Goal: Information Seeking & Learning: Learn about a topic

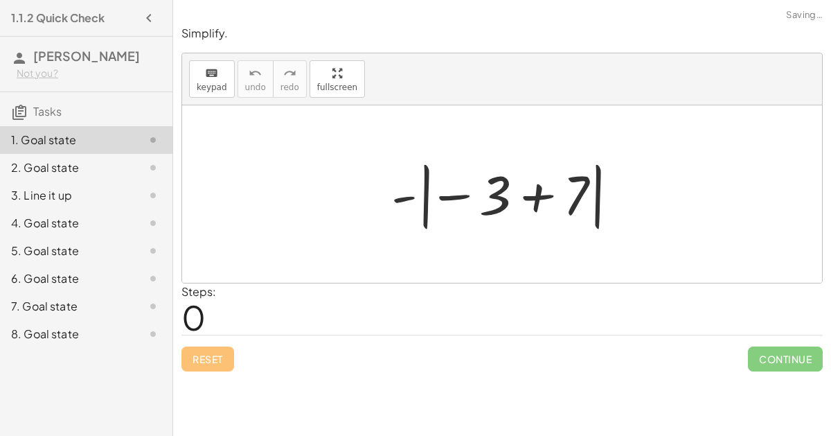
click at [437, 193] on div at bounding box center [508, 194] width 247 height 77
click at [450, 197] on div at bounding box center [508, 194] width 247 height 77
click at [531, 198] on div at bounding box center [508, 194] width 247 height 77
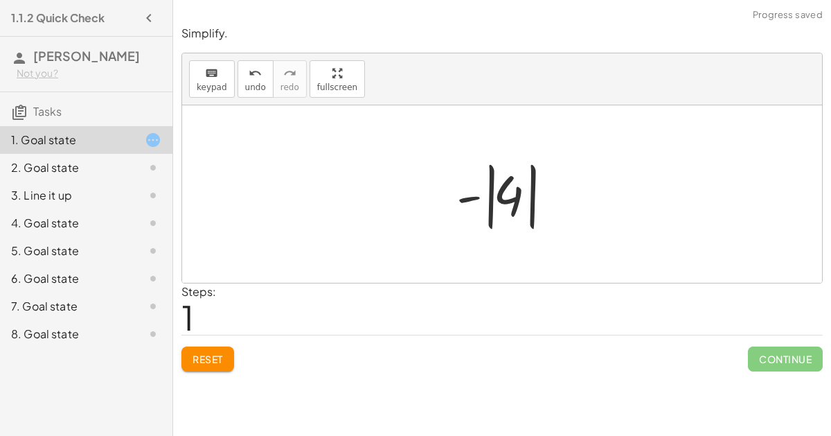
click at [476, 199] on div at bounding box center [508, 194] width 116 height 77
click at [509, 203] on div at bounding box center [508, 194] width 116 height 77
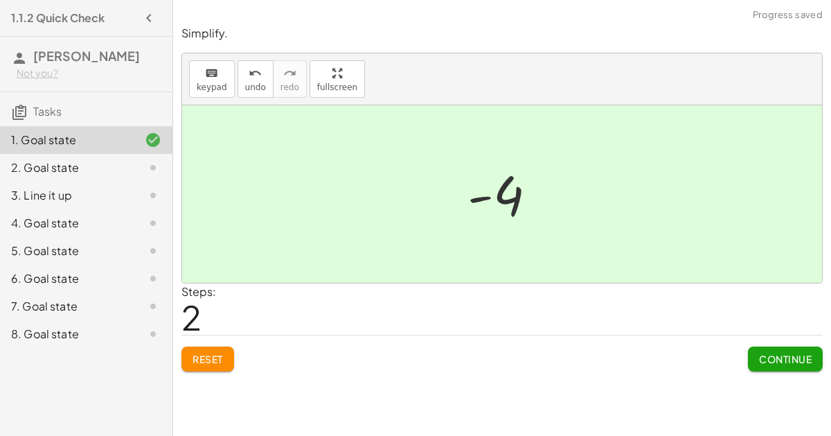
click at [783, 357] on span "Continue" at bounding box center [785, 359] width 53 height 12
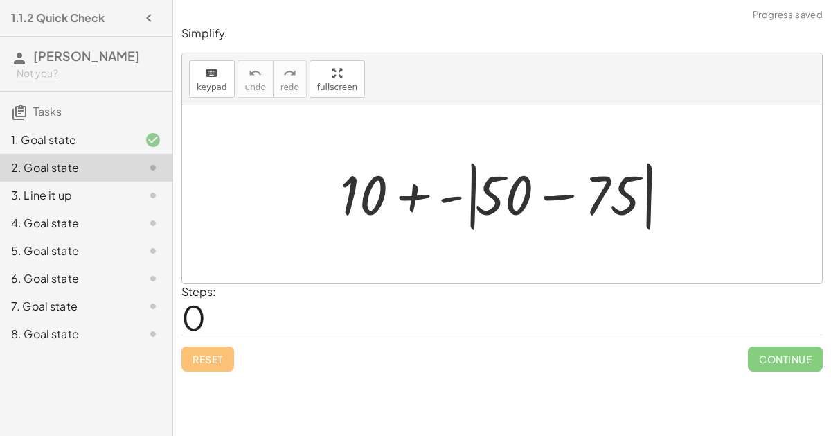
click at [575, 193] on div at bounding box center [507, 195] width 349 height 80
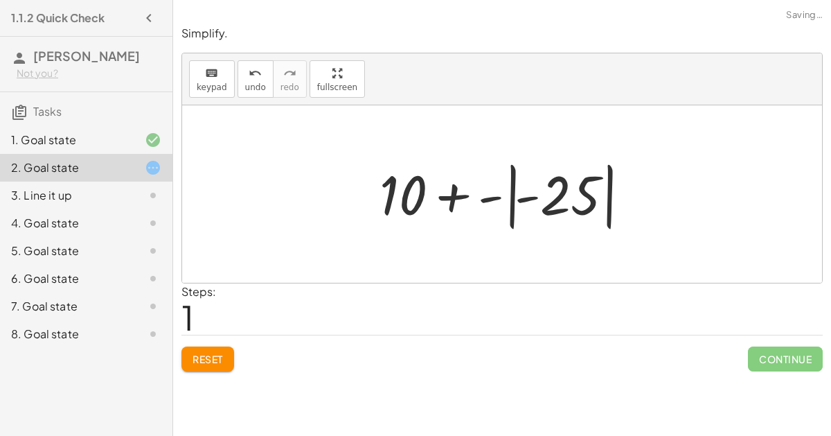
click at [526, 195] on div at bounding box center [508, 194] width 270 height 77
click at [449, 193] on div at bounding box center [508, 194] width 270 height 77
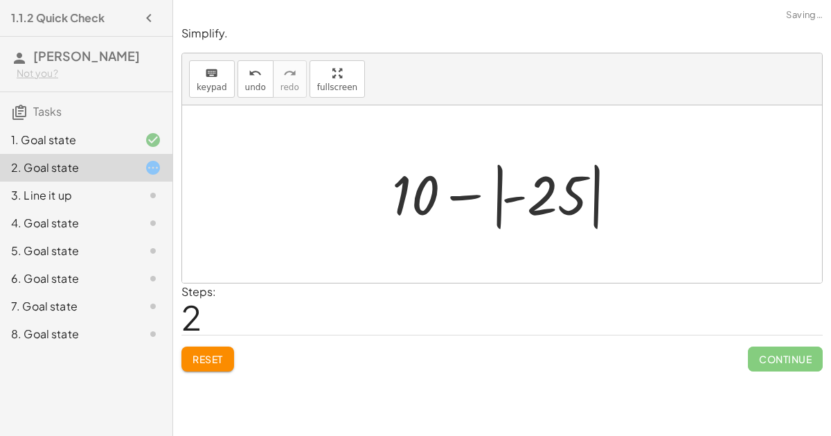
click at [502, 200] on div at bounding box center [507, 194] width 245 height 77
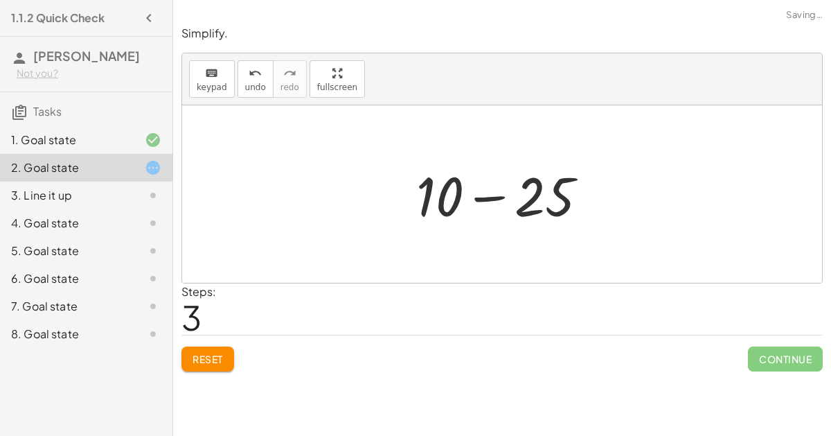
click at [450, 197] on div at bounding box center [508, 194] width 197 height 71
click at [487, 196] on div at bounding box center [508, 194] width 197 height 71
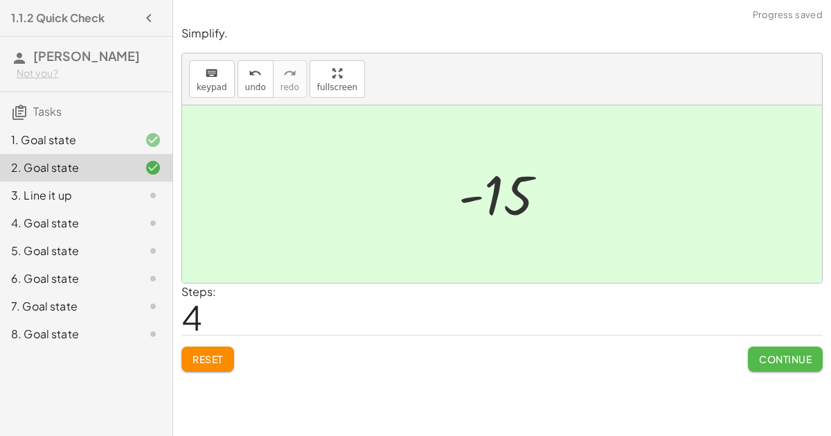
click at [779, 365] on button "Continue" at bounding box center [785, 358] width 75 height 25
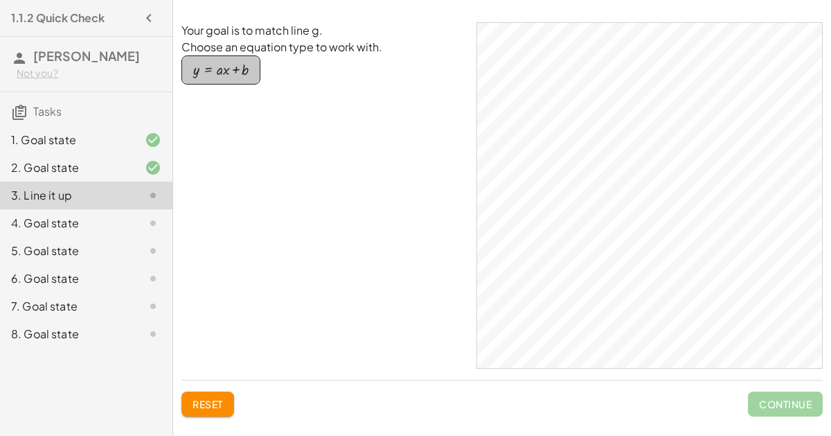
click at [237, 72] on div "button" at bounding box center [220, 69] width 55 height 15
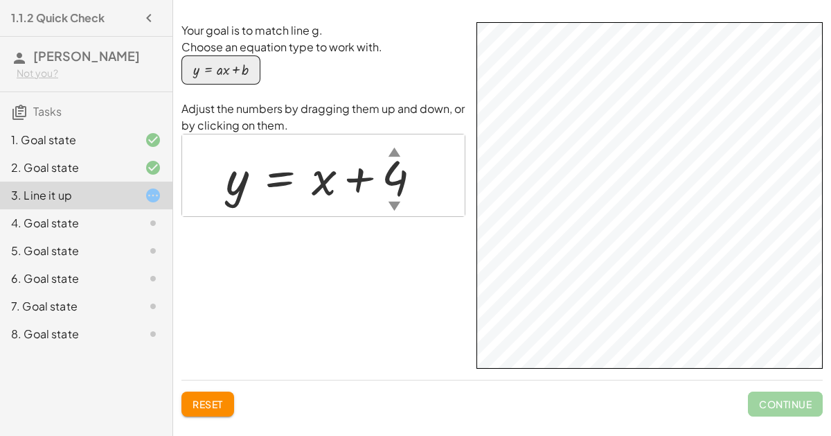
click at [464, 238] on div "Your goal is to match line g. Choose an equation type to work with. y = + · a ·…" at bounding box center [503, 195] width 642 height 346
click at [394, 151] on div "▲" at bounding box center [395, 151] width 12 height 17
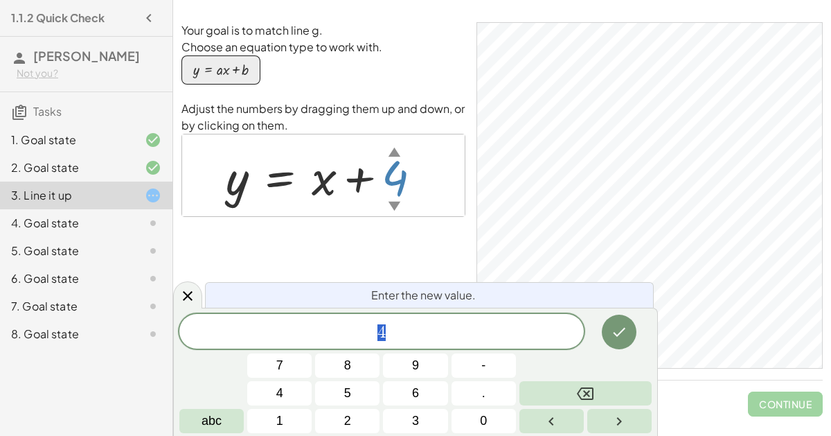
click at [396, 207] on div "▼" at bounding box center [395, 205] width 12 height 17
click at [433, 328] on span "− ​" at bounding box center [381, 332] width 405 height 19
click at [610, 336] on button "Done" at bounding box center [619, 332] width 35 height 35
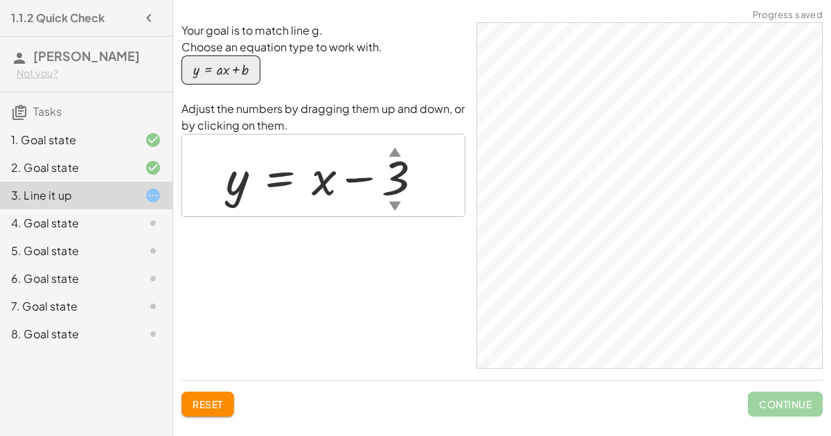
click at [312, 178] on div at bounding box center [330, 175] width 222 height 63
click at [324, 188] on div at bounding box center [330, 175] width 222 height 63
click at [385, 204] on div at bounding box center [330, 175] width 222 height 63
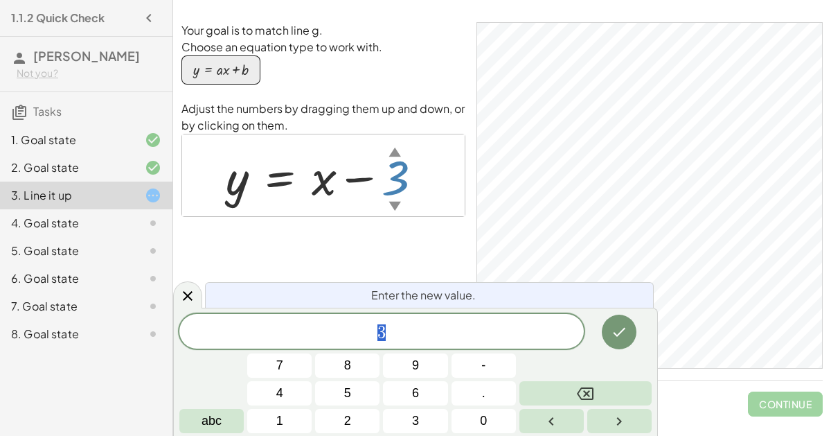
click at [316, 188] on div at bounding box center [330, 175] width 222 height 63
click at [622, 341] on button "Done" at bounding box center [619, 332] width 35 height 35
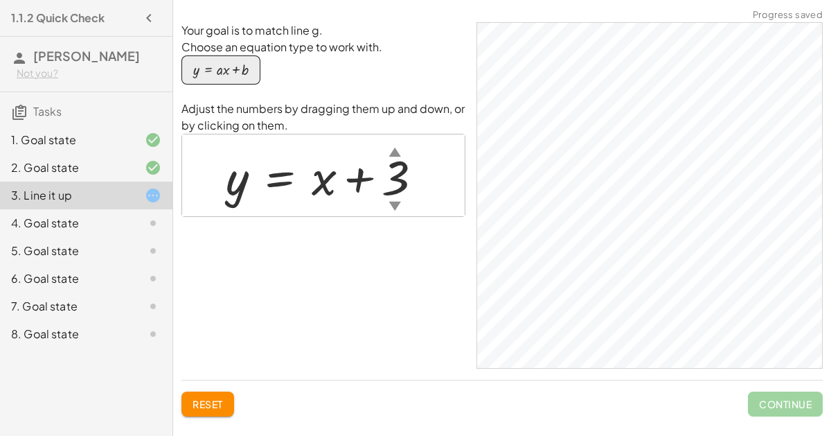
click at [384, 190] on div at bounding box center [330, 175] width 222 height 63
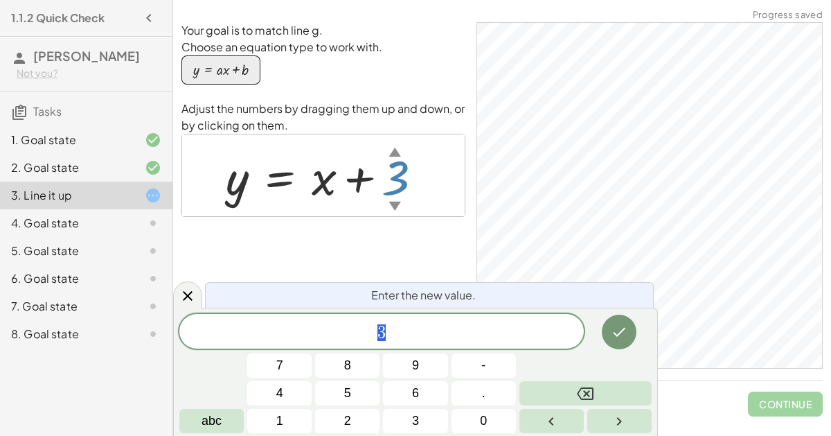
click at [369, 331] on span "3" at bounding box center [381, 332] width 405 height 19
click at [486, 367] on button "-" at bounding box center [484, 365] width 64 height 24
click at [623, 331] on icon "Done" at bounding box center [620, 332] width 12 height 9
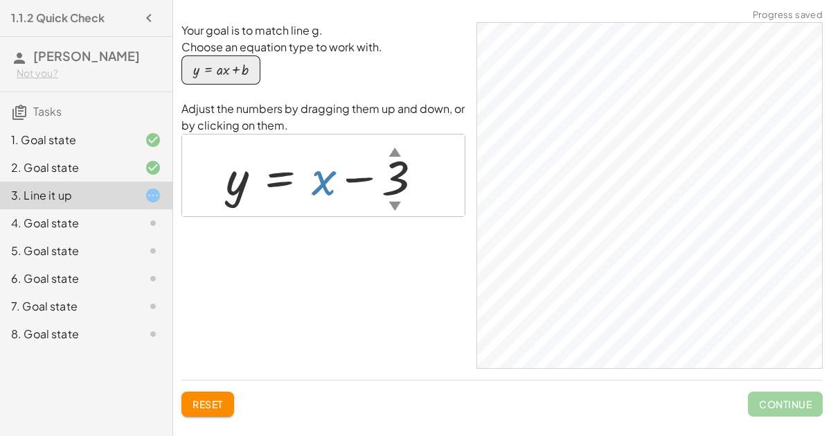
click at [322, 181] on div at bounding box center [330, 175] width 222 height 63
drag, startPoint x: 322, startPoint y: 181, endPoint x: 274, endPoint y: 184, distance: 47.9
click at [274, 184] on div at bounding box center [330, 175] width 222 height 63
click at [235, 187] on div at bounding box center [330, 175] width 222 height 63
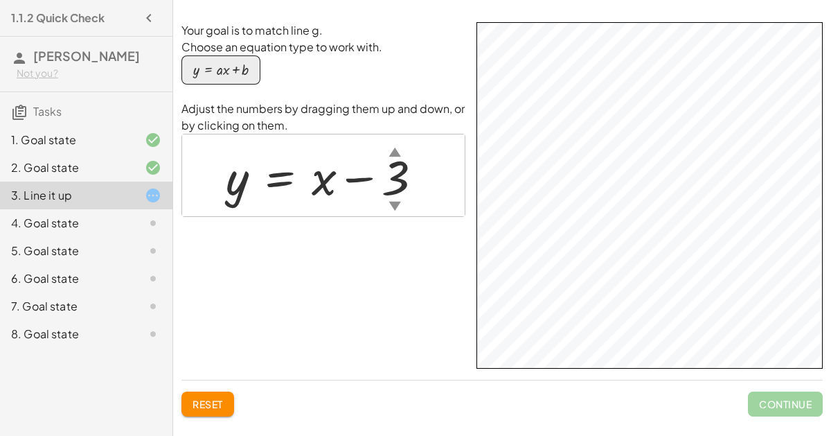
click at [319, 184] on div at bounding box center [330, 175] width 222 height 63
click at [391, 200] on div "▼" at bounding box center [395, 205] width 12 height 17
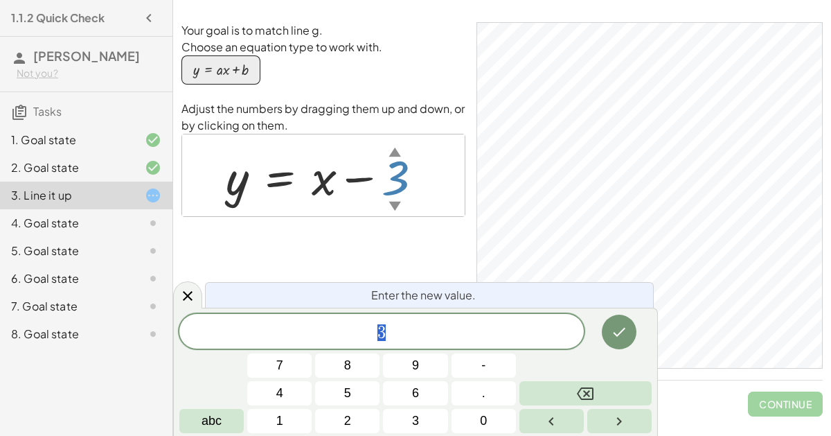
click at [396, 207] on div "▼" at bounding box center [395, 205] width 12 height 17
click at [611, 331] on button "Done" at bounding box center [619, 332] width 35 height 35
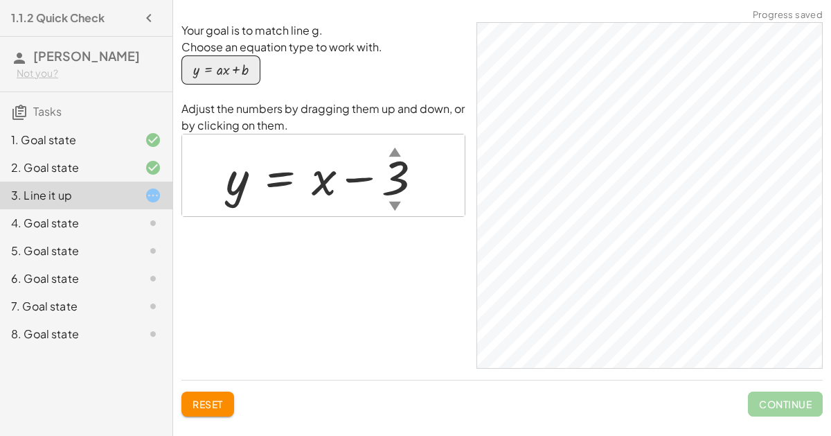
click at [319, 192] on div at bounding box center [330, 175] width 222 height 63
click at [311, 178] on div at bounding box center [330, 175] width 222 height 63
click at [319, 182] on div at bounding box center [330, 175] width 222 height 63
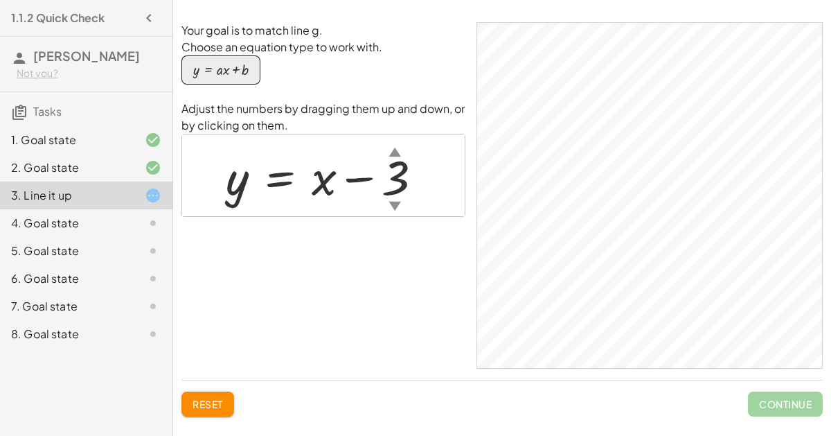
drag, startPoint x: 306, startPoint y: 184, endPoint x: 310, endPoint y: 73, distance: 111.7
click at [310, 73] on div "Your goal is to match line g. Choose an equation type to work with. y = + · a ·…" at bounding box center [324, 195] width 284 height 346
click at [199, 407] on span "Reset" at bounding box center [208, 404] width 30 height 12
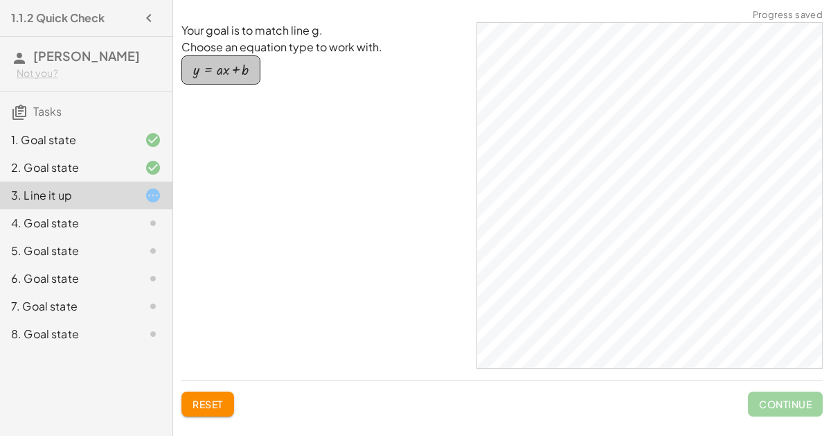
click at [234, 80] on button "y = + · a · x + b" at bounding box center [221, 69] width 79 height 29
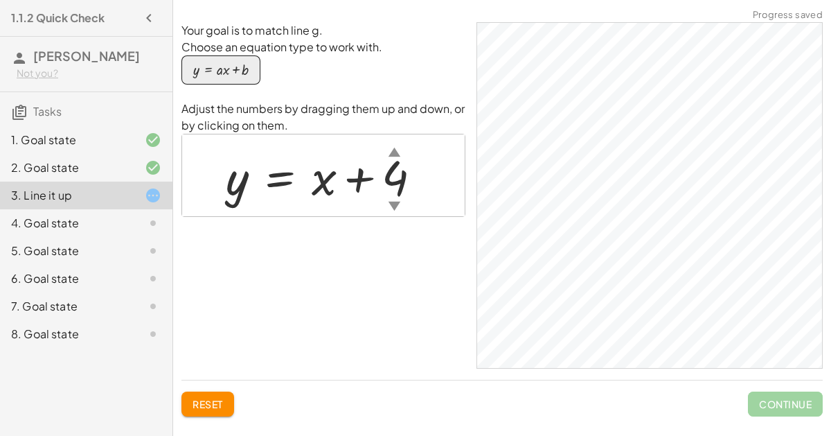
click at [389, 203] on div "▼" at bounding box center [395, 205] width 12 height 17
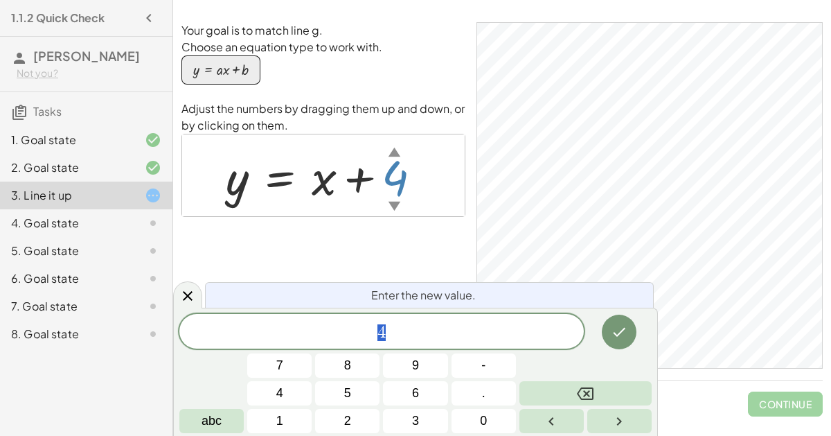
click at [399, 213] on div "▼" at bounding box center [395, 205] width 12 height 17
click at [395, 206] on div "▼" at bounding box center [395, 205] width 12 height 17
click at [496, 364] on button "-" at bounding box center [484, 365] width 64 height 24
click at [406, 422] on button "3" at bounding box center [415, 421] width 64 height 24
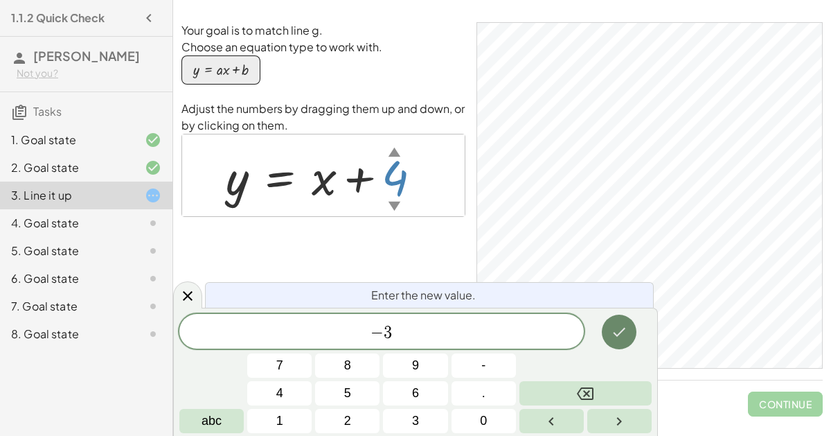
click at [624, 321] on button "Done" at bounding box center [619, 332] width 35 height 35
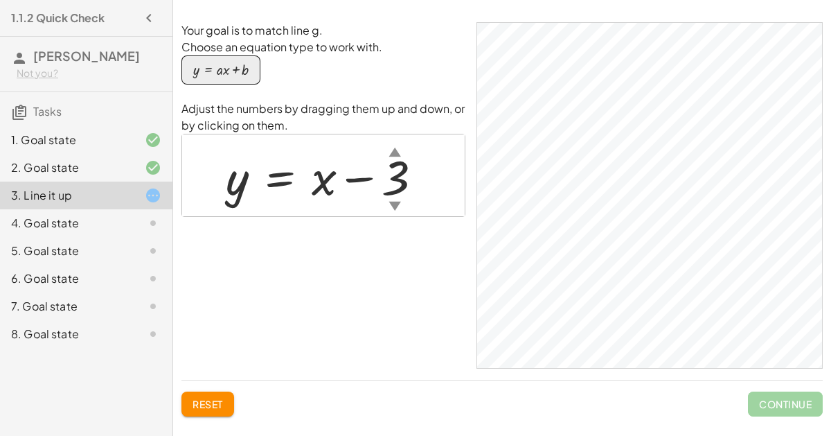
click at [317, 176] on div at bounding box center [330, 175] width 222 height 63
click at [357, 177] on div at bounding box center [330, 175] width 222 height 63
click at [260, 179] on div at bounding box center [330, 175] width 222 height 63
drag, startPoint x: 322, startPoint y: 179, endPoint x: 311, endPoint y: 137, distance: 43.5
click at [311, 137] on div "y = + x − 3 ▲ ▼" at bounding box center [323, 175] width 283 height 82
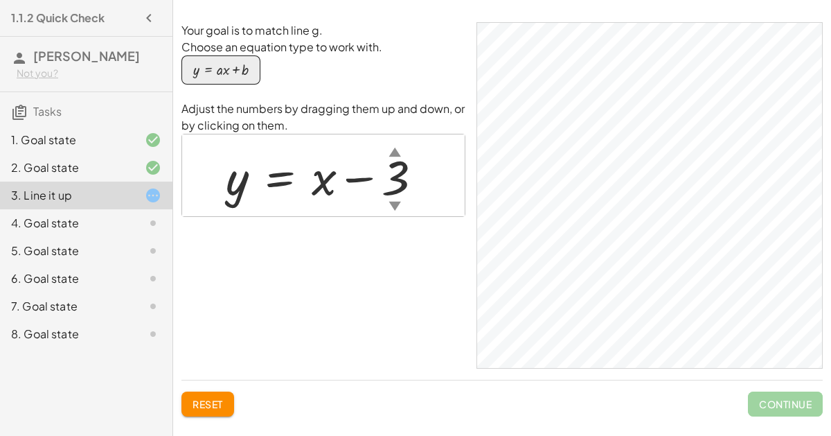
click at [405, 187] on div at bounding box center [330, 175] width 222 height 63
click at [330, 171] on div at bounding box center [330, 175] width 222 height 63
click at [317, 148] on div at bounding box center [330, 175] width 222 height 63
click at [400, 181] on div at bounding box center [330, 175] width 222 height 63
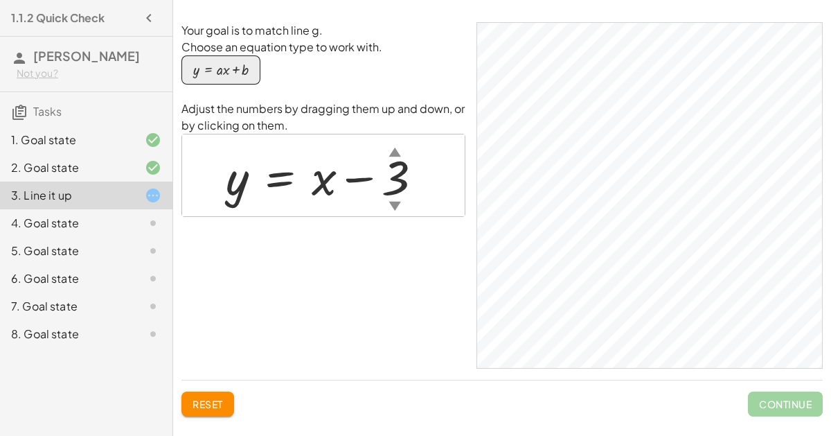
drag, startPoint x: 315, startPoint y: 177, endPoint x: 323, endPoint y: 143, distance: 35.6
click at [323, 143] on div "y = + x − 3 ▲ ▼" at bounding box center [324, 176] width 239 height 70
drag, startPoint x: 317, startPoint y: 184, endPoint x: 324, endPoint y: 211, distance: 27.9
click at [324, 211] on div "y = + x − 3 ▲ ▼" at bounding box center [324, 176] width 239 height 70
click at [326, 182] on div at bounding box center [330, 175] width 222 height 63
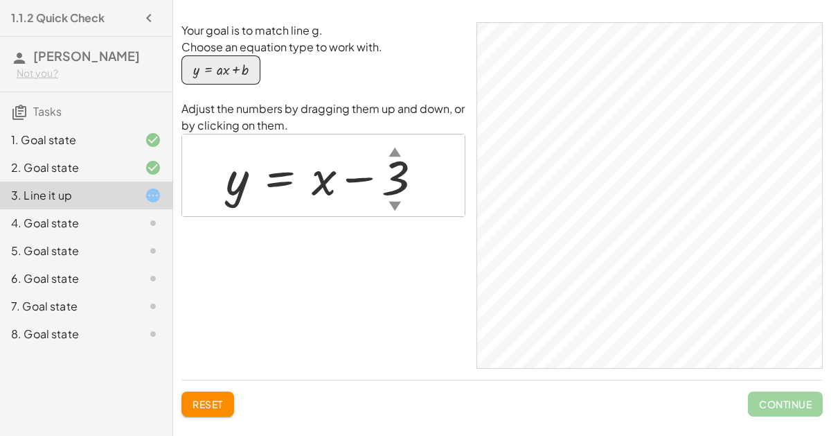
drag, startPoint x: 325, startPoint y: 189, endPoint x: 331, endPoint y: 197, distance: 10.0
click at [331, 197] on div at bounding box center [330, 175] width 222 height 63
click at [324, 182] on div at bounding box center [330, 175] width 222 height 63
click at [165, 265] on div "4. Goal state" at bounding box center [86, 279] width 173 height 28
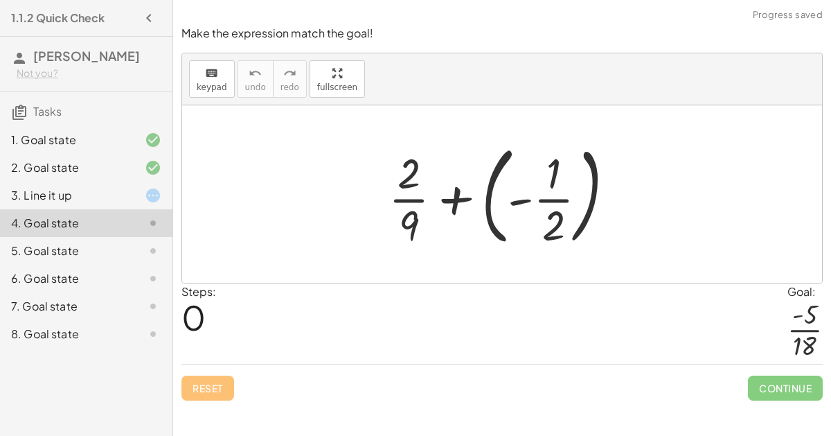
click at [523, 200] on div at bounding box center [508, 194] width 252 height 115
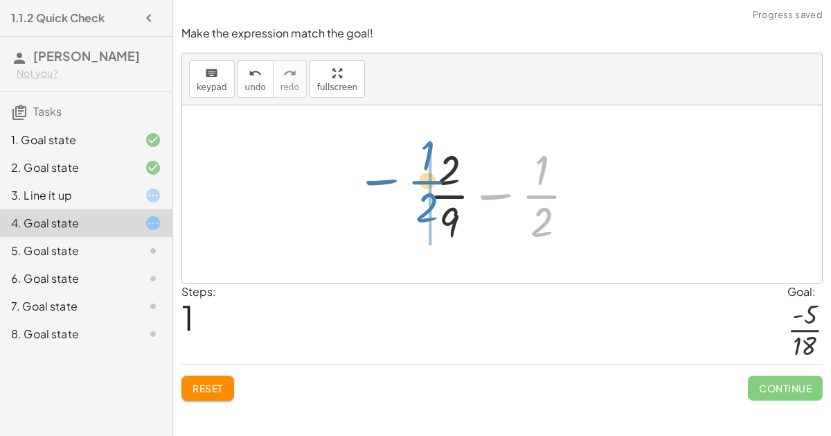
drag, startPoint x: 545, startPoint y: 202, endPoint x: 416, endPoint y: 188, distance: 130.4
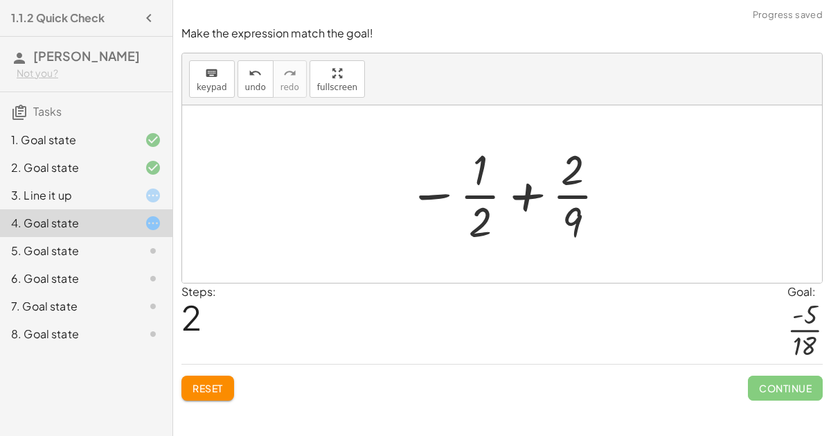
click at [571, 214] on div at bounding box center [508, 194] width 214 height 107
drag, startPoint x: 574, startPoint y: 218, endPoint x: 570, endPoint y: 200, distance: 19.2
click at [570, 200] on div at bounding box center [508, 194] width 214 height 107
drag, startPoint x: 569, startPoint y: 216, endPoint x: 493, endPoint y: 181, distance: 84.0
click at [493, 181] on div at bounding box center [508, 194] width 214 height 107
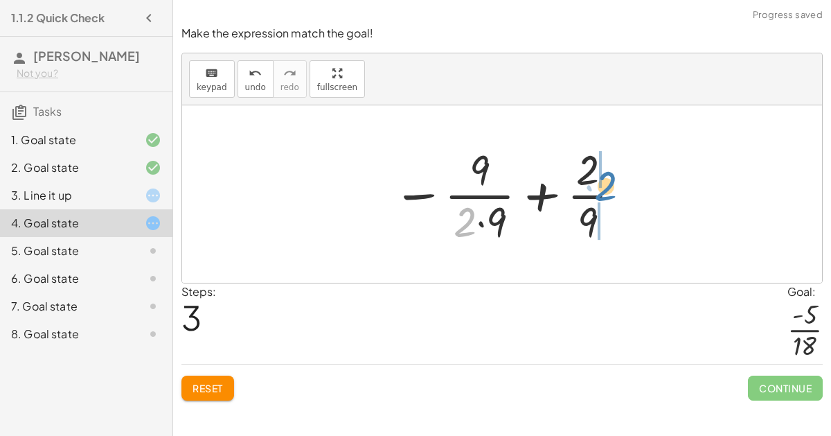
drag, startPoint x: 464, startPoint y: 220, endPoint x: 606, endPoint y: 184, distance: 146.4
click at [606, 184] on div at bounding box center [508, 194] width 244 height 107
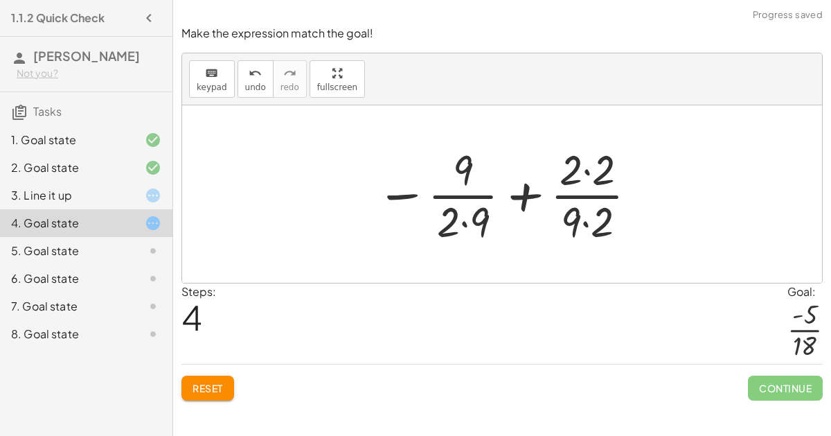
click at [465, 215] on div at bounding box center [507, 194] width 277 height 107
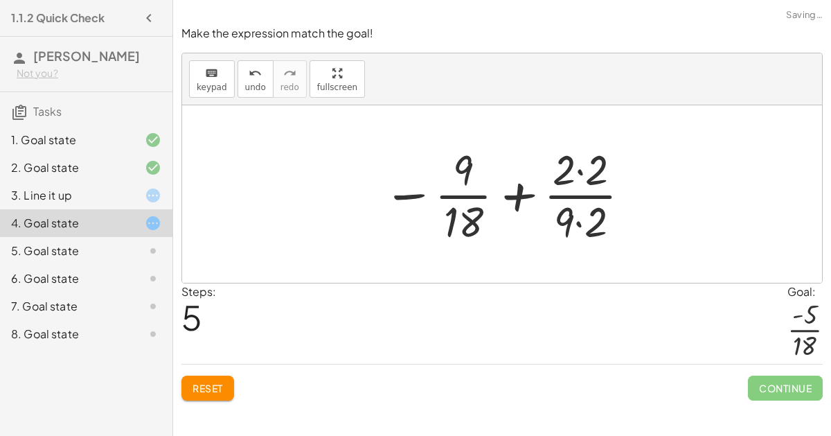
click at [585, 164] on div at bounding box center [507, 194] width 263 height 107
click at [583, 223] on div at bounding box center [508, 194] width 261 height 107
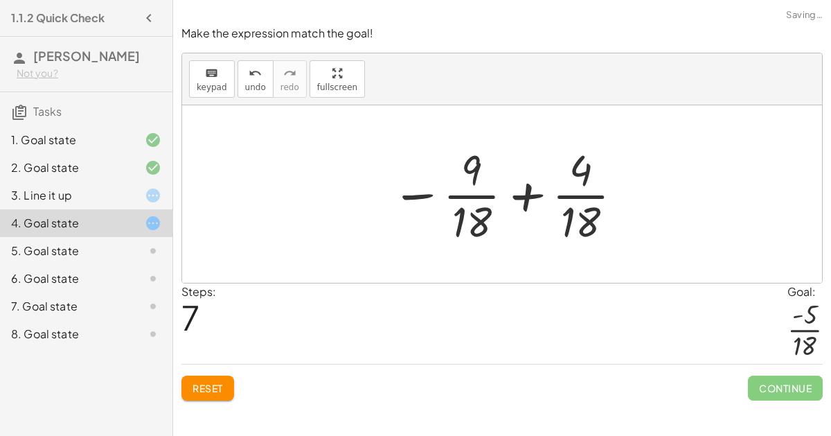
click at [525, 194] on div at bounding box center [508, 194] width 247 height 107
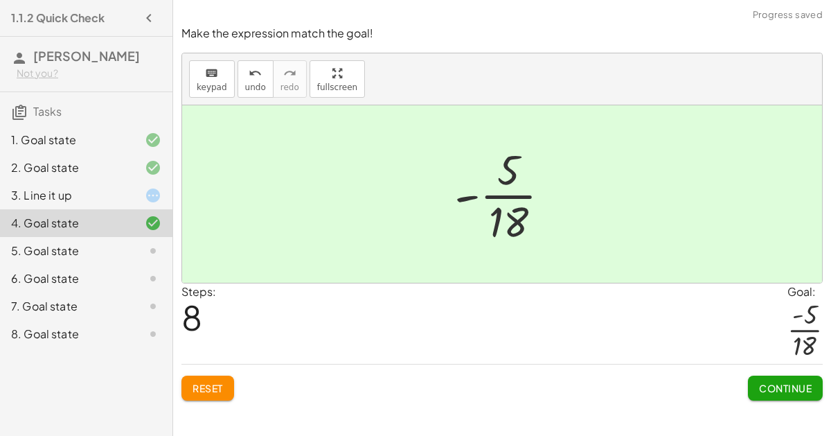
click at [773, 387] on span "Continue" at bounding box center [785, 388] width 53 height 12
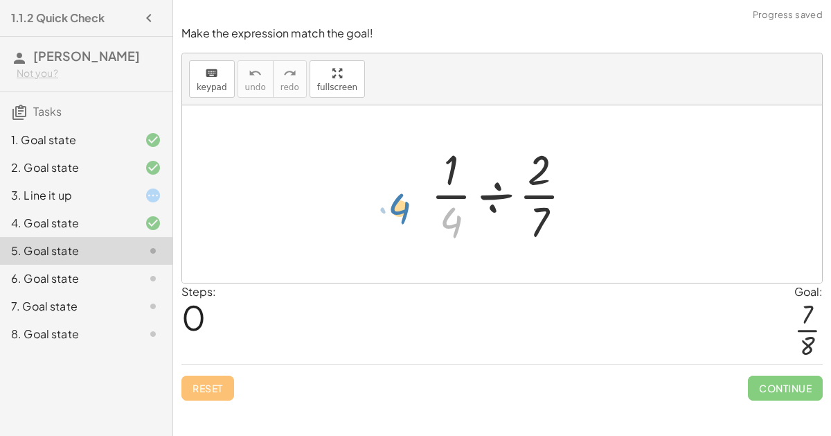
drag, startPoint x: 446, startPoint y: 224, endPoint x: 421, endPoint y: 225, distance: 25.0
drag, startPoint x: 530, startPoint y: 215, endPoint x: 513, endPoint y: 200, distance: 22.6
click at [513, 200] on div at bounding box center [507, 194] width 167 height 107
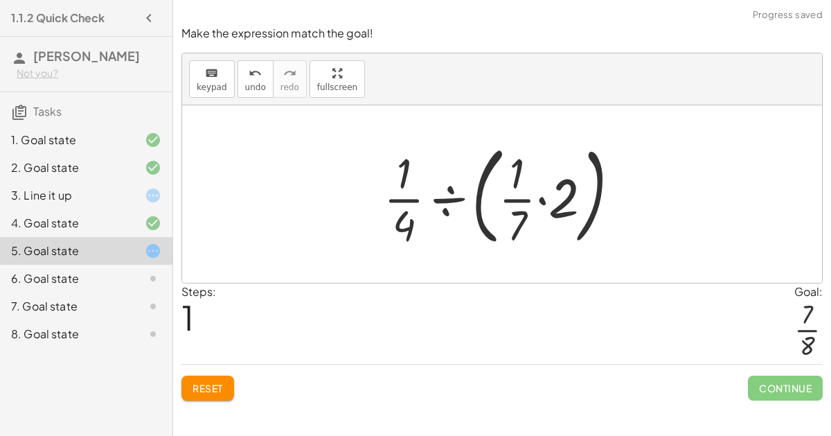
click at [542, 200] on div at bounding box center [508, 194] width 262 height 115
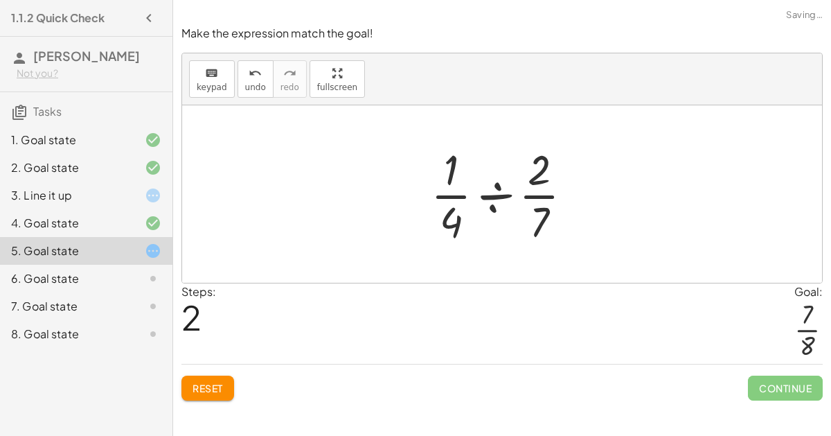
click at [497, 192] on div at bounding box center [507, 194] width 167 height 107
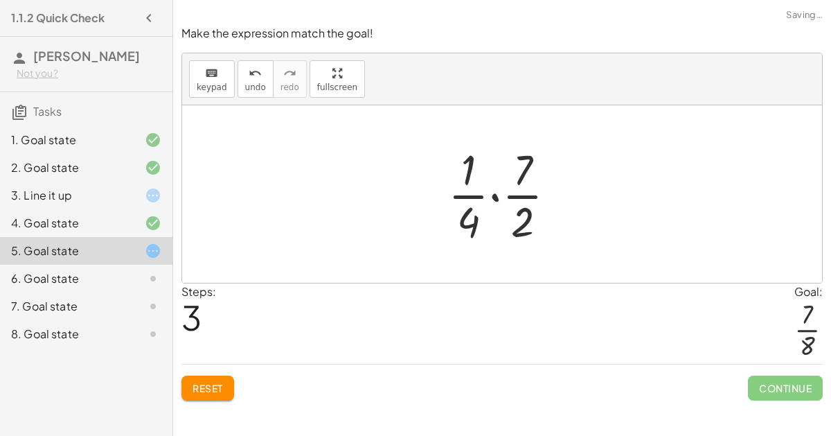
click at [495, 194] on div at bounding box center [507, 194] width 133 height 107
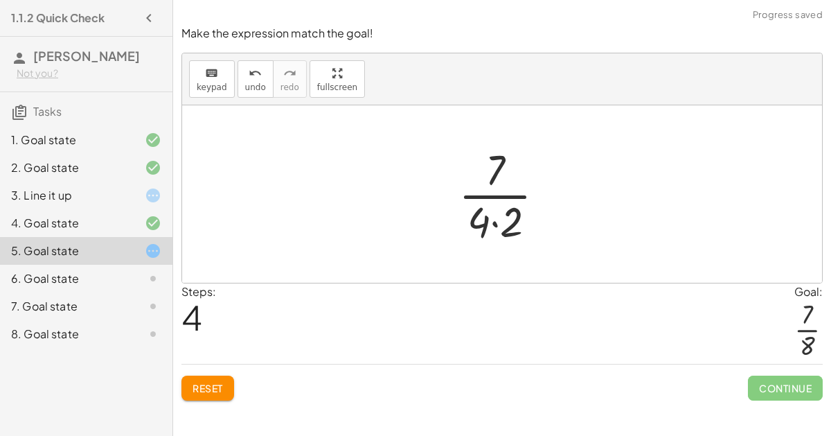
click at [496, 218] on div at bounding box center [508, 194] width 112 height 107
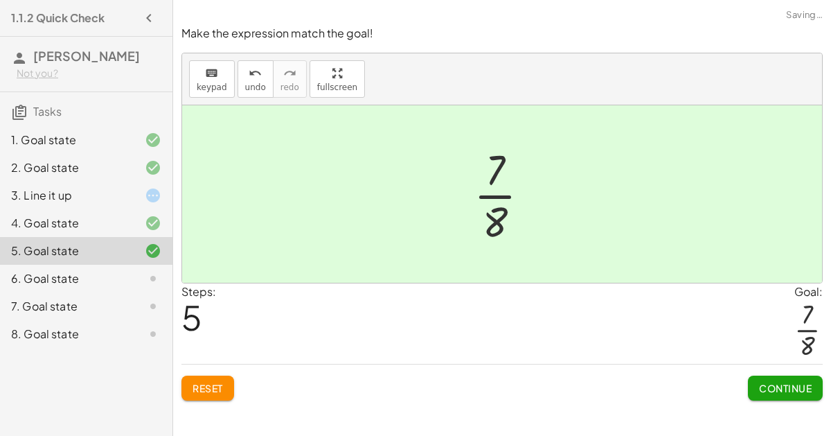
click at [802, 378] on button "Continue" at bounding box center [785, 388] width 75 height 25
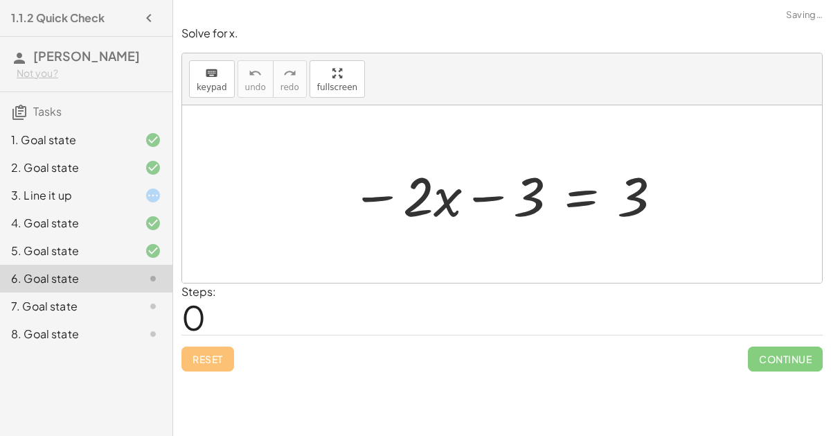
click at [492, 193] on div at bounding box center [507, 194] width 326 height 71
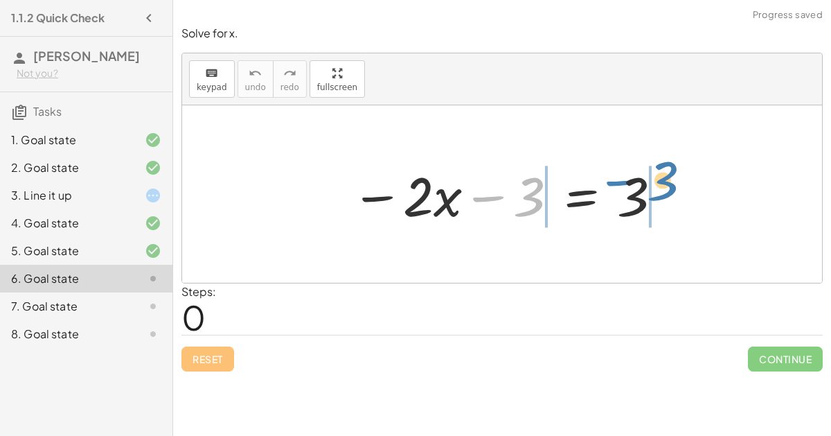
drag, startPoint x: 495, startPoint y: 197, endPoint x: 628, endPoint y: 182, distance: 134.6
click at [628, 182] on div at bounding box center [507, 194] width 326 height 71
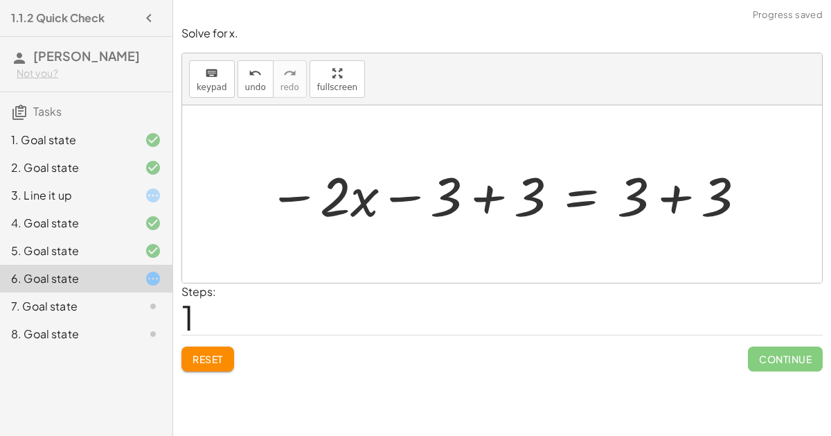
click at [497, 197] on div at bounding box center [507, 194] width 493 height 71
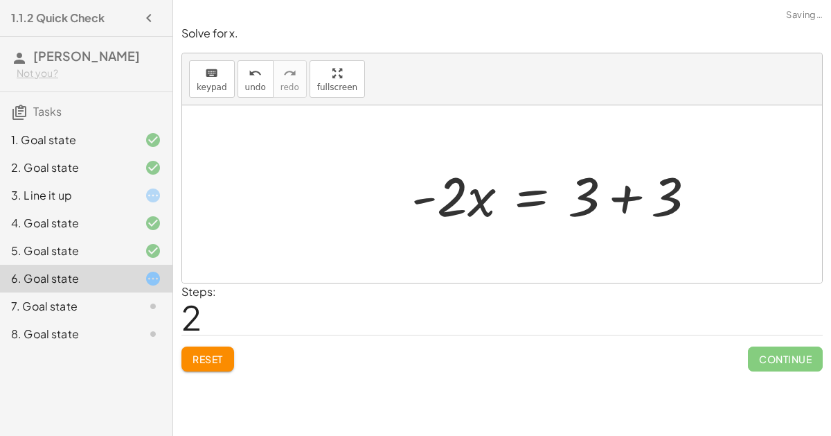
click at [680, 199] on div at bounding box center [560, 194] width 310 height 71
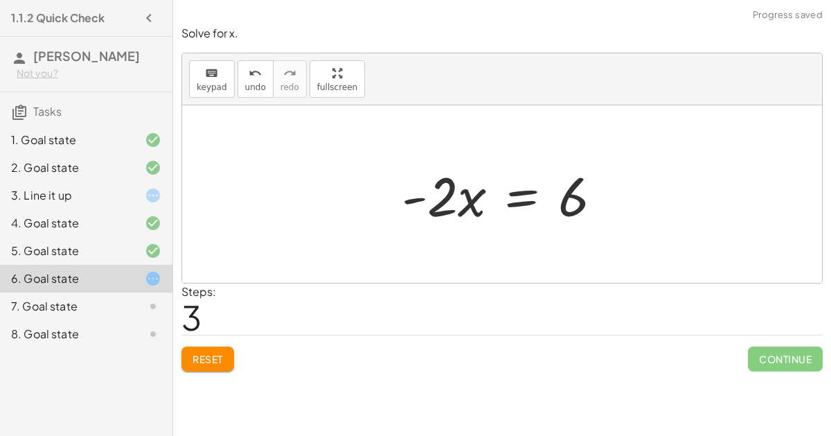
click at [441, 200] on div at bounding box center [507, 194] width 225 height 71
click at [529, 200] on div at bounding box center [507, 194] width 225 height 71
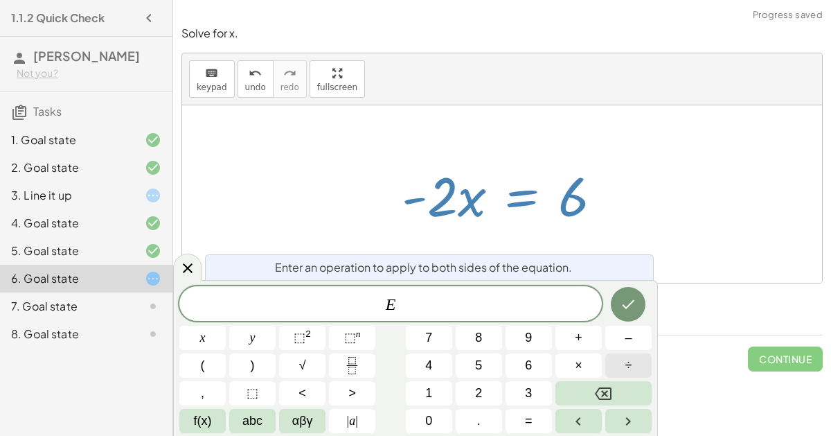
click at [624, 368] on button "÷" at bounding box center [629, 365] width 46 height 24
click at [479, 403] on button "2" at bounding box center [479, 393] width 46 height 24
click at [631, 312] on icon "Done" at bounding box center [628, 304] width 17 height 17
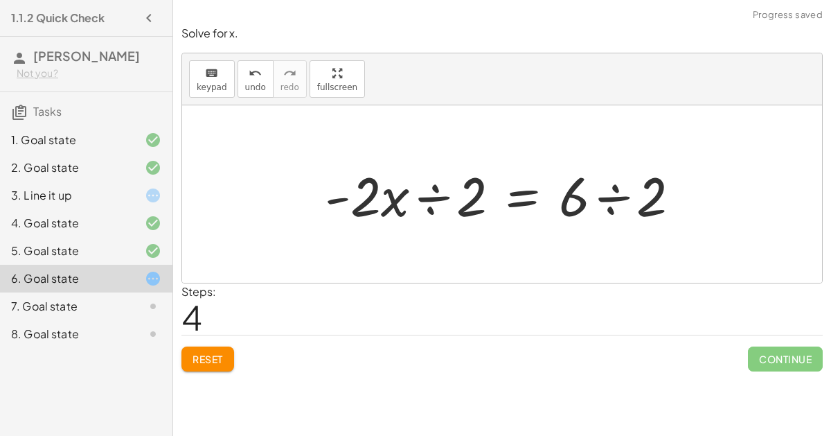
click at [428, 196] on div at bounding box center [508, 194] width 380 height 71
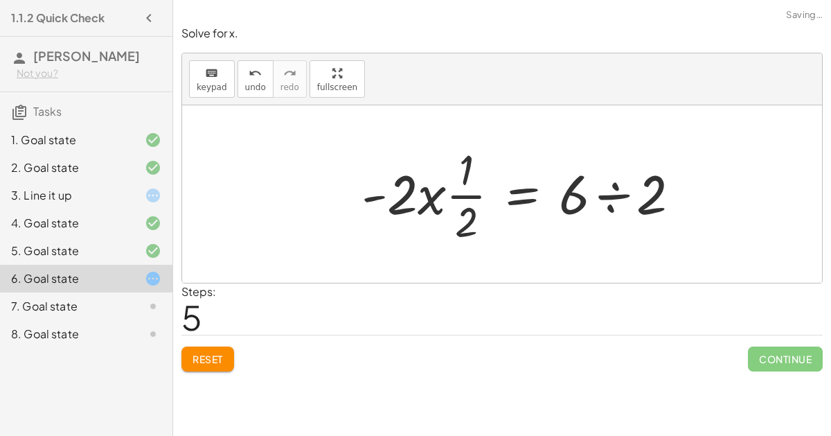
click at [608, 198] on div at bounding box center [527, 194] width 344 height 107
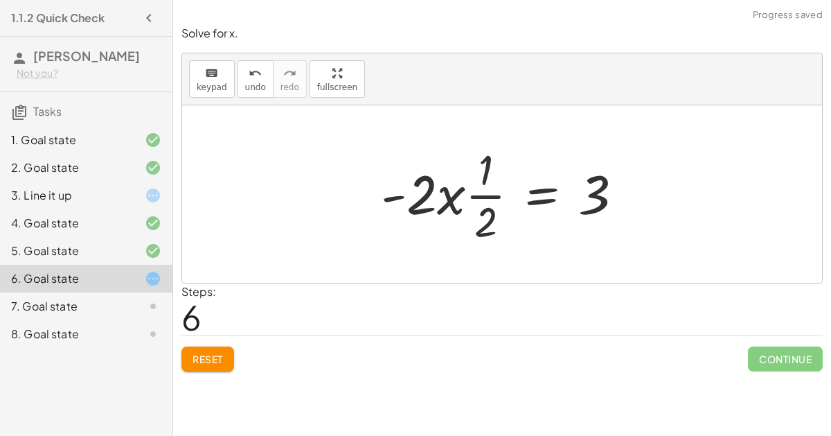
click at [451, 195] on div at bounding box center [507, 194] width 267 height 107
click at [484, 195] on div at bounding box center [507, 194] width 267 height 107
click at [437, 197] on div at bounding box center [507, 194] width 267 height 107
click at [424, 191] on div at bounding box center [507, 194] width 267 height 107
click at [206, 362] on span "Reset" at bounding box center [208, 359] width 30 height 12
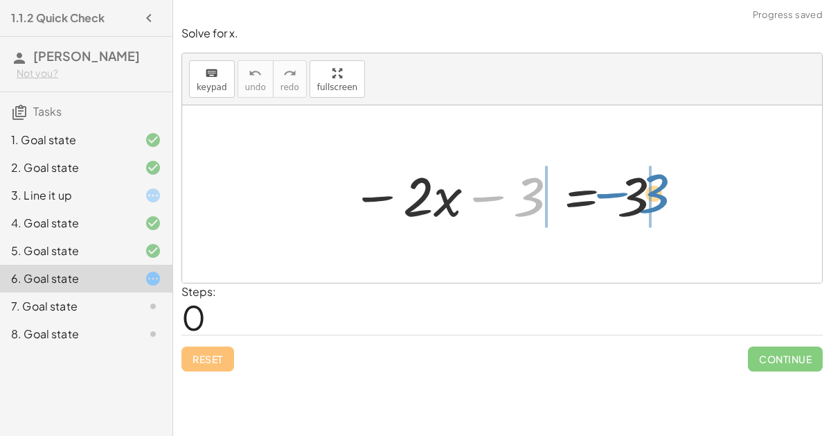
drag, startPoint x: 482, startPoint y: 196, endPoint x: 606, endPoint y: 191, distance: 124.2
click at [606, 191] on div at bounding box center [507, 194] width 326 height 71
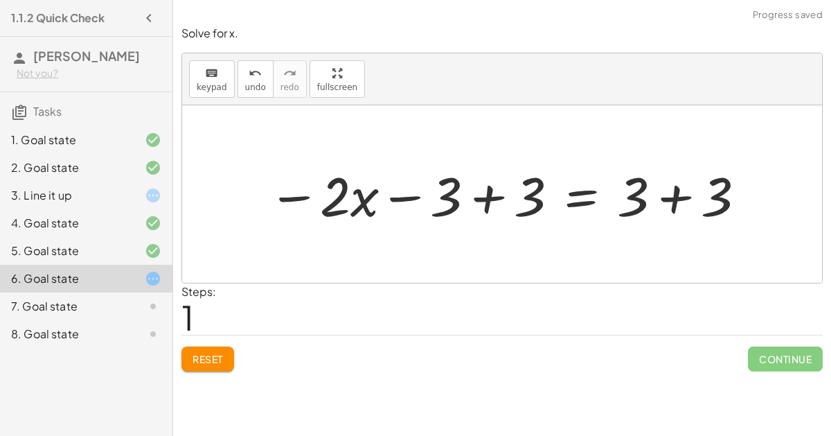
click at [497, 202] on div at bounding box center [507, 194] width 493 height 71
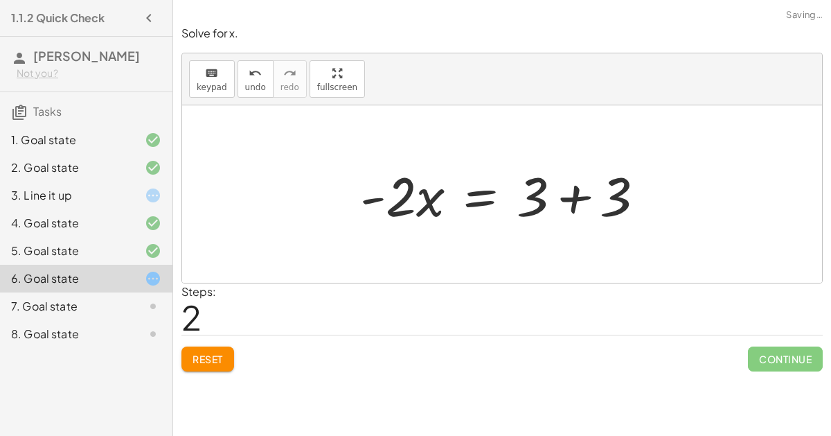
click at [680, 195] on div at bounding box center [502, 193] width 640 height 177
click at [581, 206] on div at bounding box center [508, 194] width 310 height 71
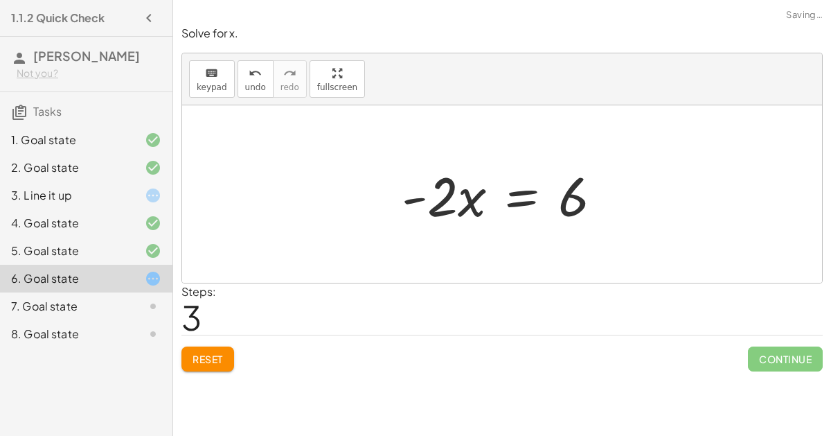
click at [462, 205] on div at bounding box center [507, 194] width 225 height 71
click at [530, 195] on div at bounding box center [507, 194] width 225 height 71
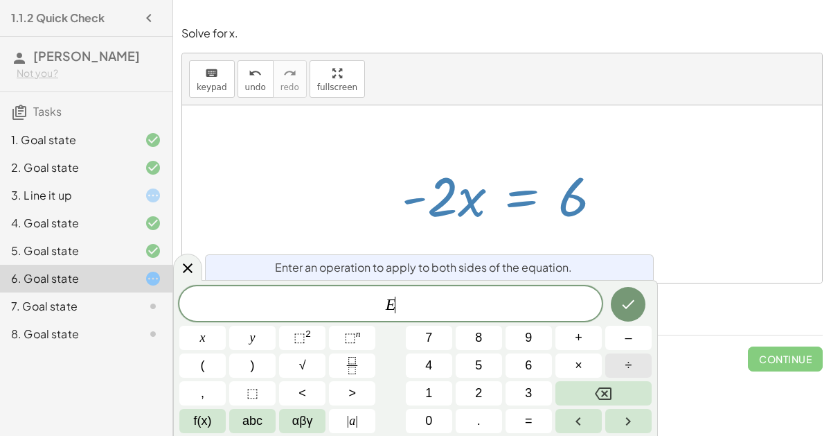
click at [614, 356] on button "÷" at bounding box center [629, 365] width 46 height 24
click at [470, 389] on button "2" at bounding box center [479, 393] width 46 height 24
click at [404, 305] on span "2" at bounding box center [406, 305] width 8 height 17
click at [623, 341] on button "–" at bounding box center [629, 338] width 46 height 24
click at [619, 308] on button "Done" at bounding box center [628, 304] width 35 height 35
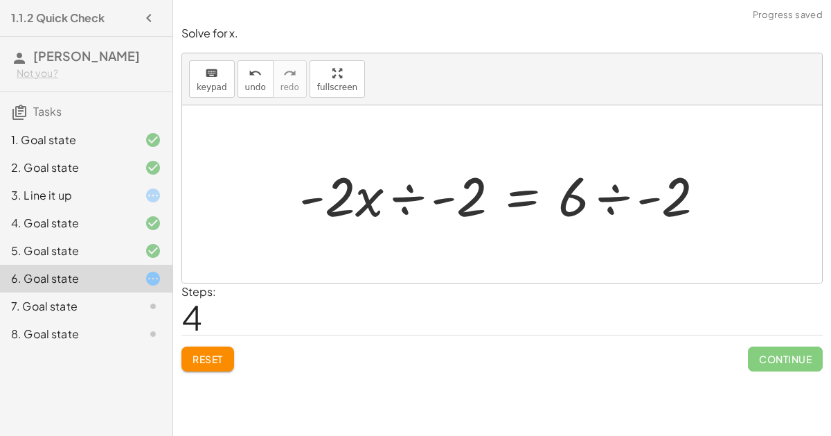
click at [412, 199] on div at bounding box center [507, 194] width 431 height 71
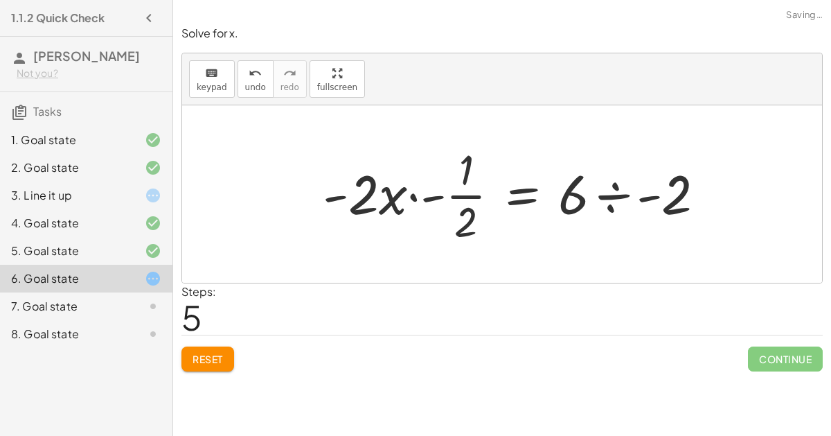
click at [430, 199] on div at bounding box center [519, 194] width 407 height 107
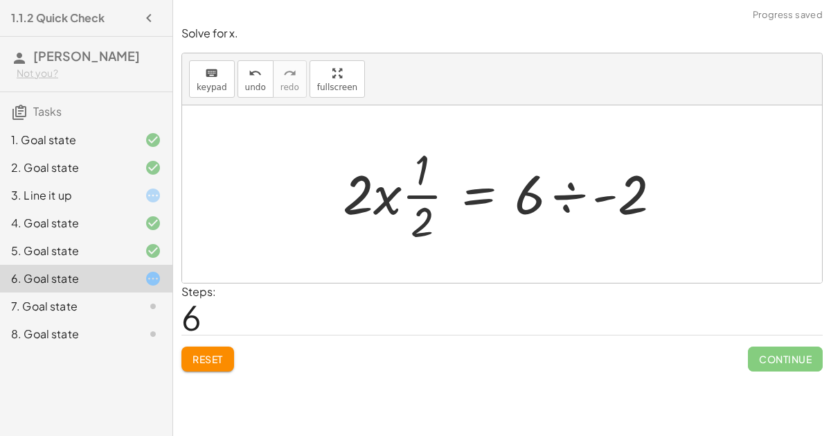
click at [381, 200] on div at bounding box center [508, 194] width 344 height 107
click at [221, 354] on span "Reset" at bounding box center [208, 359] width 30 height 12
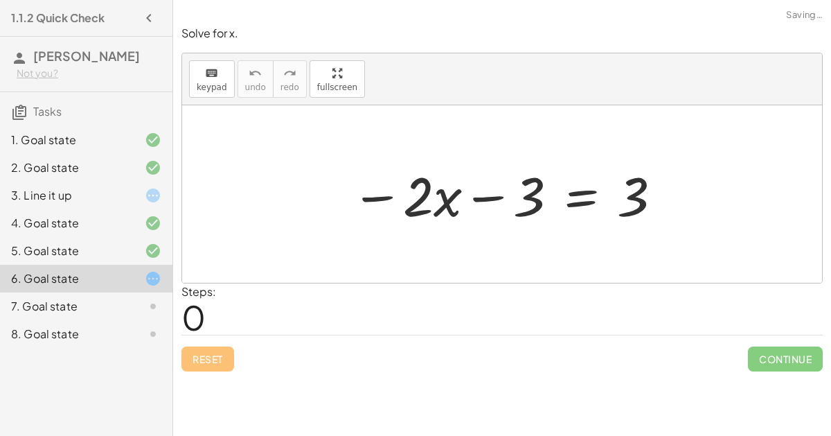
click at [476, 202] on div at bounding box center [507, 194] width 326 height 71
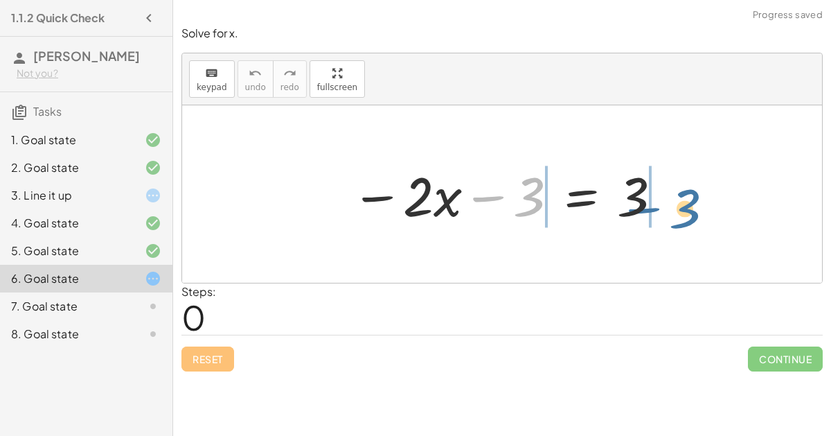
drag, startPoint x: 534, startPoint y: 195, endPoint x: 687, endPoint y: 206, distance: 153.5
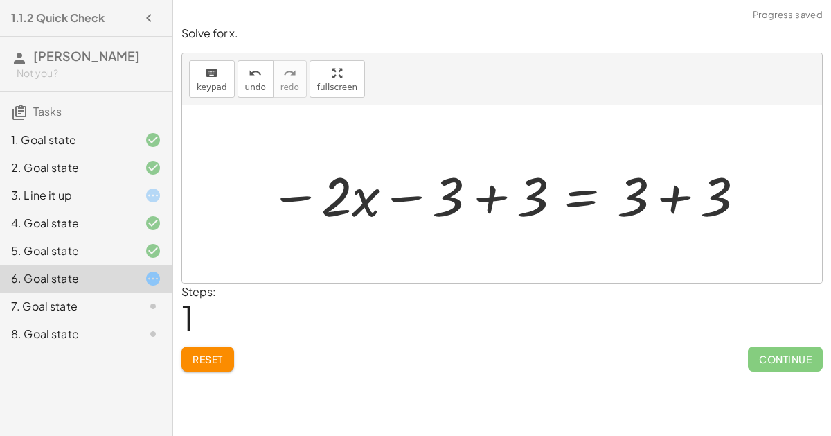
click at [659, 201] on div at bounding box center [507, 194] width 493 height 71
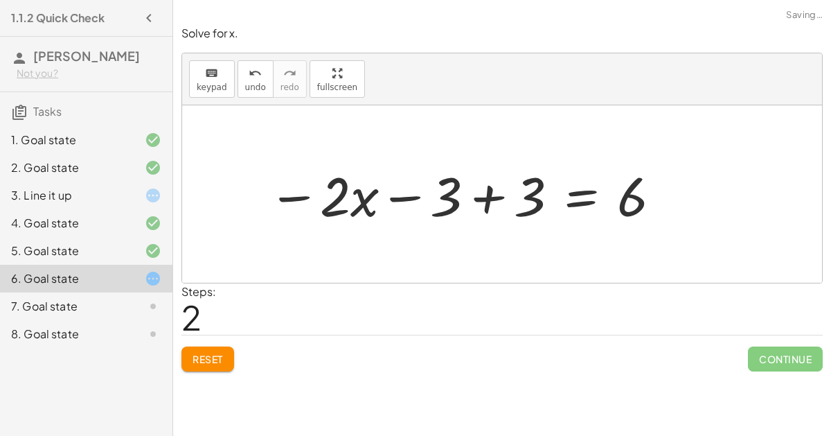
click at [477, 200] on div at bounding box center [465, 194] width 409 height 71
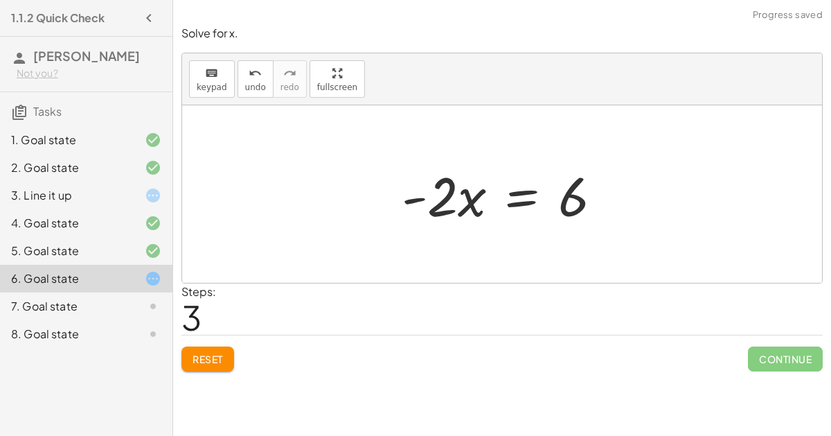
click at [507, 196] on div at bounding box center [507, 194] width 225 height 71
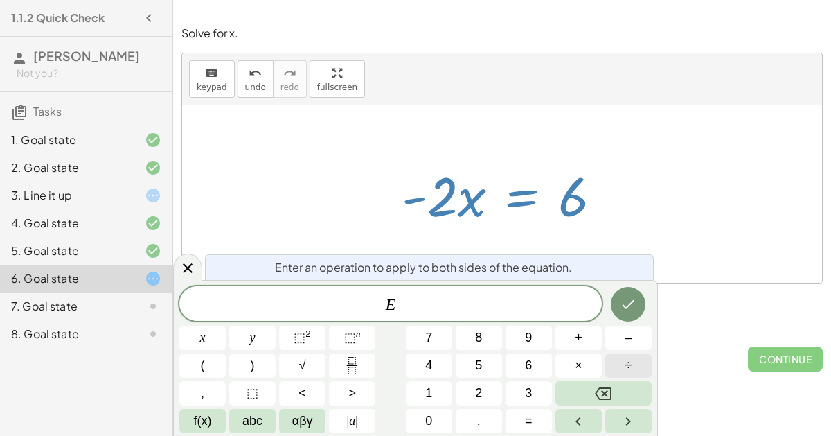
click at [642, 367] on button "÷" at bounding box center [629, 365] width 46 height 24
click at [617, 344] on button "–" at bounding box center [629, 338] width 46 height 24
click at [476, 397] on span "2" at bounding box center [478, 393] width 7 height 19
click at [626, 308] on icon "Done" at bounding box center [629, 304] width 12 height 9
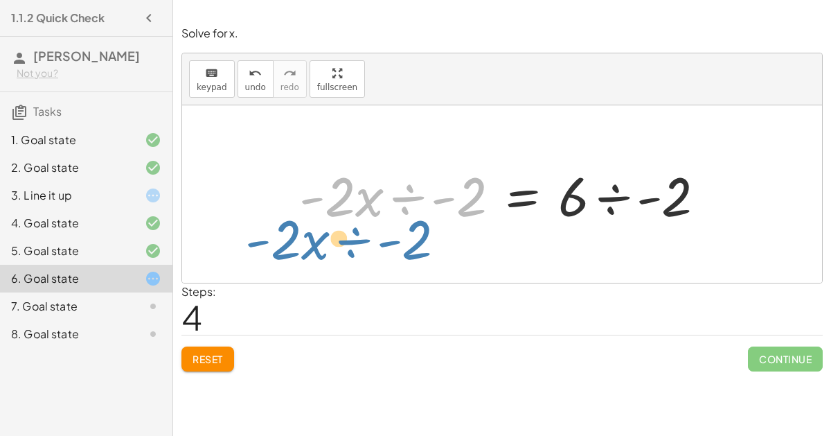
drag, startPoint x: 439, startPoint y: 200, endPoint x: 397, endPoint y: 239, distance: 57.8
click at [397, 239] on div "− · 2 · x − 3 = 3 − · 2 · x − 3 + 3 = + 3 + 3 − · 2 · x − 3 + 3 = 6 − · 2 · x +…" at bounding box center [502, 193] width 640 height 177
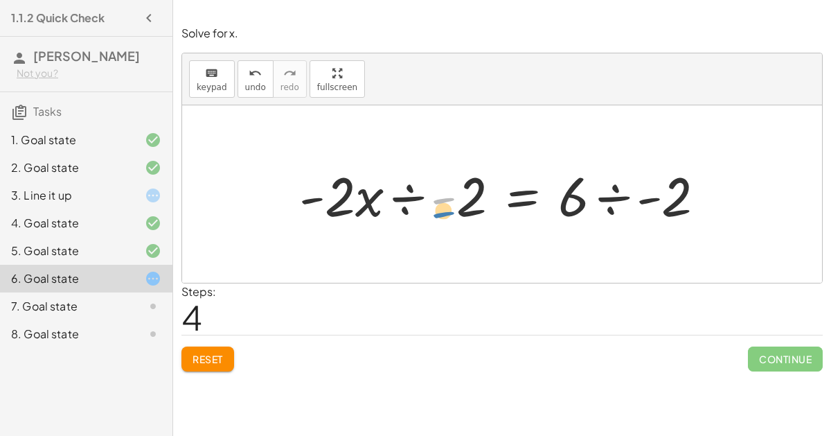
drag, startPoint x: 448, startPoint y: 193, endPoint x: 447, endPoint y: 207, distance: 14.6
click at [447, 207] on div at bounding box center [507, 194] width 431 height 71
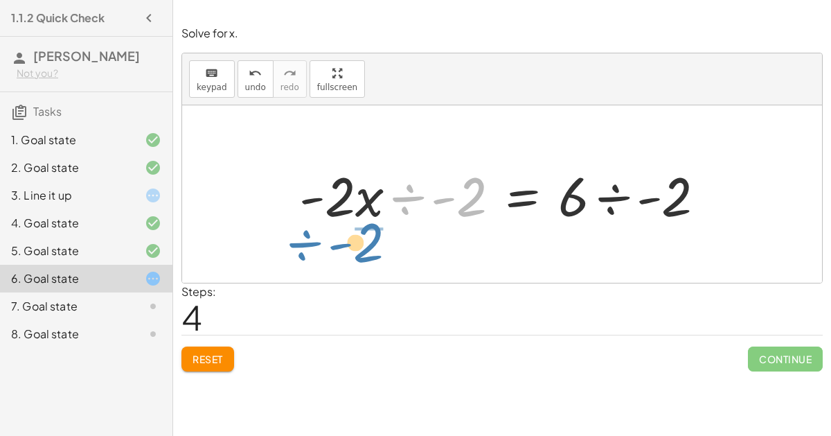
drag, startPoint x: 470, startPoint y: 195, endPoint x: 367, endPoint y: 241, distance: 112.9
click at [367, 241] on div "− · 2 · x − 3 = 3 − · 2 · x − 3 + 3 = + 3 + 3 − · 2 · x − 3 + 3 = 6 − · 2 · x +…" at bounding box center [502, 193] width 640 height 177
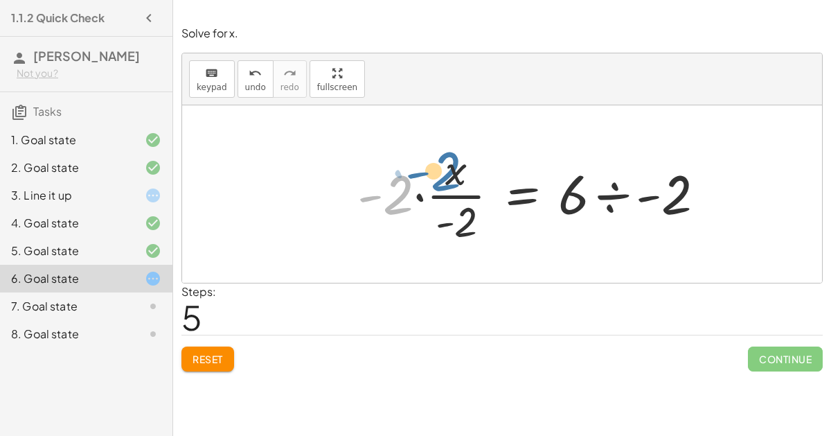
drag, startPoint x: 391, startPoint y: 195, endPoint x: 439, endPoint y: 173, distance: 53.6
click at [439, 173] on div at bounding box center [537, 194] width 373 height 107
drag, startPoint x: 391, startPoint y: 197, endPoint x: 445, endPoint y: 176, distance: 57.3
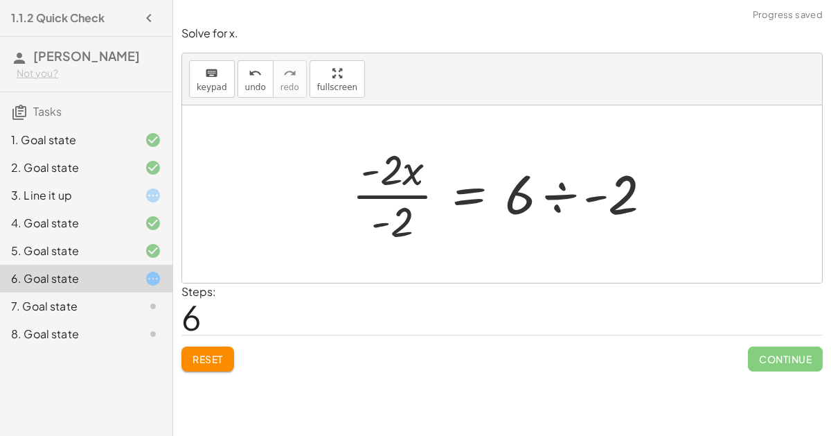
click at [385, 200] on div at bounding box center [507, 194] width 325 height 107
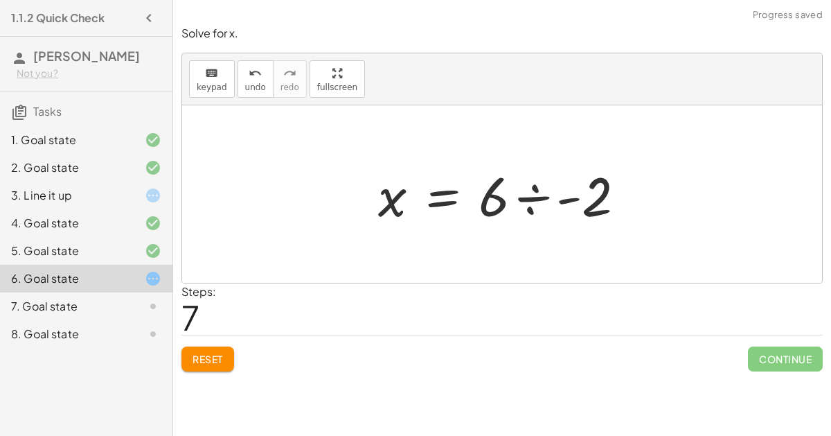
click at [523, 200] on div at bounding box center [507, 194] width 272 height 71
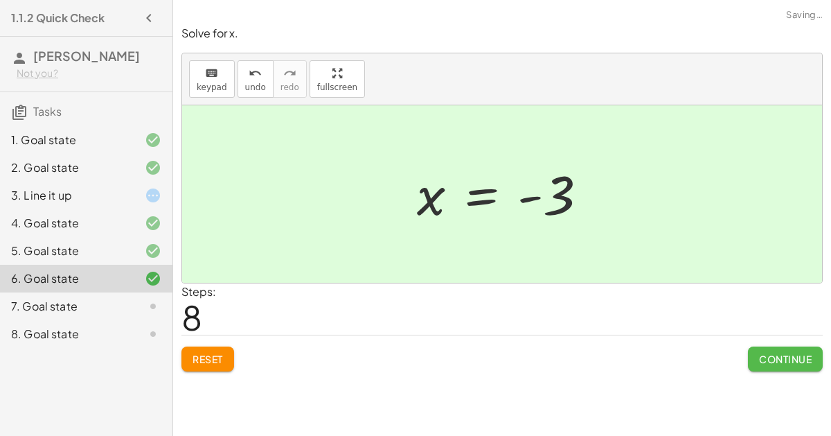
click at [786, 355] on span "Continue" at bounding box center [785, 359] width 53 height 12
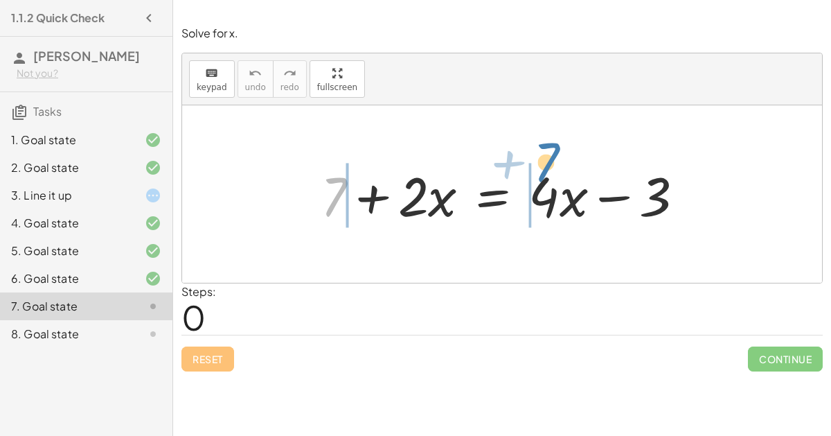
drag, startPoint x: 338, startPoint y: 195, endPoint x: 547, endPoint y: 159, distance: 212.2
click at [547, 159] on div at bounding box center [508, 194] width 389 height 71
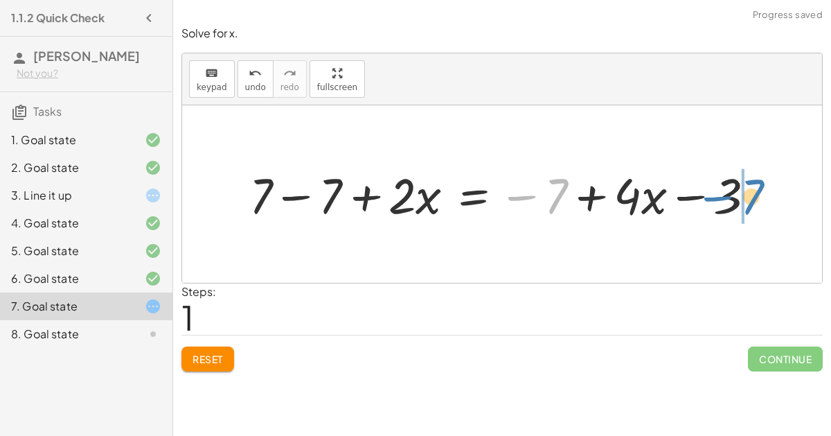
drag, startPoint x: 547, startPoint y: 189, endPoint x: 742, endPoint y: 191, distance: 194.7
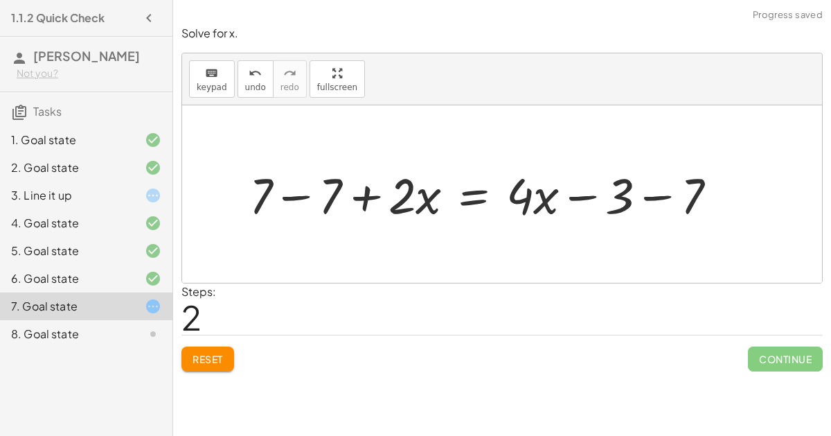
click at [653, 195] on div at bounding box center [489, 193] width 493 height 64
click at [305, 195] on div at bounding box center [461, 193] width 437 height 64
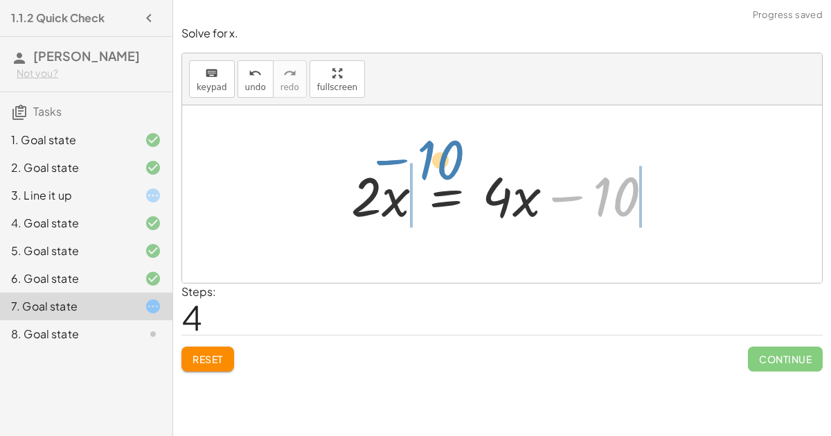
drag, startPoint x: 619, startPoint y: 198, endPoint x: 444, endPoint y: 160, distance: 179.4
click at [444, 160] on div at bounding box center [507, 194] width 326 height 71
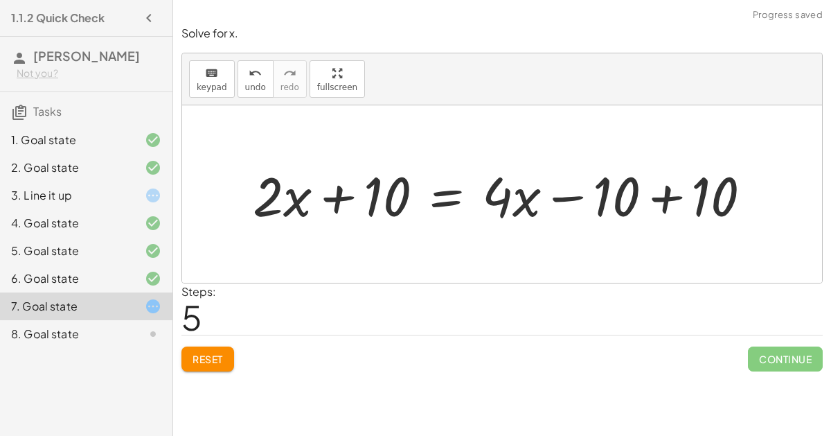
click at [340, 202] on div at bounding box center [508, 194] width 524 height 71
click at [664, 192] on div at bounding box center [508, 194] width 524 height 71
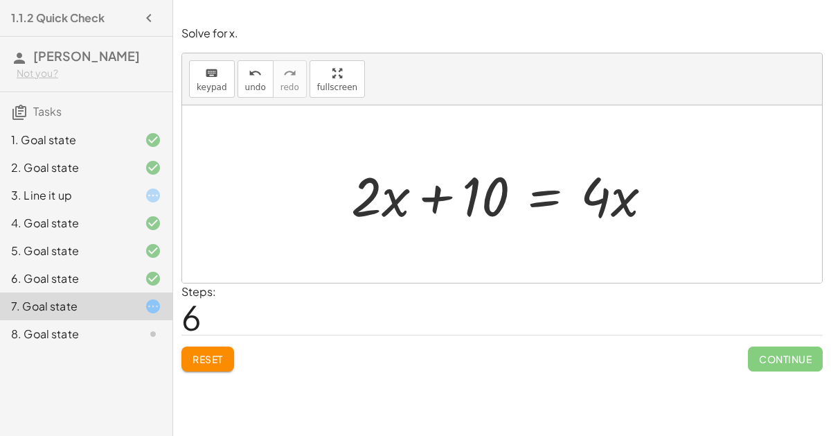
click at [538, 199] on div at bounding box center [507, 194] width 326 height 71
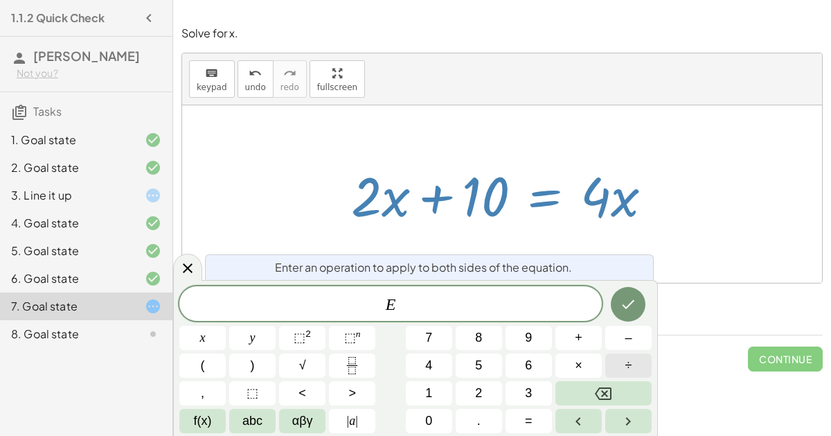
click at [618, 368] on button "÷" at bounding box center [629, 365] width 46 height 24
click at [480, 394] on span "2" at bounding box center [478, 393] width 7 height 19
click at [178, 342] on div "Enter an operation to apply to both sides of the equation. E ÷ 2 ​ x y ⬚ 2 ⬚ n …" at bounding box center [415, 358] width 485 height 156
click at [199, 342] on button "x" at bounding box center [202, 338] width 46 height 24
click at [633, 310] on icon "Done" at bounding box center [628, 304] width 17 height 17
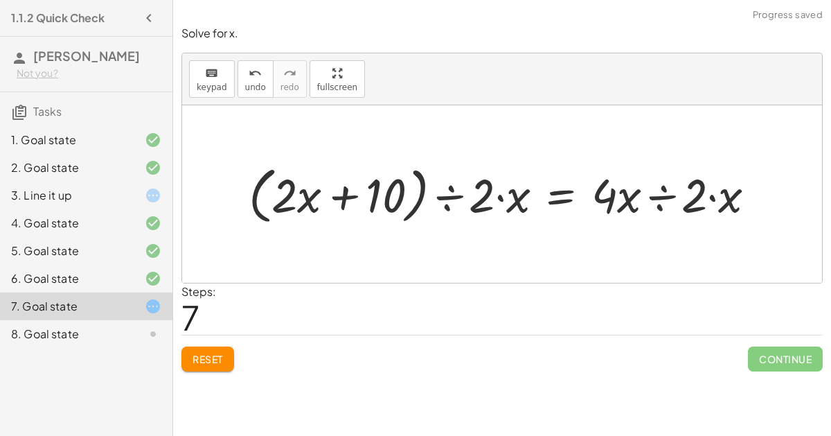
click at [495, 197] on div at bounding box center [508, 193] width 532 height 69
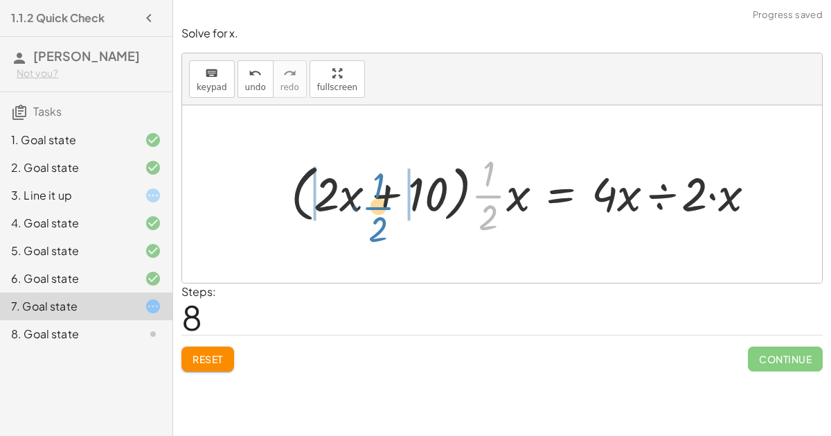
drag, startPoint x: 504, startPoint y: 197, endPoint x: 394, endPoint y: 208, distance: 111.4
click at [394, 208] on div at bounding box center [529, 194] width 490 height 92
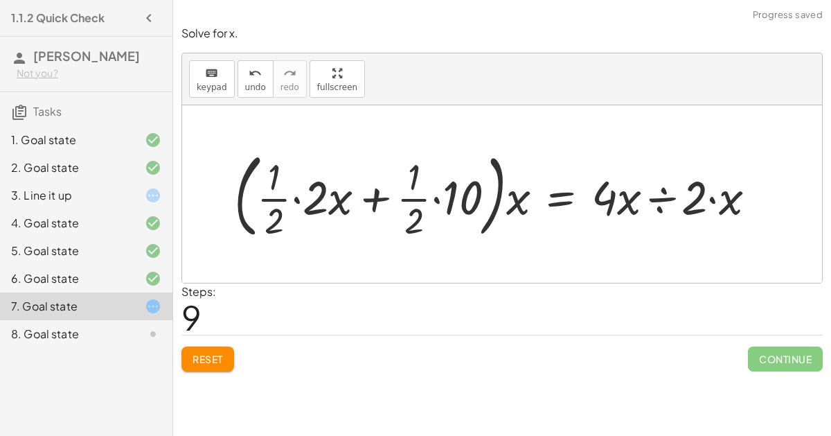
click at [294, 199] on div at bounding box center [500, 194] width 547 height 99
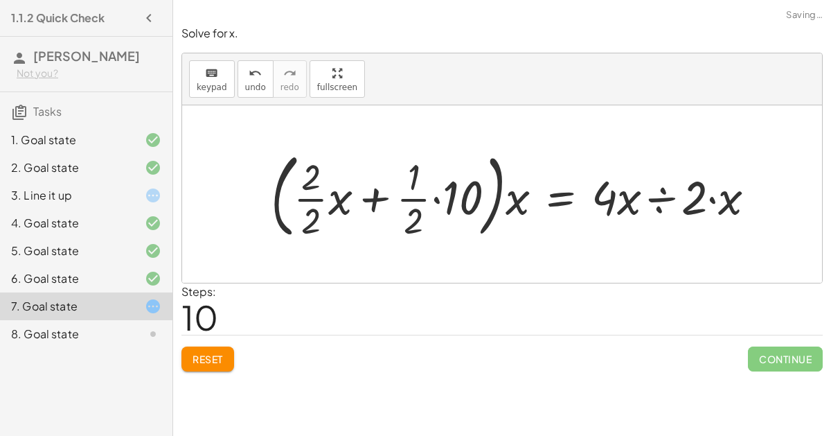
click at [436, 199] on div at bounding box center [519, 194] width 510 height 99
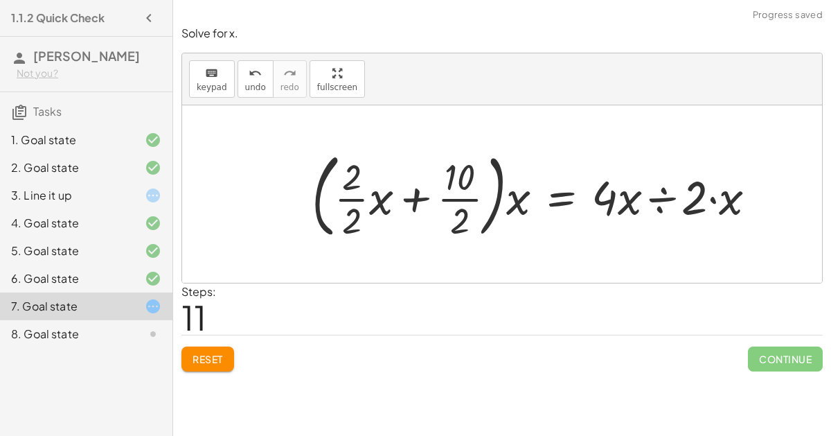
click at [448, 203] on div at bounding box center [540, 194] width 470 height 99
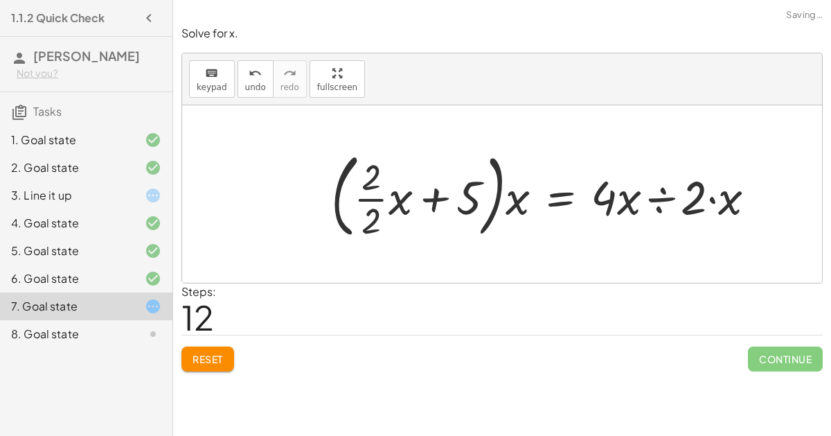
click at [370, 198] on div at bounding box center [549, 194] width 450 height 99
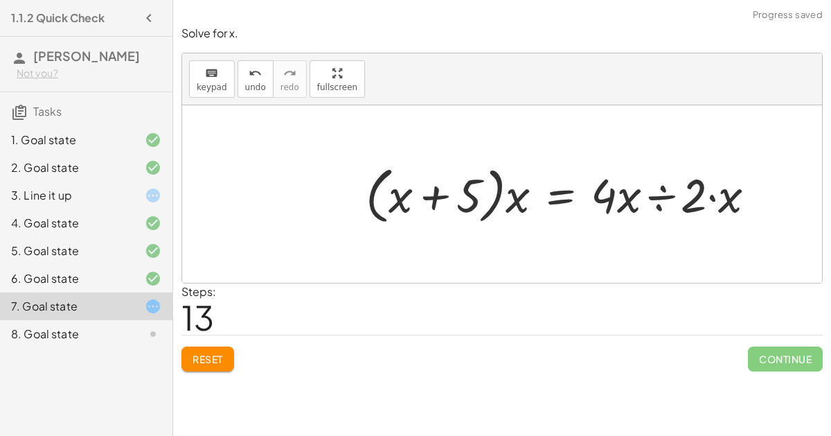
click at [662, 196] on div at bounding box center [566, 193] width 415 height 69
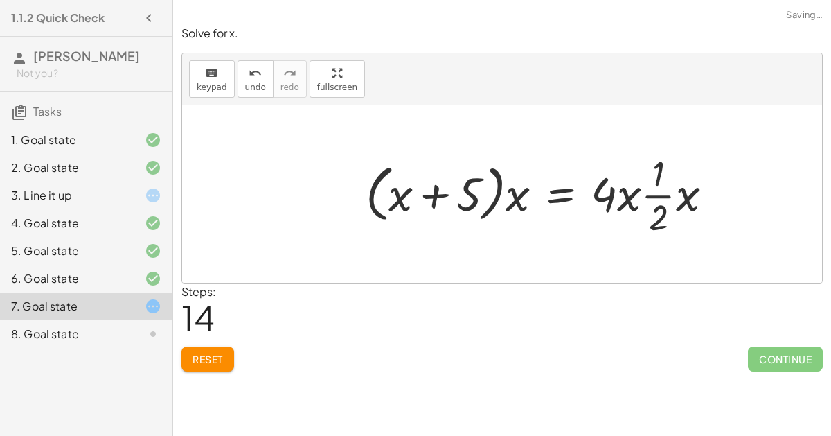
click at [668, 197] on div at bounding box center [545, 194] width 373 height 92
click at [680, 197] on div at bounding box center [545, 194] width 373 height 92
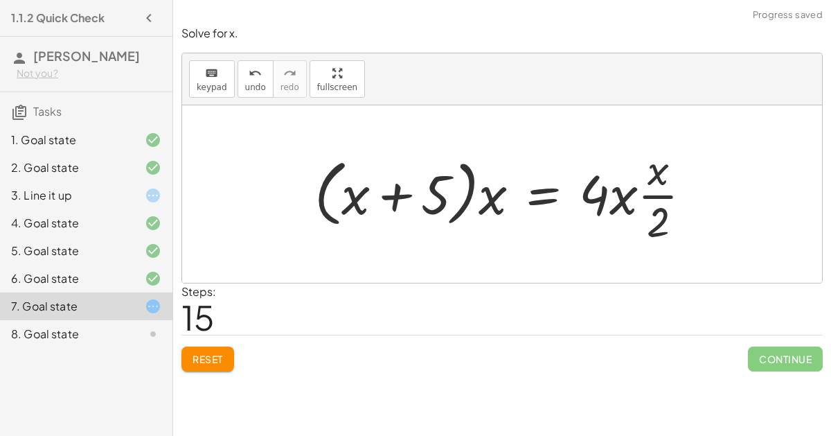
click at [662, 192] on div at bounding box center [508, 194] width 403 height 107
click at [613, 195] on div at bounding box center [507, 194] width 403 height 107
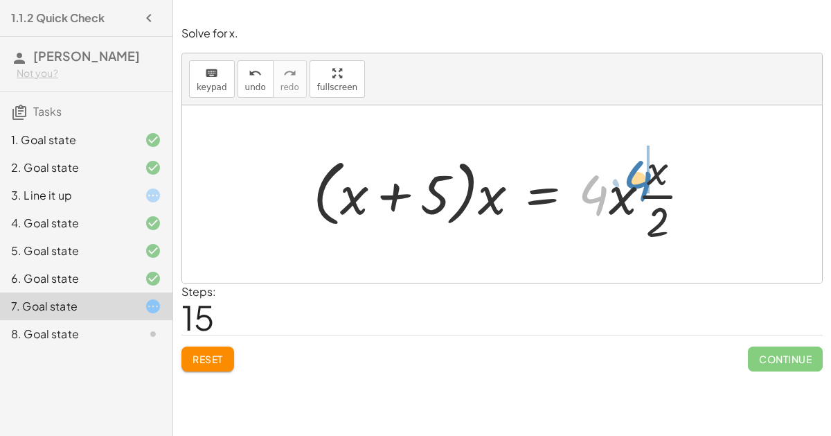
drag, startPoint x: 597, startPoint y: 197, endPoint x: 639, endPoint y: 185, distance: 44.1
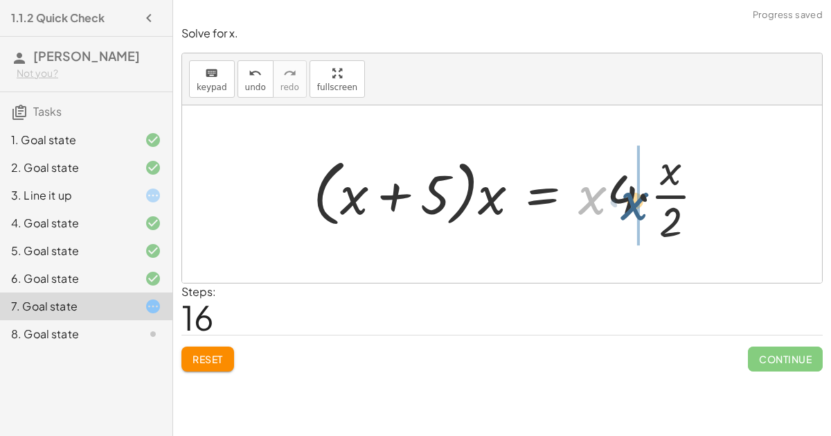
drag, startPoint x: 595, startPoint y: 193, endPoint x: 638, endPoint y: 199, distance: 43.3
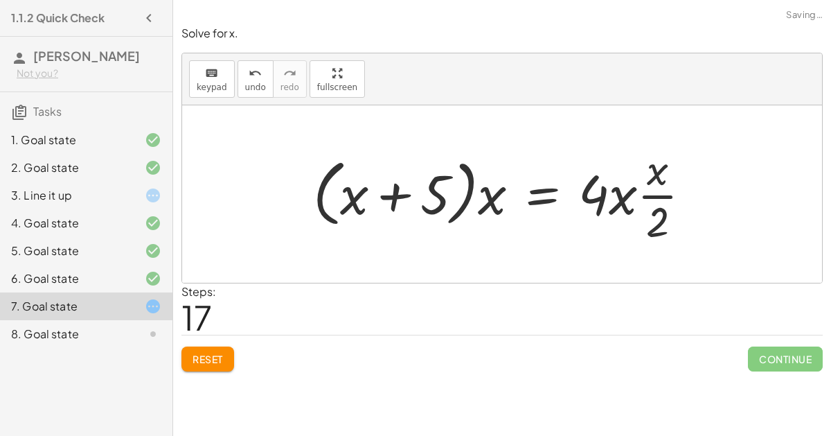
click at [630, 197] on div at bounding box center [507, 194] width 403 height 107
click at [647, 193] on div at bounding box center [507, 194] width 403 height 107
click at [217, 358] on span "Reset" at bounding box center [208, 359] width 30 height 12
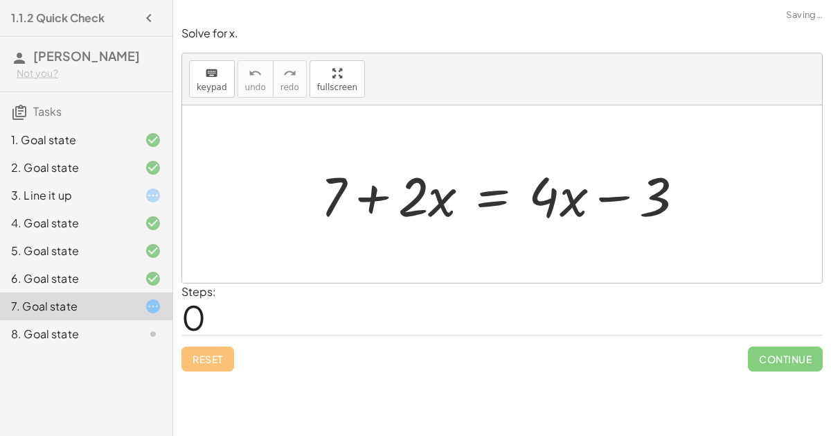
click at [487, 193] on div at bounding box center [508, 194] width 389 height 71
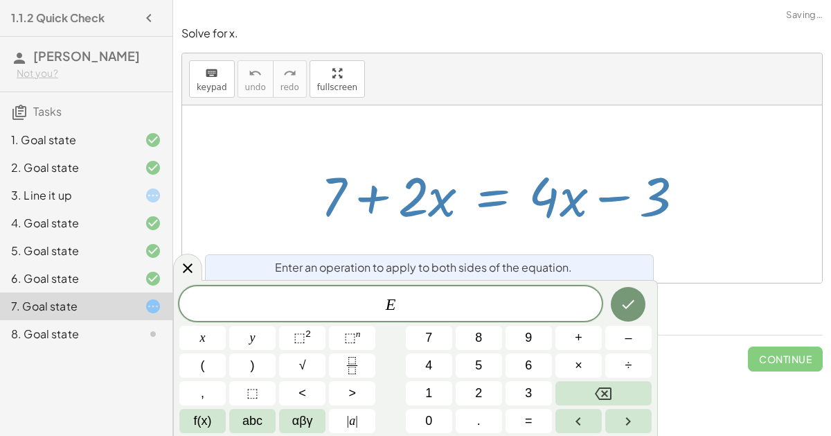
click at [432, 231] on div "+ 7 + · 2 · x = + · 4 · x − 3" at bounding box center [503, 194] width 406 height 78
click at [623, 297] on icon "Done" at bounding box center [628, 304] width 17 height 17
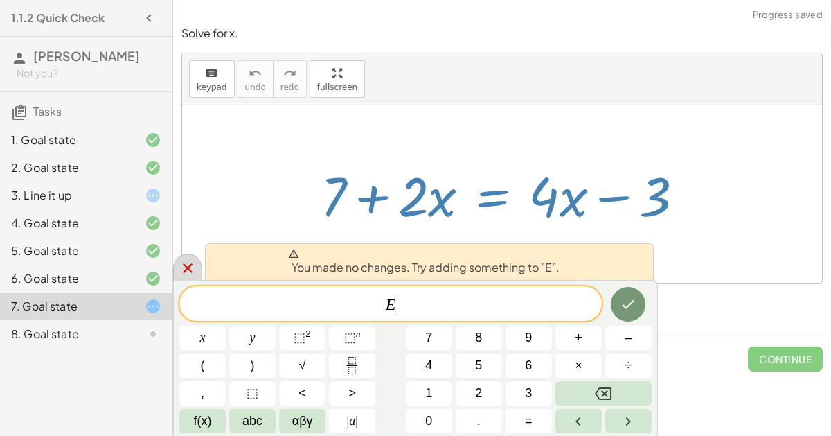
click at [189, 263] on icon at bounding box center [187, 268] width 17 height 17
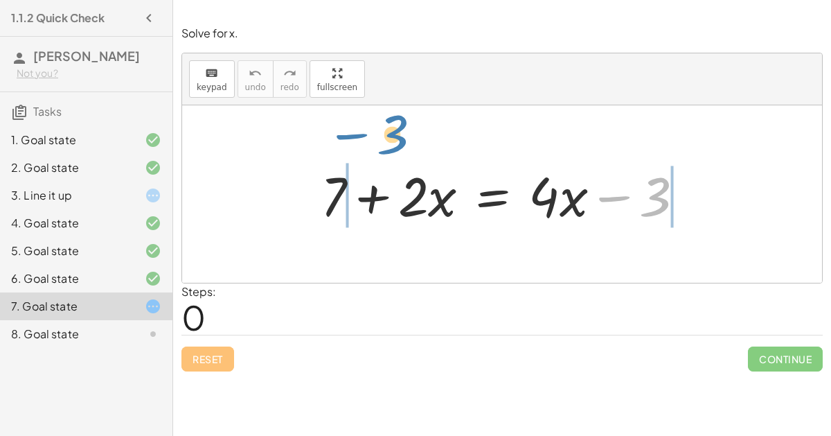
drag, startPoint x: 666, startPoint y: 184, endPoint x: 405, endPoint y: 123, distance: 268.4
click at [405, 123] on div "− 3 + 7 + · 2 · x = + · 4 · x − 3" at bounding box center [502, 193] width 640 height 177
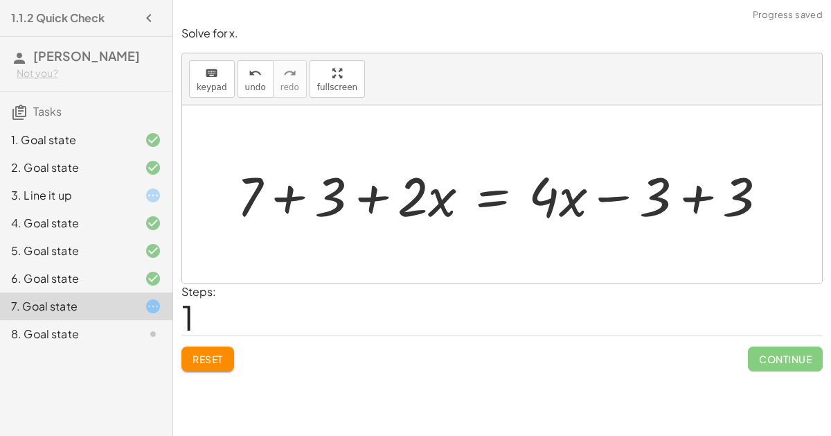
click at [290, 206] on div at bounding box center [508, 194] width 556 height 71
click at [705, 188] on div at bounding box center [538, 194] width 493 height 71
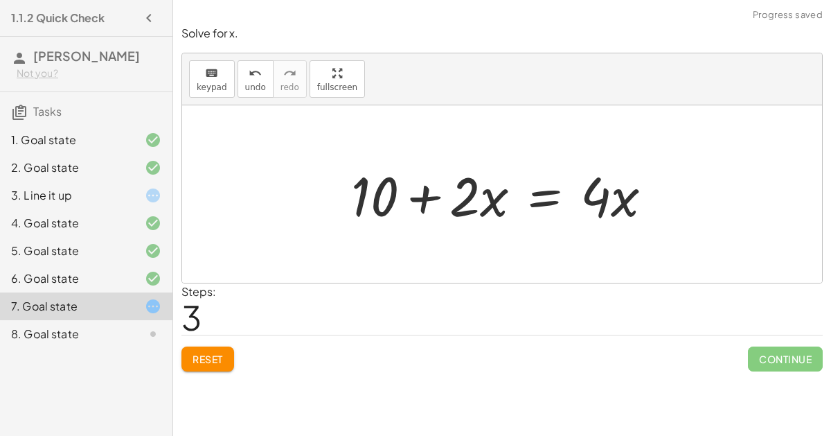
click at [430, 193] on div at bounding box center [507, 194] width 326 height 71
click at [556, 197] on div at bounding box center [507, 194] width 326 height 71
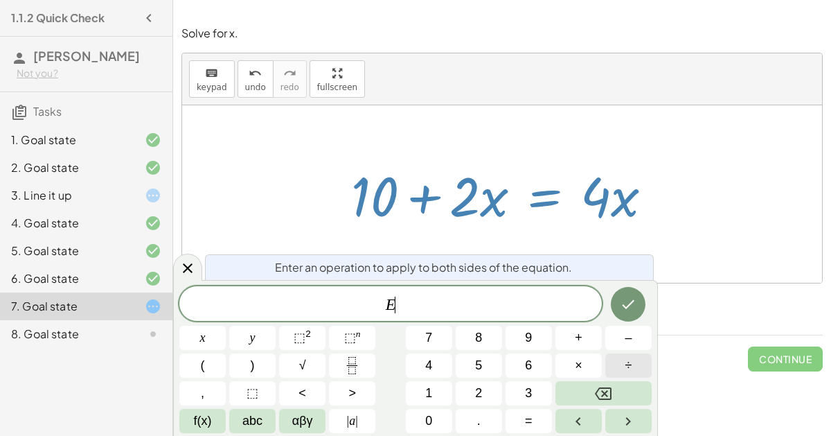
click at [631, 368] on span "÷" at bounding box center [629, 365] width 7 height 19
click at [481, 385] on span "2" at bounding box center [478, 393] width 7 height 19
click at [217, 342] on button "x" at bounding box center [202, 338] width 46 height 24
click at [640, 310] on button "Done" at bounding box center [628, 304] width 35 height 35
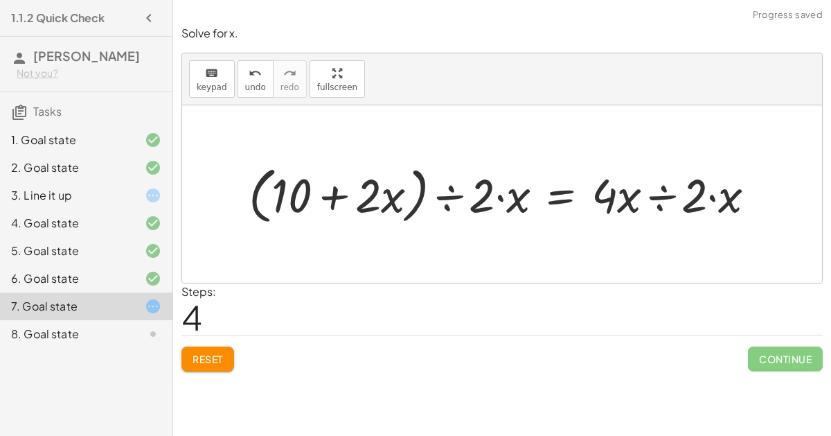
click at [502, 197] on div at bounding box center [508, 193] width 532 height 69
click at [496, 197] on div at bounding box center [508, 193] width 532 height 69
click at [500, 197] on div at bounding box center [508, 193] width 532 height 69
click at [451, 197] on div at bounding box center [508, 193] width 532 height 69
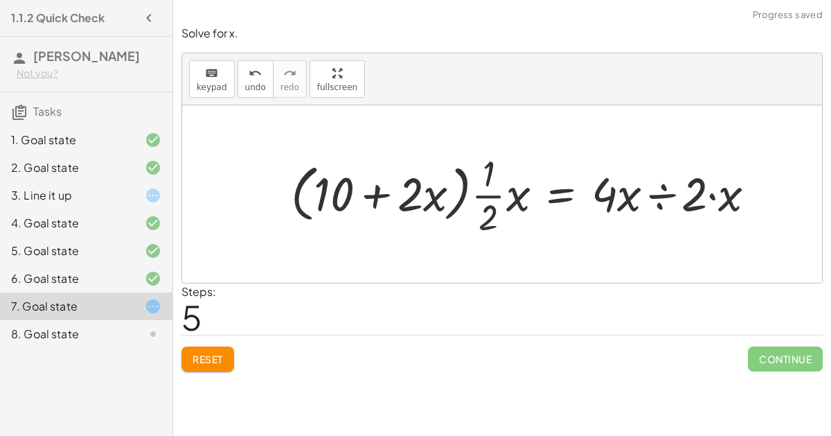
click at [504, 198] on div at bounding box center [529, 194] width 490 height 92
drag, startPoint x: 490, startPoint y: 190, endPoint x: 408, endPoint y: 173, distance: 83.4
click at [408, 173] on div at bounding box center [529, 194] width 490 height 92
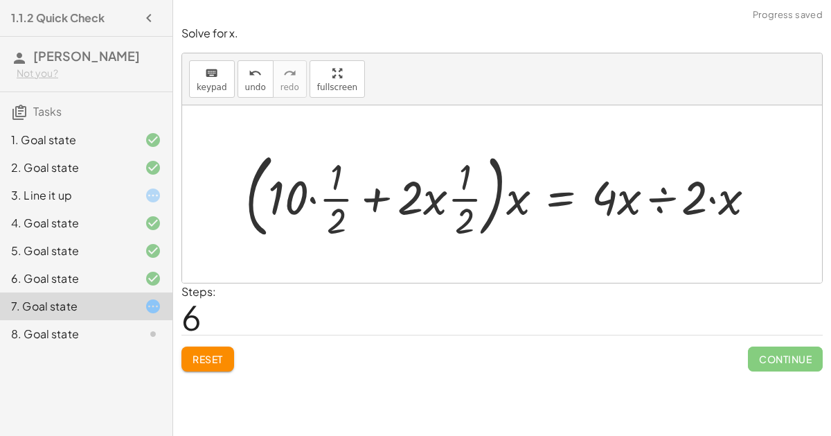
click at [450, 202] on div at bounding box center [506, 194] width 536 height 99
click at [431, 200] on div at bounding box center [506, 194] width 536 height 99
click at [463, 197] on div at bounding box center [506, 194] width 536 height 99
click at [396, 200] on div at bounding box center [506, 194] width 536 height 99
click at [366, 195] on div at bounding box center [506, 194] width 536 height 99
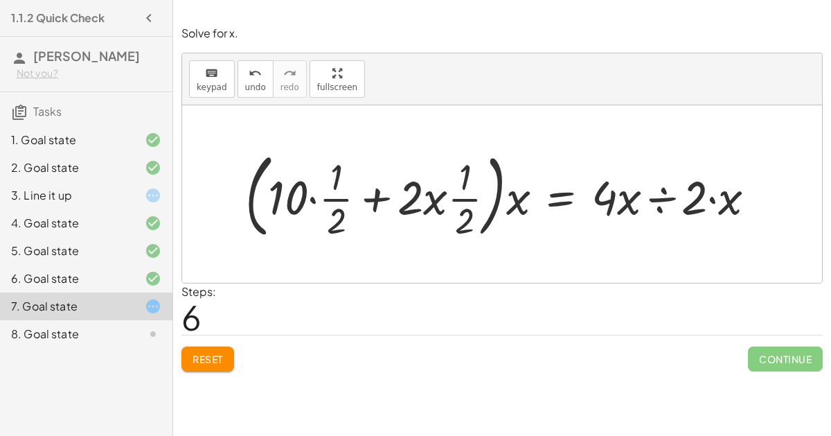
click at [318, 198] on div at bounding box center [506, 194] width 536 height 99
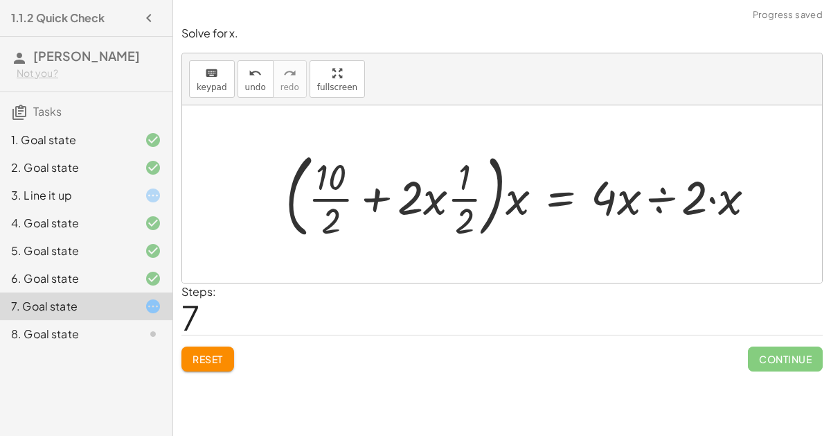
click at [441, 201] on div at bounding box center [526, 194] width 495 height 99
click at [461, 193] on div at bounding box center [526, 194] width 495 height 99
click at [223, 355] on span "Reset" at bounding box center [208, 359] width 30 height 12
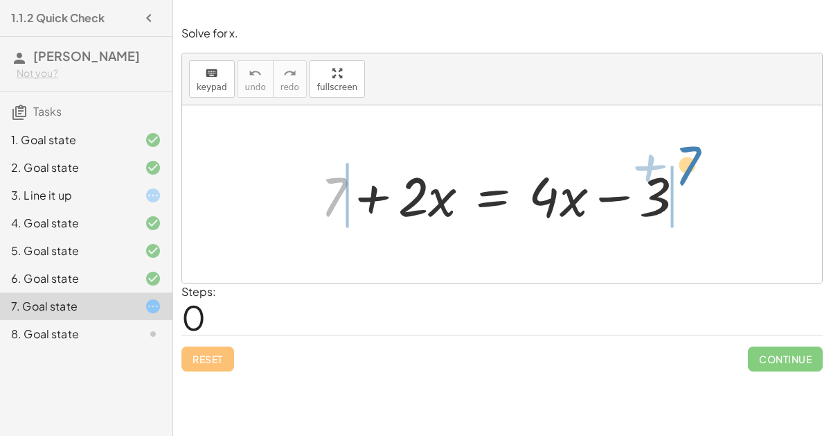
drag, startPoint x: 334, startPoint y: 198, endPoint x: 686, endPoint y: 165, distance: 353.6
click at [686, 165] on div at bounding box center [508, 194] width 389 height 71
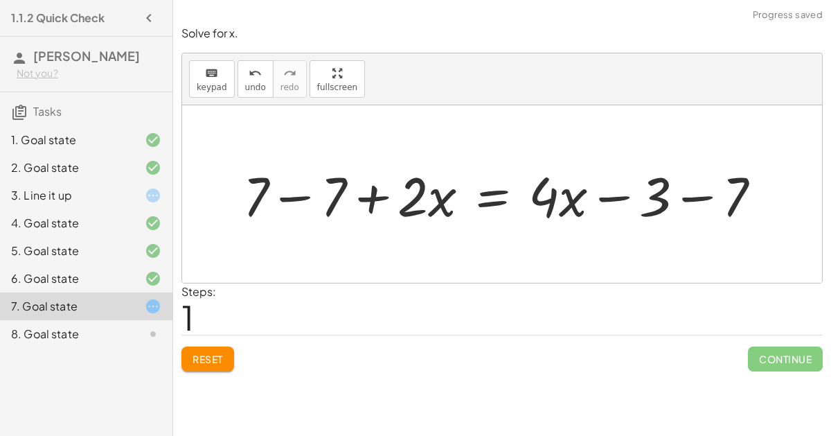
click at [376, 198] on div at bounding box center [507, 194] width 543 height 71
click at [295, 199] on div at bounding box center [507, 194] width 543 height 71
click at [706, 196] on div at bounding box center [585, 194] width 389 height 71
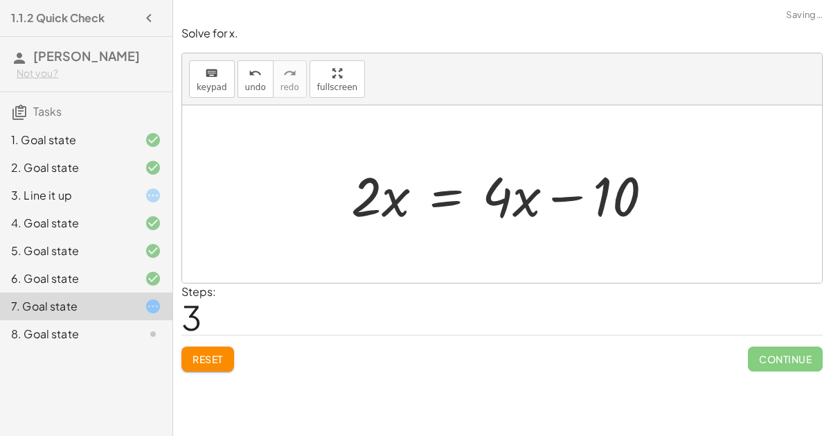
click at [556, 197] on div at bounding box center [507, 194] width 326 height 71
drag, startPoint x: 344, startPoint y: 191, endPoint x: 464, endPoint y: 238, distance: 128.8
click at [464, 238] on div "+ 7 + · 2 · x = + · 4 · x − 3 + 7 − 7 + · 2 · x = + · 4 · x − 3 − 7 + 0 + · 2 ·…" at bounding box center [502, 193] width 640 height 177
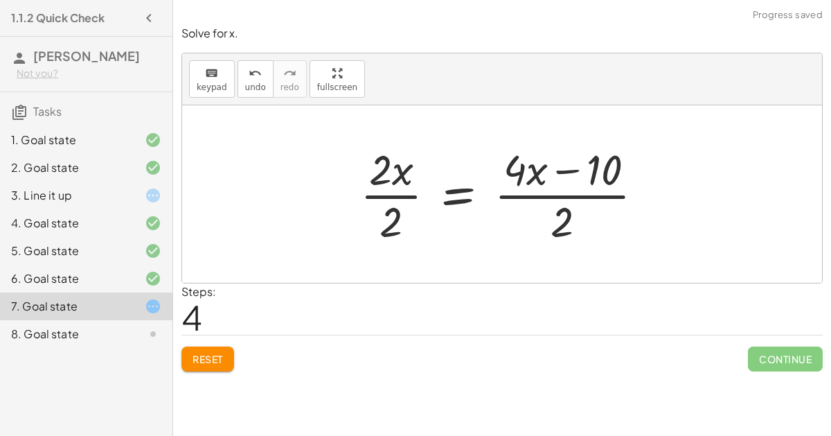
click at [383, 189] on div at bounding box center [507, 194] width 308 height 107
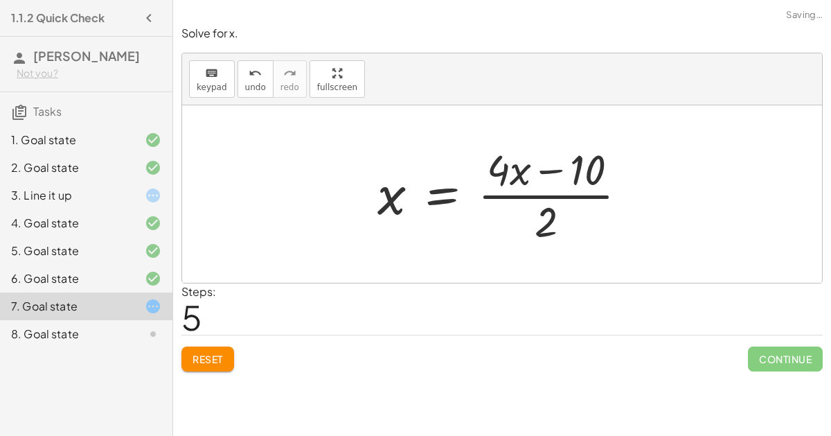
click at [549, 197] on div at bounding box center [508, 194] width 275 height 107
click at [539, 195] on div at bounding box center [508, 194] width 275 height 107
click at [509, 168] on div at bounding box center [508, 194] width 275 height 107
click at [531, 199] on div at bounding box center [508, 194] width 275 height 107
click at [213, 356] on span "Reset" at bounding box center [208, 359] width 30 height 12
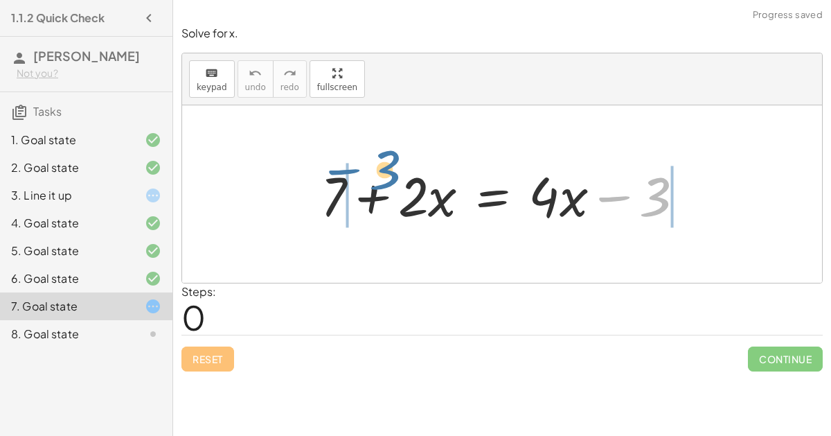
drag, startPoint x: 653, startPoint y: 191, endPoint x: 382, endPoint y: 166, distance: 272.0
click at [382, 166] on div at bounding box center [508, 194] width 389 height 71
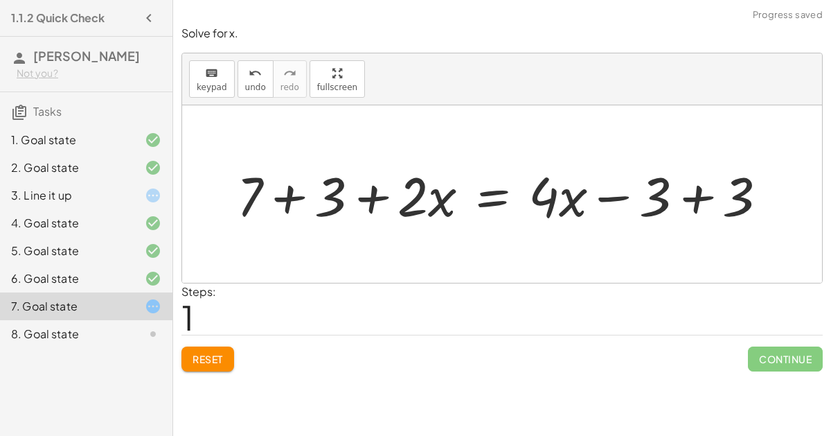
click at [303, 193] on div at bounding box center [508, 194] width 556 height 71
click at [708, 196] on div at bounding box center [538, 194] width 493 height 71
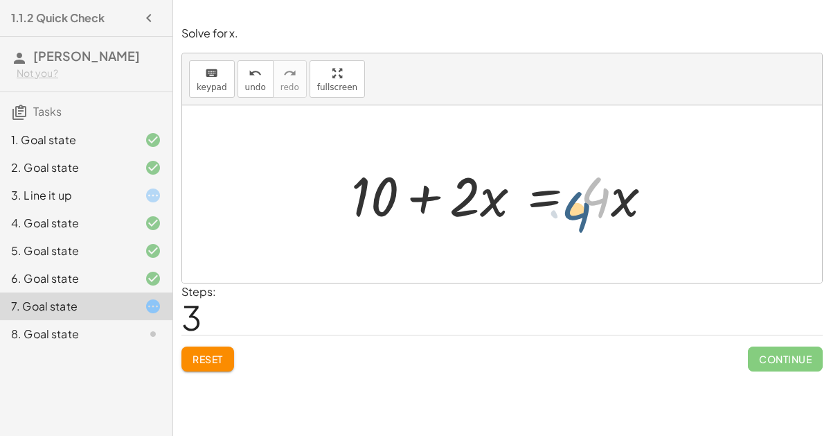
drag, startPoint x: 604, startPoint y: 193, endPoint x: 588, endPoint y: 200, distance: 16.7
click at [588, 200] on div at bounding box center [507, 194] width 326 height 71
drag, startPoint x: 481, startPoint y: 197, endPoint x: 473, endPoint y: 197, distance: 7.6
click at [473, 197] on div at bounding box center [507, 194] width 326 height 71
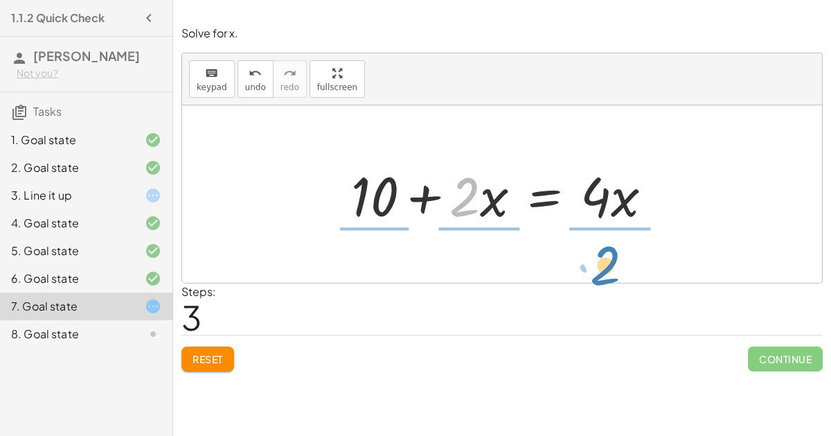
drag, startPoint x: 466, startPoint y: 189, endPoint x: 606, endPoint y: 257, distance: 155.6
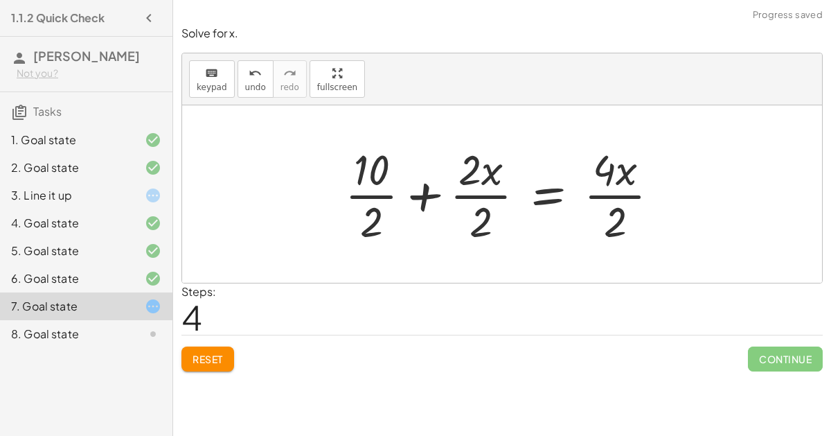
click at [362, 195] on div at bounding box center [508, 194] width 340 height 107
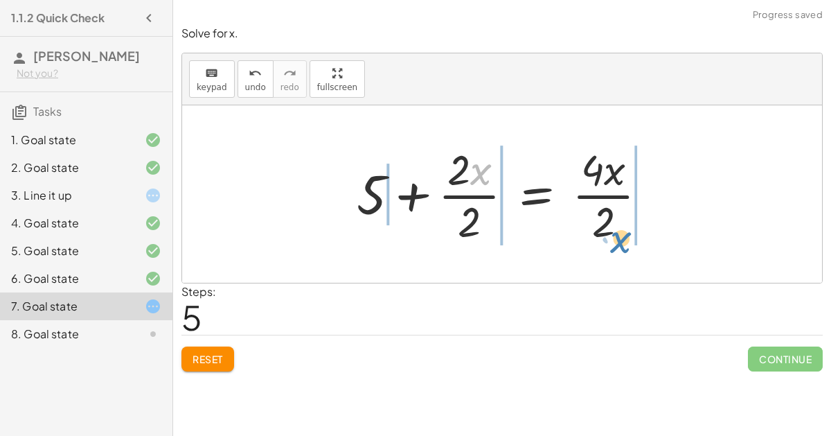
drag, startPoint x: 488, startPoint y: 177, endPoint x: 628, endPoint y: 245, distance: 155.2
click at [628, 245] on div at bounding box center [508, 194] width 316 height 107
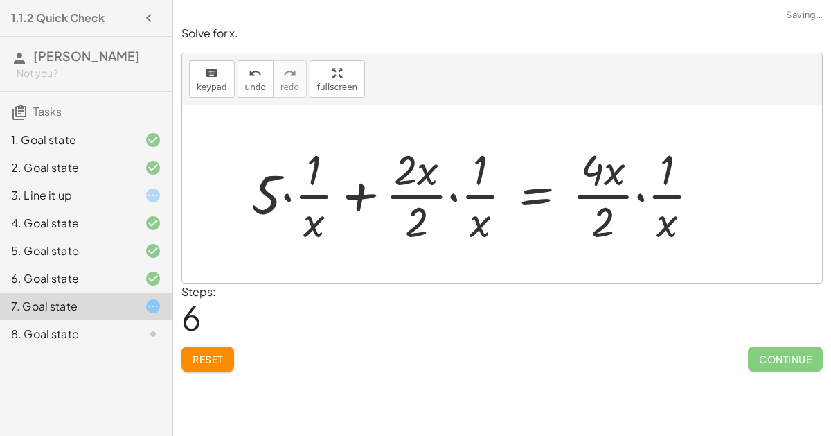
click at [285, 193] on div at bounding box center [482, 194] width 474 height 107
click at [317, 204] on div at bounding box center [503, 194] width 432 height 107
click at [453, 196] on div at bounding box center [503, 194] width 432 height 107
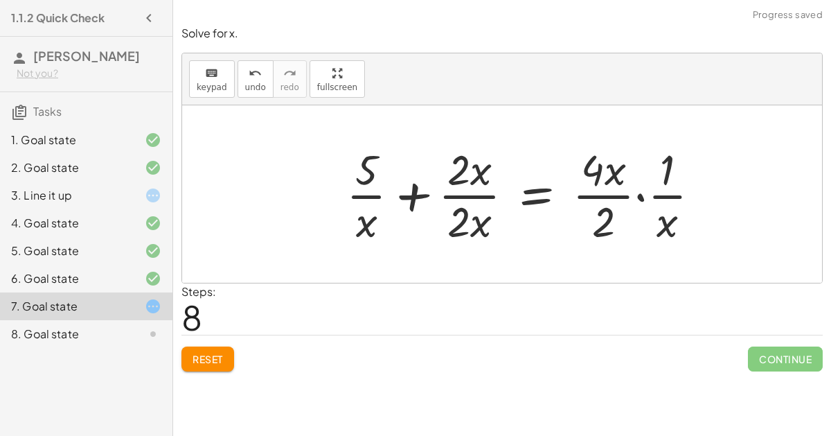
click at [462, 189] on div at bounding box center [529, 194] width 379 height 107
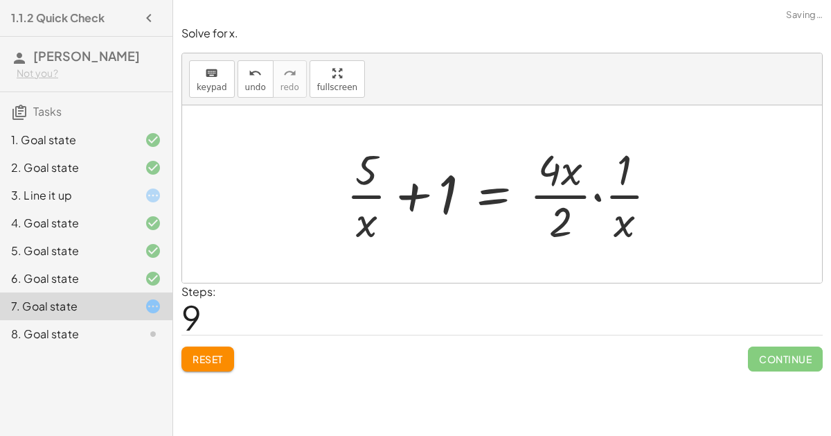
click at [597, 195] on div at bounding box center [508, 194] width 336 height 107
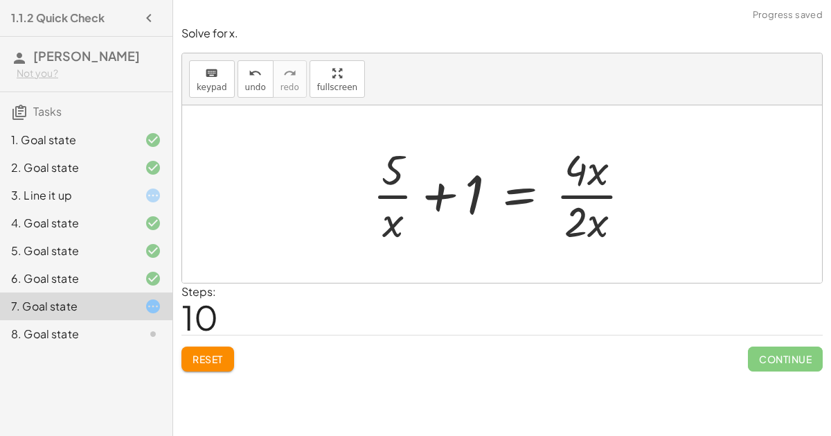
click at [601, 196] on div at bounding box center [507, 194] width 283 height 107
click at [571, 194] on div at bounding box center [507, 194] width 283 height 107
click at [576, 184] on div at bounding box center [507, 194] width 283 height 107
click at [580, 193] on div at bounding box center [507, 194] width 283 height 107
click at [561, 191] on div at bounding box center [507, 194] width 283 height 107
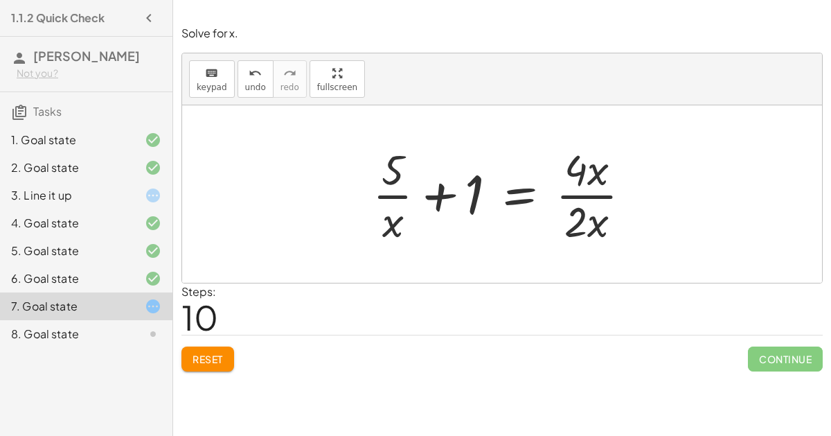
click at [394, 198] on div at bounding box center [507, 194] width 283 height 107
click at [204, 358] on span "Reset" at bounding box center [208, 359] width 30 height 12
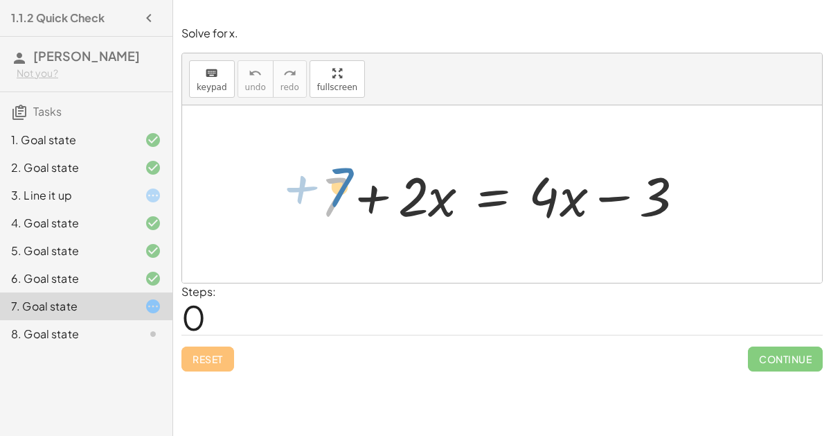
drag, startPoint x: 332, startPoint y: 185, endPoint x: 335, endPoint y: 173, distance: 12.9
click at [335, 173] on div at bounding box center [508, 194] width 389 height 71
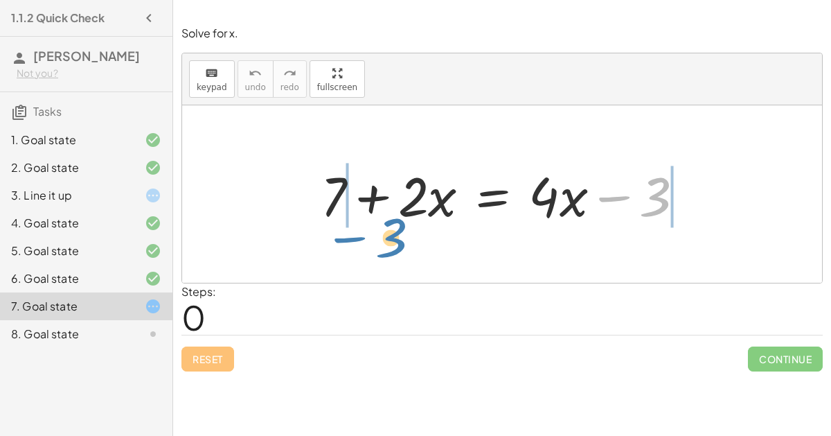
drag, startPoint x: 662, startPoint y: 194, endPoint x: 400, endPoint y: 233, distance: 264.8
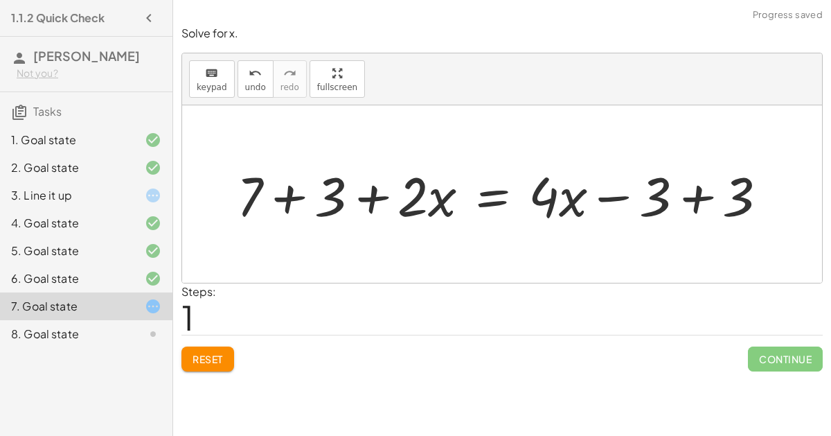
click at [283, 187] on div at bounding box center [508, 194] width 556 height 71
click at [696, 209] on div at bounding box center [538, 194] width 493 height 71
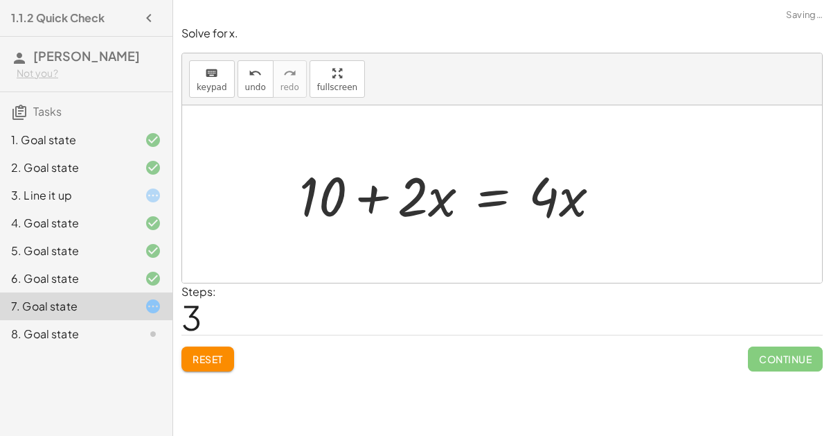
click at [619, 195] on div at bounding box center [455, 194] width 326 height 71
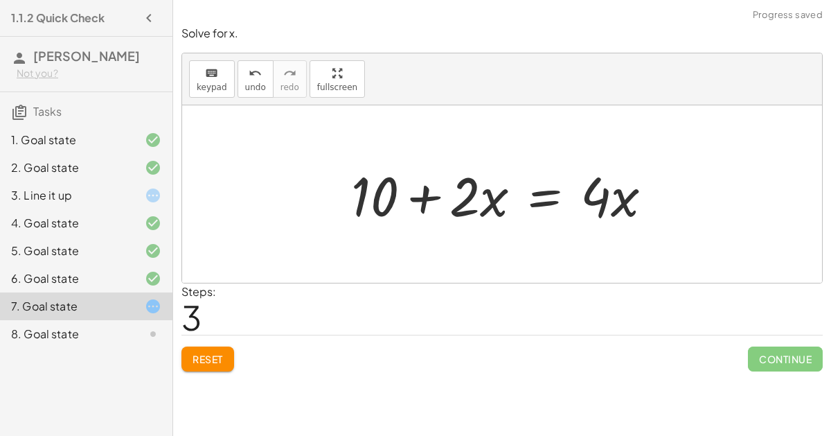
click at [411, 197] on div at bounding box center [507, 194] width 326 height 71
click at [551, 193] on div at bounding box center [507, 194] width 326 height 71
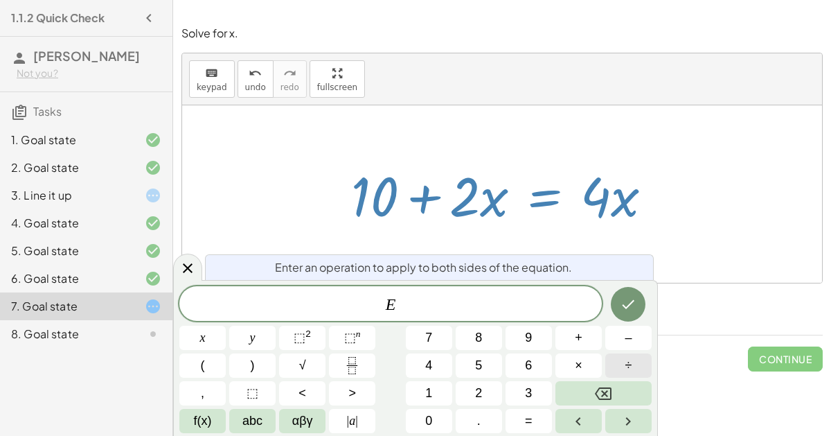
click at [619, 363] on button "÷" at bounding box center [629, 365] width 46 height 24
click at [476, 389] on span "2" at bounding box center [478, 393] width 7 height 19
click at [205, 341] on button "x" at bounding box center [202, 338] width 46 height 24
click at [624, 306] on icon "Done" at bounding box center [629, 304] width 12 height 9
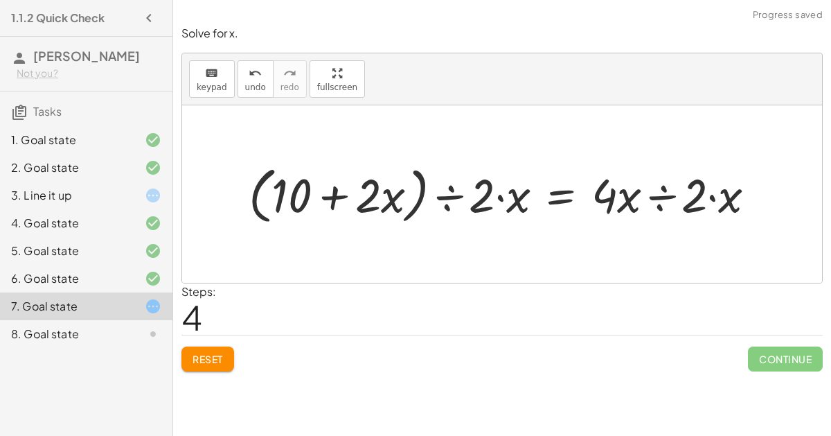
click at [504, 195] on div at bounding box center [508, 193] width 532 height 69
click at [498, 194] on div at bounding box center [508, 193] width 532 height 69
drag, startPoint x: 491, startPoint y: 189, endPoint x: 510, endPoint y: 192, distance: 19.6
click at [510, 192] on div at bounding box center [508, 193] width 532 height 69
click at [450, 193] on div at bounding box center [508, 193] width 532 height 69
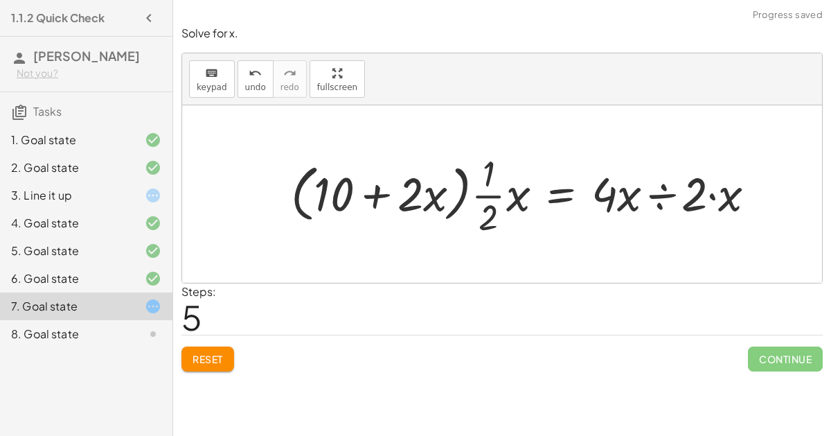
click at [464, 198] on div at bounding box center [529, 194] width 490 height 92
drag, startPoint x: 409, startPoint y: 195, endPoint x: 415, endPoint y: 191, distance: 7.9
click at [415, 191] on div at bounding box center [529, 194] width 490 height 92
click at [489, 193] on div at bounding box center [529, 194] width 490 height 92
click at [507, 196] on div at bounding box center [529, 194] width 490 height 92
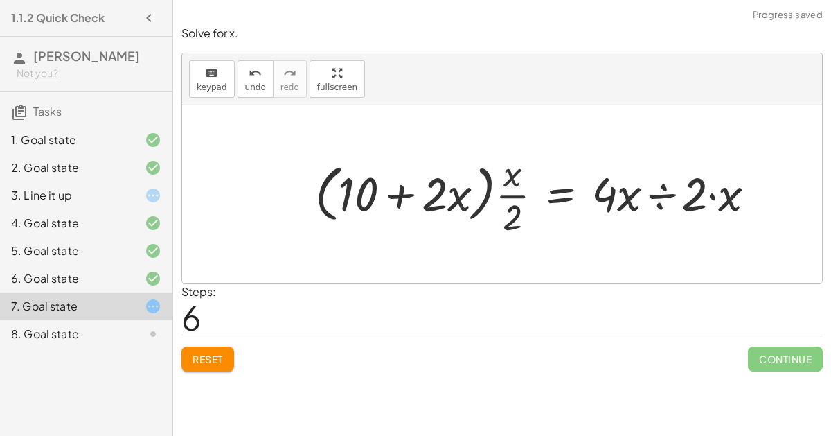
click at [512, 194] on div at bounding box center [541, 194] width 466 height 92
click at [493, 193] on div at bounding box center [541, 194] width 466 height 92
click at [482, 189] on div at bounding box center [541, 194] width 466 height 92
click at [486, 195] on div at bounding box center [541, 194] width 466 height 92
click at [653, 191] on div at bounding box center [541, 194] width 466 height 92
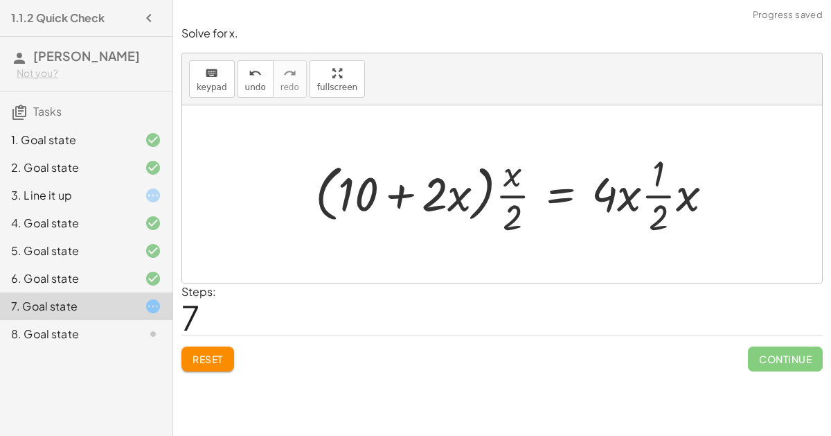
click at [655, 195] on div at bounding box center [519, 194] width 423 height 92
click at [205, 356] on span "Reset" at bounding box center [208, 359] width 30 height 12
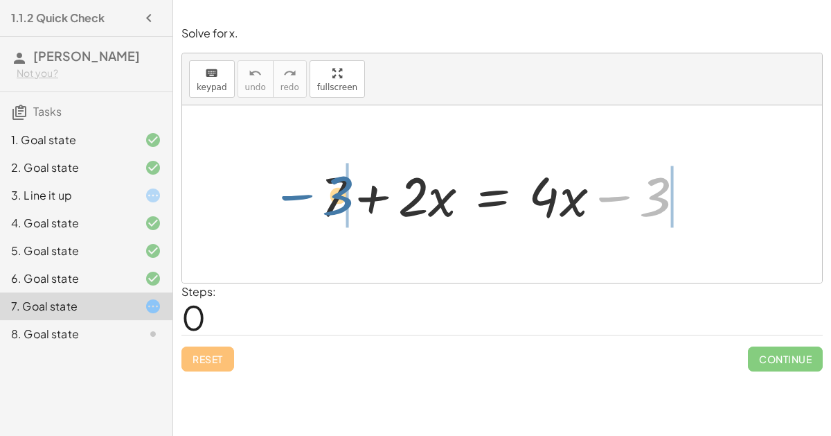
drag, startPoint x: 651, startPoint y: 193, endPoint x: 343, endPoint y: 191, distance: 308.3
click at [343, 191] on div at bounding box center [508, 194] width 389 height 71
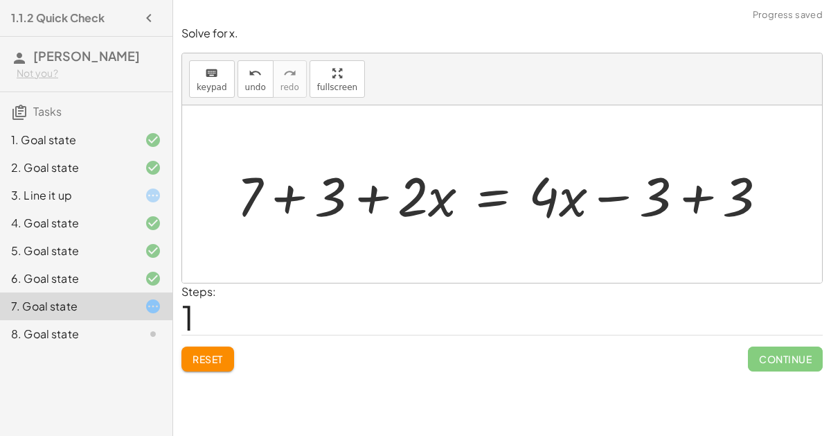
click at [299, 193] on div at bounding box center [508, 194] width 556 height 71
click at [705, 190] on div at bounding box center [538, 194] width 493 height 71
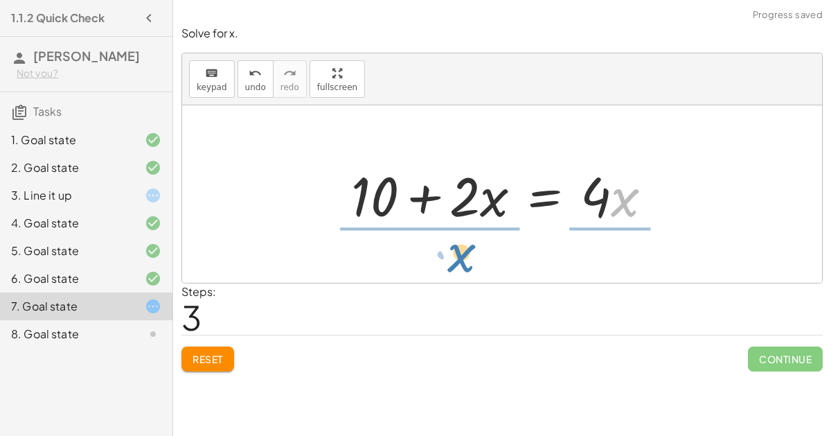
drag, startPoint x: 634, startPoint y: 208, endPoint x: 481, endPoint y: 264, distance: 163.1
click at [481, 264] on div "+ 7 + · 2 · x = + · 4 · x − 3 + 7 + 3 + · 2 · x = + · 4 · x − 3 + 3 + 10 + · 2 …" at bounding box center [502, 193] width 640 height 177
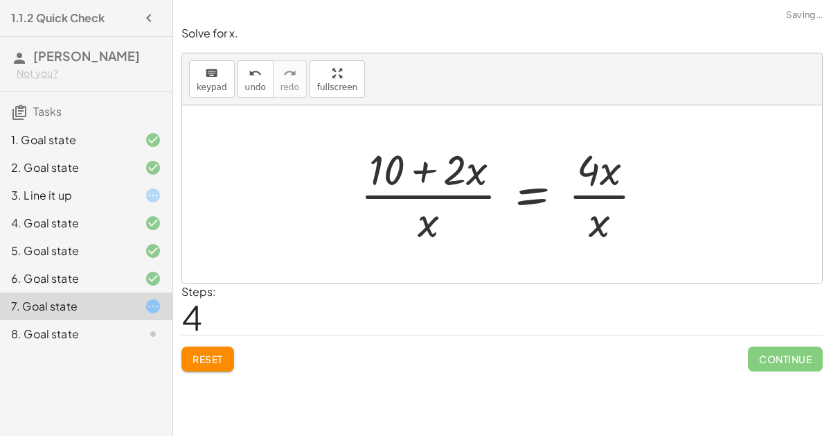
click at [423, 167] on div at bounding box center [507, 194] width 308 height 107
click at [452, 170] on div at bounding box center [507, 194] width 308 height 107
click at [490, 175] on div at bounding box center [507, 194] width 308 height 107
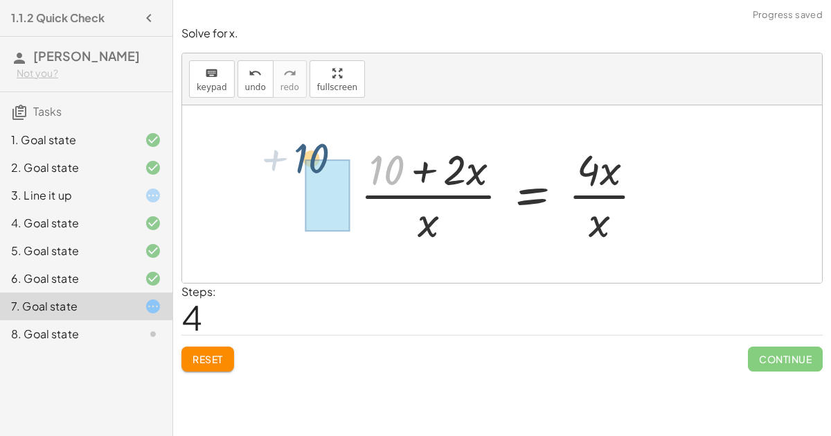
drag, startPoint x: 403, startPoint y: 173, endPoint x: 332, endPoint y: 166, distance: 71.1
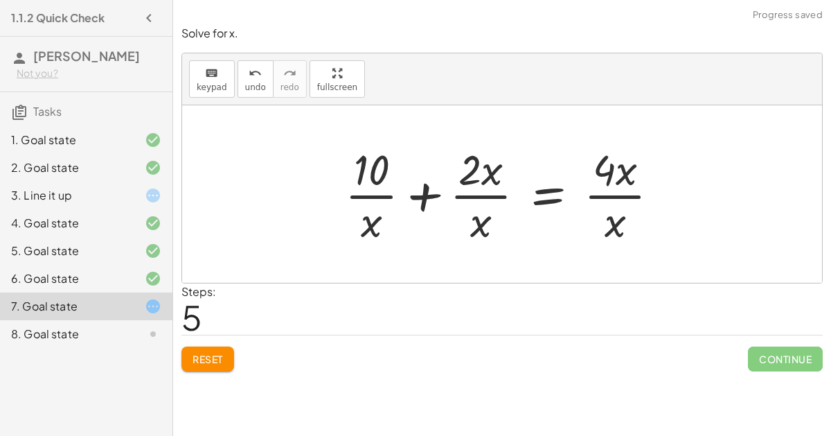
click at [434, 197] on div at bounding box center [508, 194] width 340 height 107
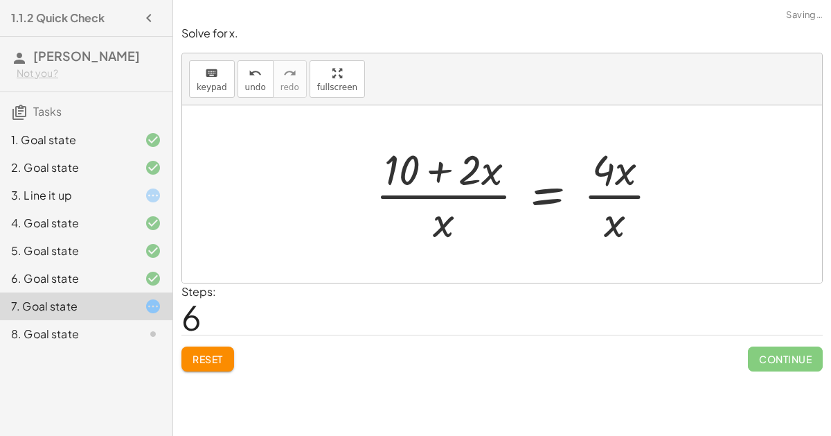
click at [433, 177] on div at bounding box center [523, 194] width 308 height 107
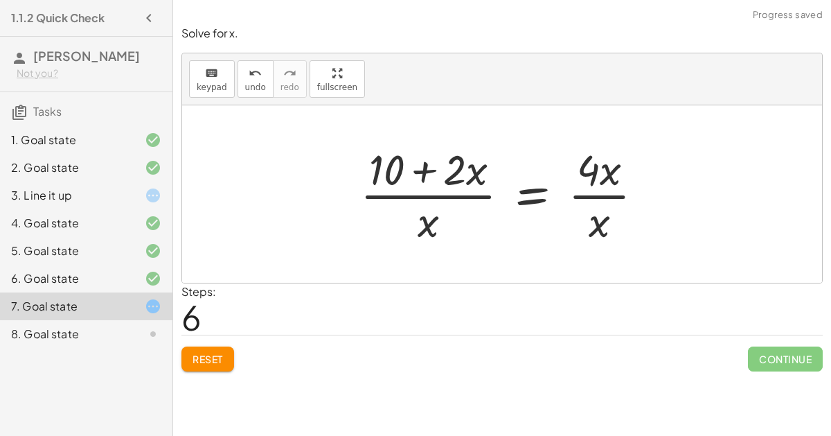
click at [608, 193] on div at bounding box center [507, 194] width 308 height 107
click at [606, 202] on div at bounding box center [507, 194] width 308 height 107
click at [202, 340] on div "Reset Continue" at bounding box center [503, 353] width 642 height 37
click at [206, 348] on button "Reset" at bounding box center [208, 358] width 53 height 25
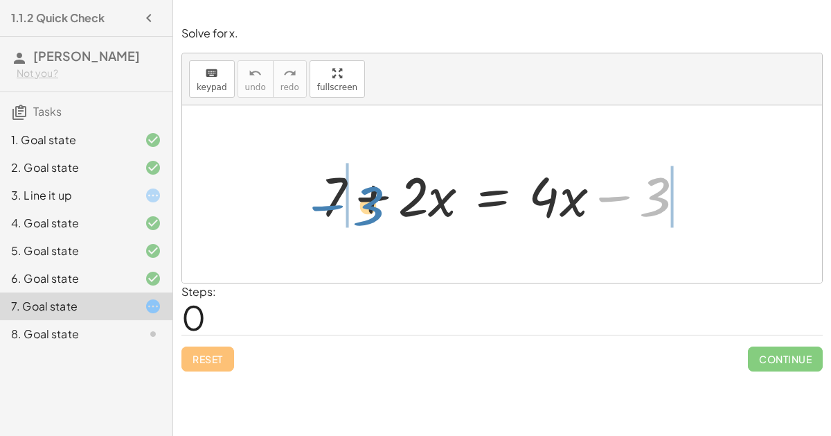
drag, startPoint x: 654, startPoint y: 194, endPoint x: 368, endPoint y: 201, distance: 286.2
click at [368, 201] on div at bounding box center [508, 194] width 389 height 71
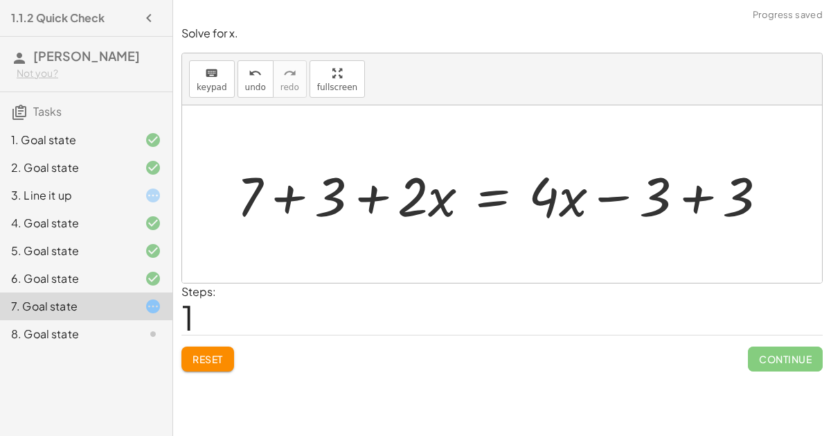
click at [275, 187] on div at bounding box center [508, 194] width 556 height 71
click at [694, 201] on div at bounding box center [538, 194] width 493 height 71
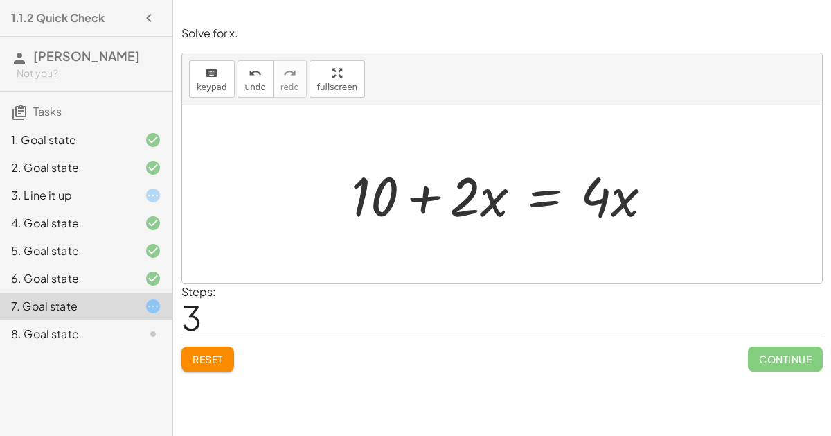
click at [531, 197] on div at bounding box center [507, 194] width 326 height 71
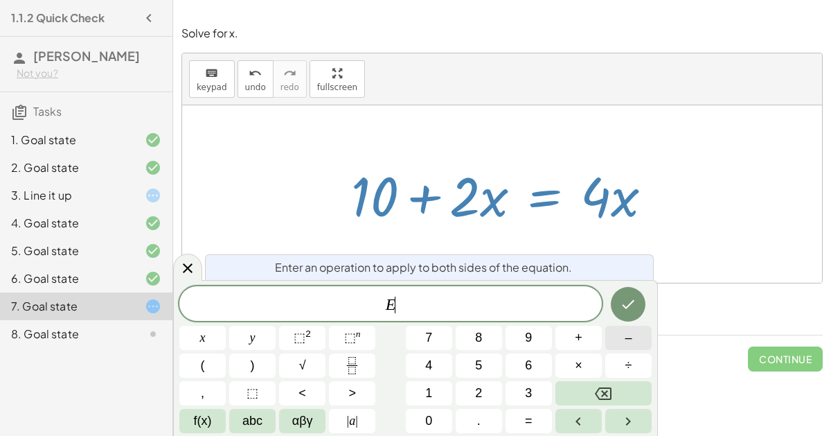
click at [636, 327] on button "–" at bounding box center [629, 338] width 46 height 24
click at [478, 384] on span "2" at bounding box center [478, 393] width 7 height 19
click at [202, 342] on span "x" at bounding box center [203, 337] width 6 height 19
click at [631, 290] on button "Done" at bounding box center [628, 304] width 35 height 35
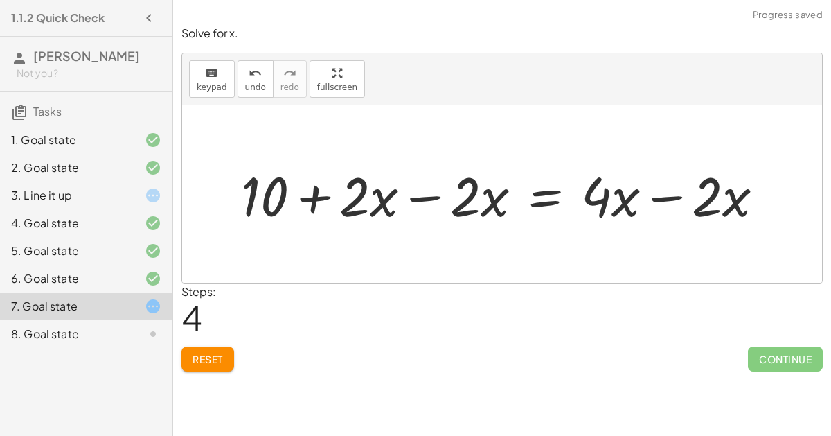
click at [424, 194] on div at bounding box center [508, 194] width 548 height 71
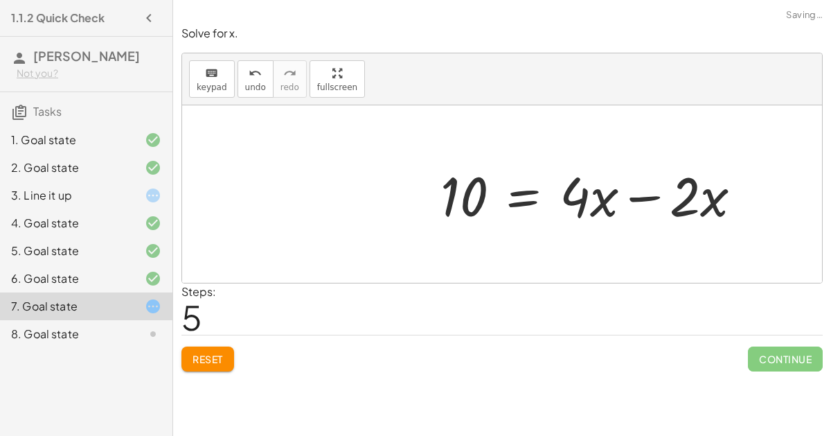
click at [676, 192] on div "+ 7 + · 2 · x = + · 4 · x − 3 + 7 + 3 + · 2 · x = + · 4 · x − 3 + 3 + 10 + · 2 …" at bounding box center [502, 193] width 640 height 177
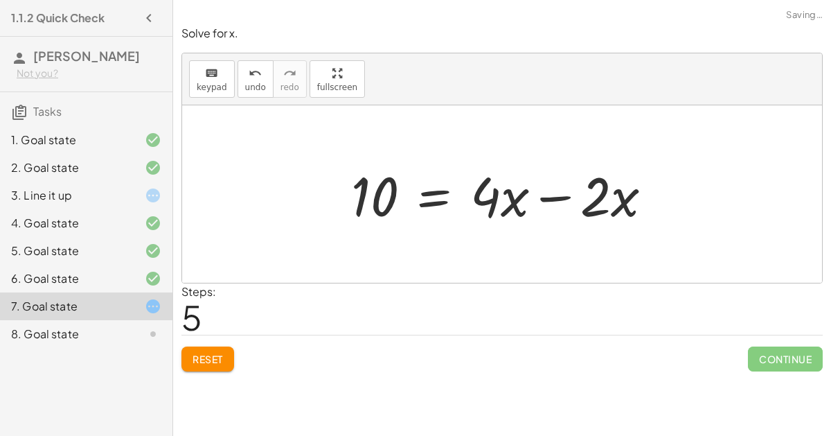
click at [555, 198] on div at bounding box center [507, 194] width 326 height 71
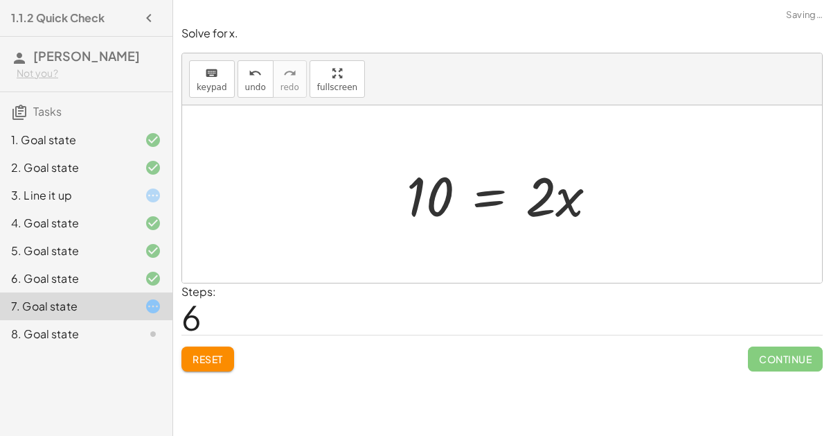
click at [482, 204] on div at bounding box center [508, 194] width 216 height 71
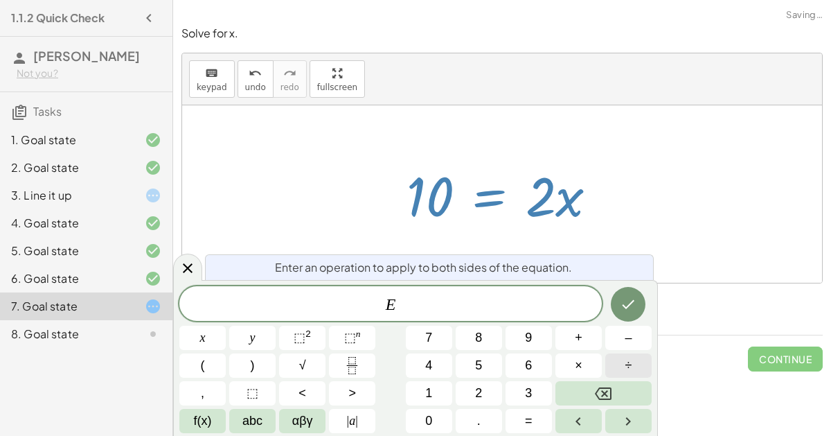
click at [616, 360] on button "÷" at bounding box center [629, 365] width 46 height 24
click at [484, 392] on button "2" at bounding box center [479, 393] width 46 height 24
click at [637, 303] on icon "Done" at bounding box center [628, 304] width 17 height 17
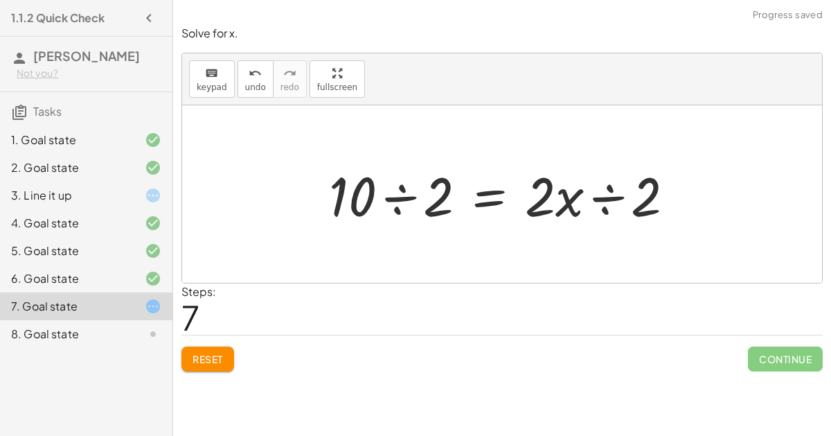
click at [411, 202] on div at bounding box center [507, 194] width 371 height 71
click at [590, 200] on div at bounding box center [555, 194] width 276 height 71
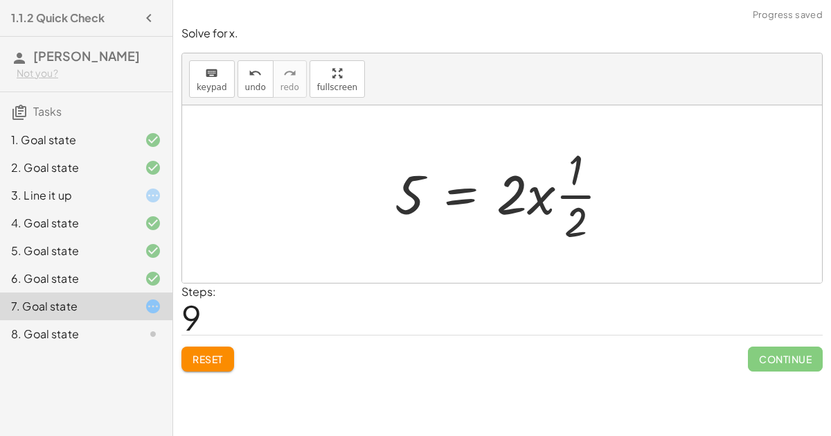
click at [543, 195] on div at bounding box center [508, 194] width 240 height 107
click at [555, 197] on div at bounding box center [508, 194] width 240 height 107
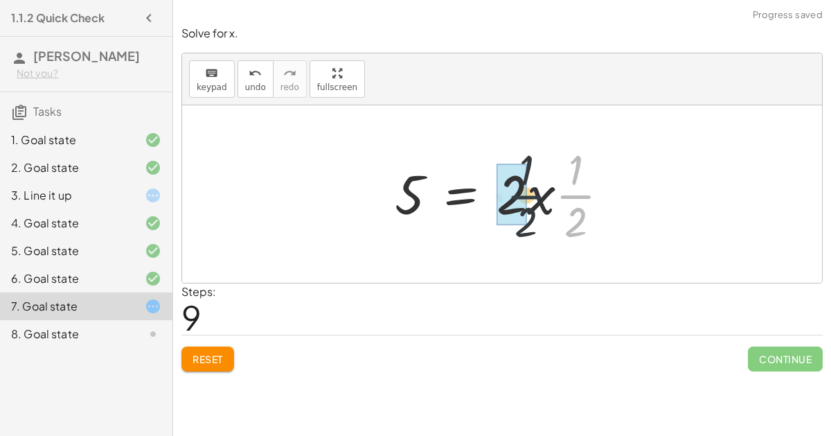
drag, startPoint x: 576, startPoint y: 191, endPoint x: 527, endPoint y: 189, distance: 49.2
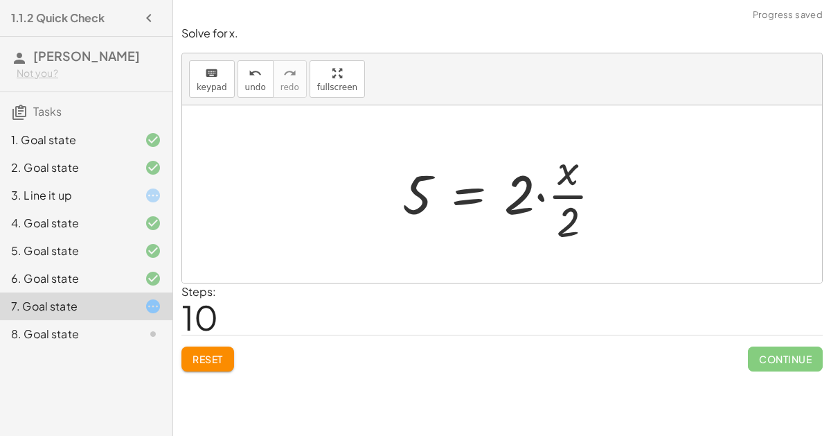
click at [536, 191] on div at bounding box center [508, 194] width 224 height 107
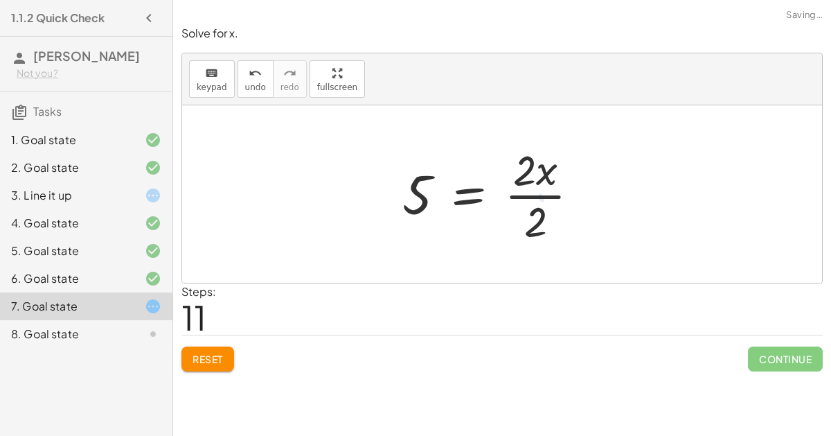
click at [532, 195] on div at bounding box center [497, 194] width 202 height 107
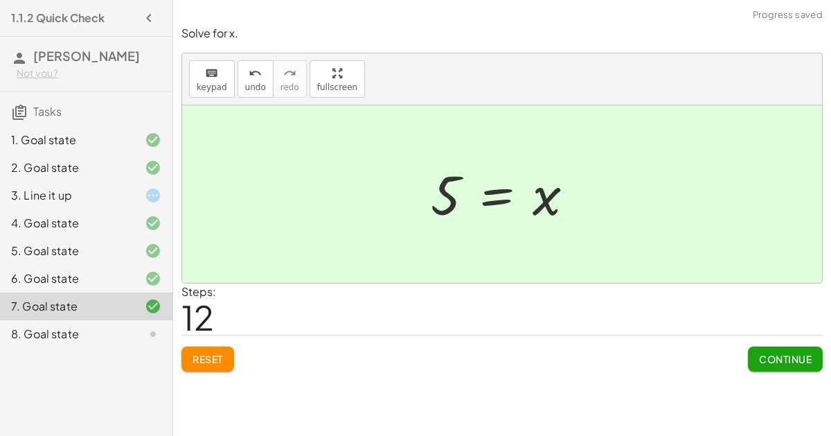
click at [803, 358] on span "Continue" at bounding box center [785, 359] width 53 height 12
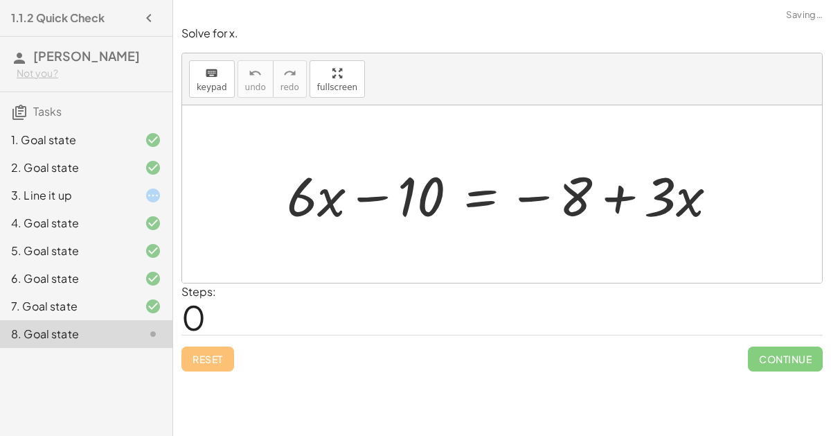
click at [418, 197] on div at bounding box center [508, 194] width 456 height 71
click at [572, 200] on div at bounding box center [508, 194] width 456 height 71
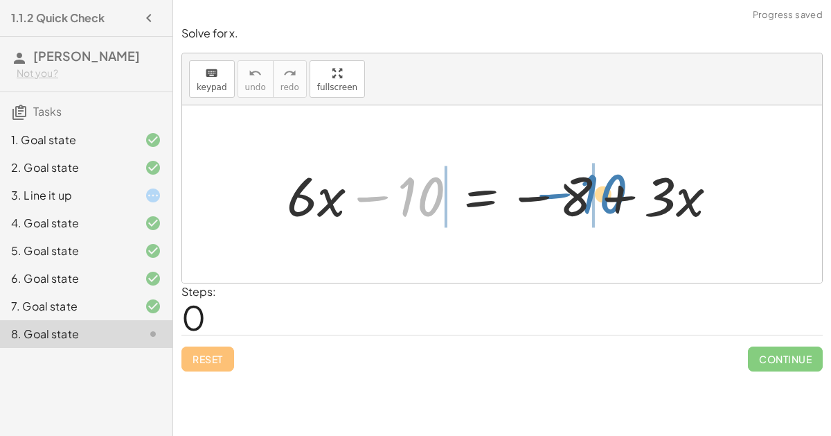
drag, startPoint x: 435, startPoint y: 195, endPoint x: 614, endPoint y: 190, distance: 178.8
click at [614, 190] on div at bounding box center [508, 194] width 456 height 71
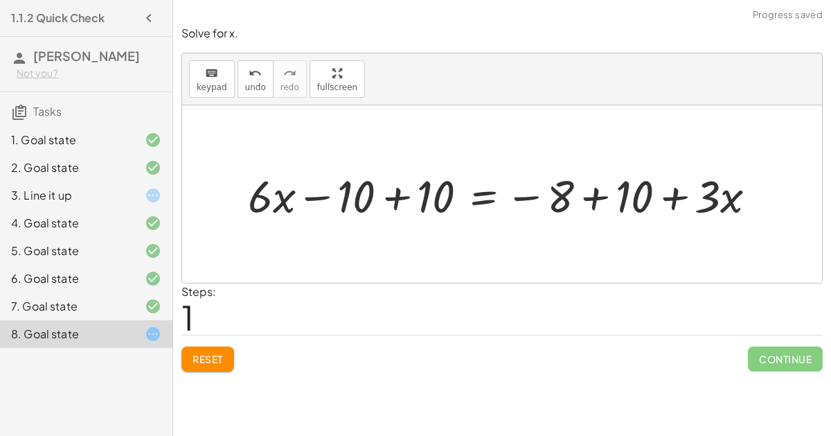
click at [394, 197] on div at bounding box center [508, 194] width 534 height 59
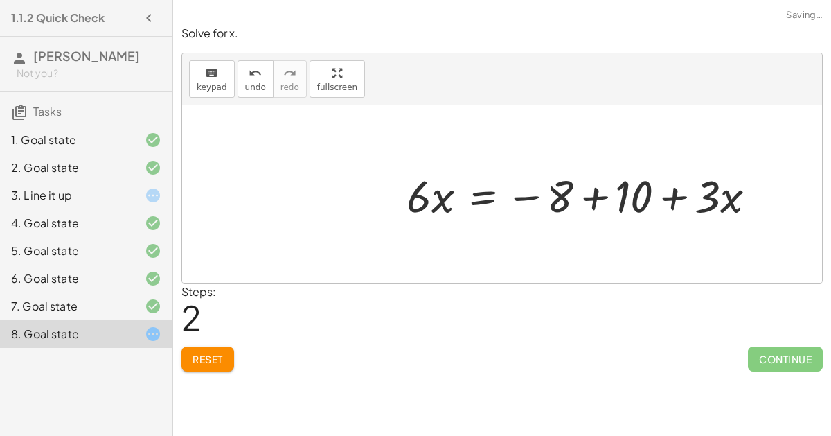
click at [600, 195] on div at bounding box center [587, 194] width 375 height 59
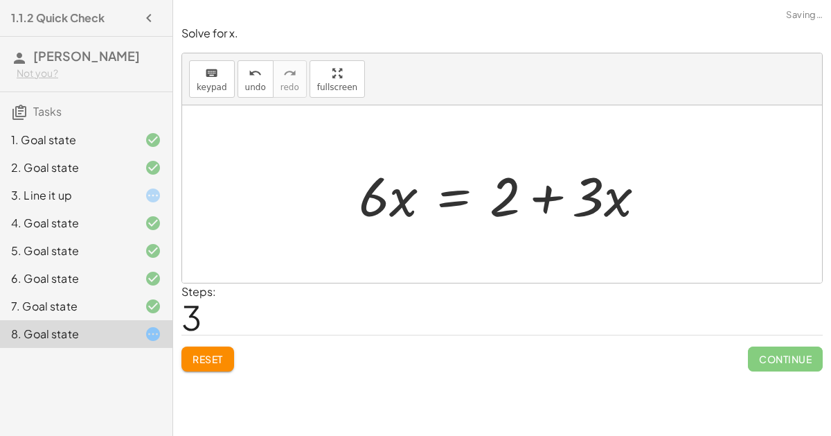
click at [465, 199] on div at bounding box center [508, 194] width 312 height 71
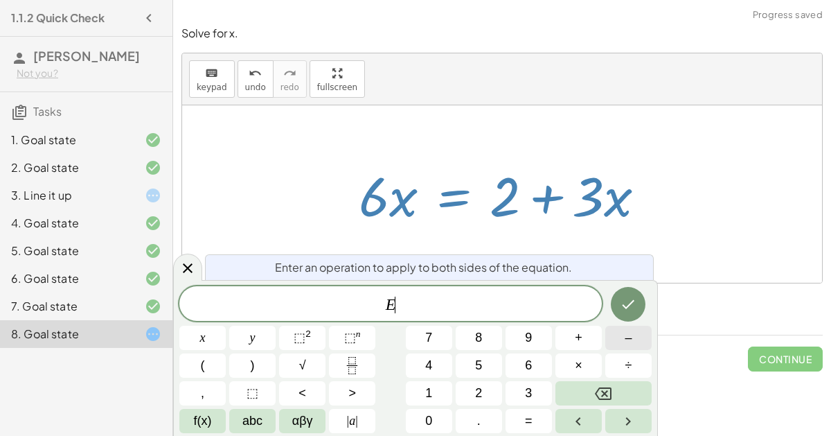
click at [623, 340] on button "–" at bounding box center [629, 338] width 46 height 24
click at [535, 396] on button "3" at bounding box center [529, 393] width 46 height 24
click at [214, 342] on button "x" at bounding box center [202, 338] width 46 height 24
click at [619, 306] on button "Done" at bounding box center [628, 304] width 35 height 35
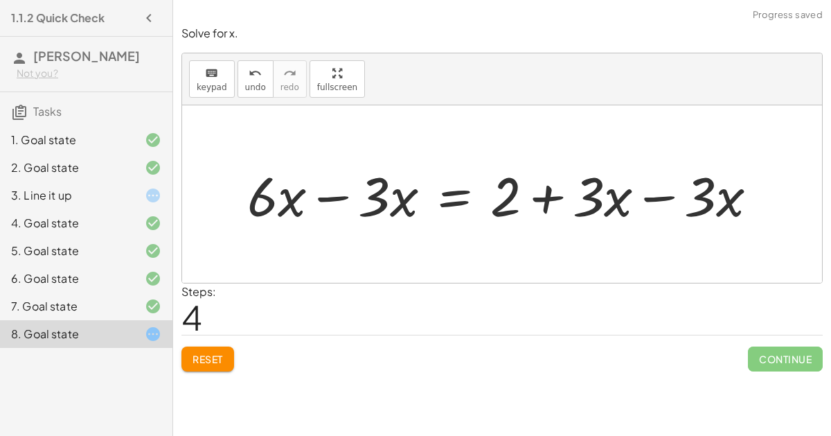
click at [340, 194] on div at bounding box center [508, 194] width 536 height 71
click at [664, 197] on div at bounding box center [563, 194] width 425 height 71
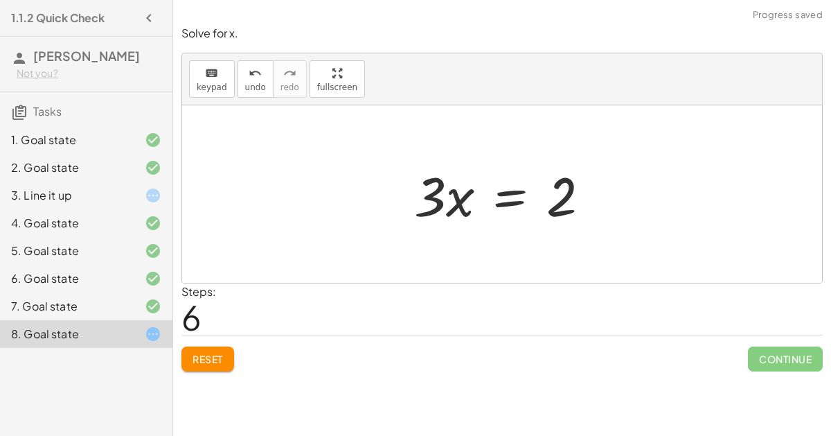
click at [502, 197] on div at bounding box center [507, 194] width 201 height 71
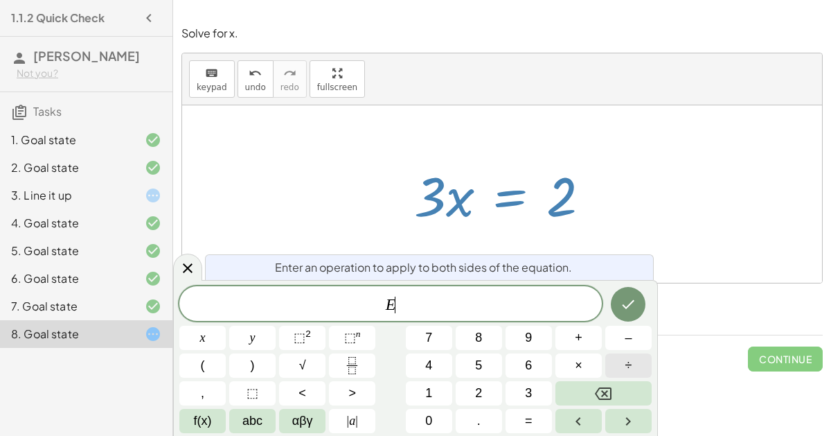
click at [630, 375] on span "÷" at bounding box center [629, 365] width 7 height 19
click at [531, 391] on span "3" at bounding box center [528, 393] width 7 height 19
click at [641, 297] on button "Done" at bounding box center [628, 304] width 35 height 35
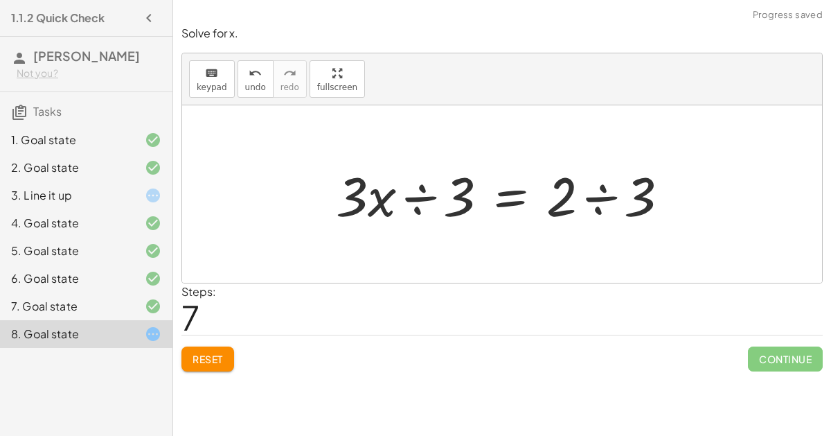
click at [595, 197] on div at bounding box center [508, 194] width 358 height 71
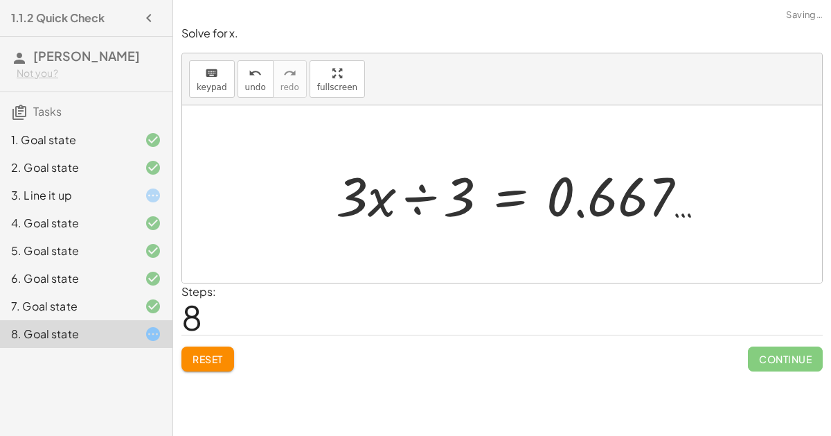
click at [418, 196] on div at bounding box center [527, 194] width 396 height 71
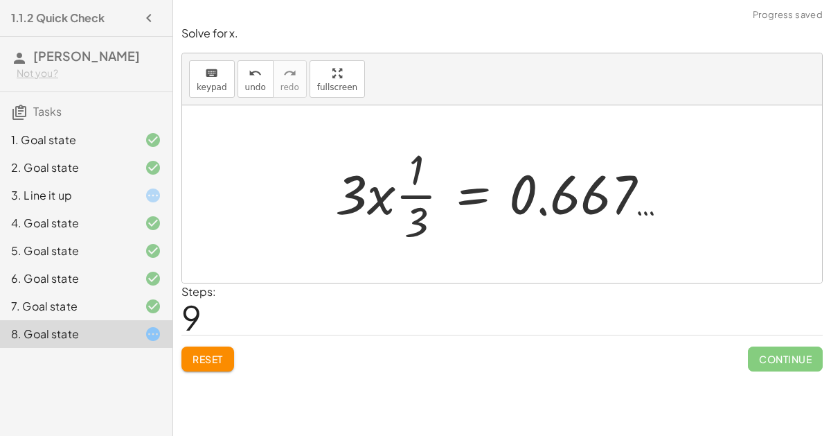
click at [403, 193] on div at bounding box center [507, 194] width 358 height 107
click at [376, 199] on div at bounding box center [507, 194] width 358 height 107
click at [380, 200] on div at bounding box center [507, 194] width 358 height 107
drag, startPoint x: 380, startPoint y: 200, endPoint x: 412, endPoint y: 174, distance: 40.9
click at [412, 174] on div at bounding box center [507, 194] width 358 height 107
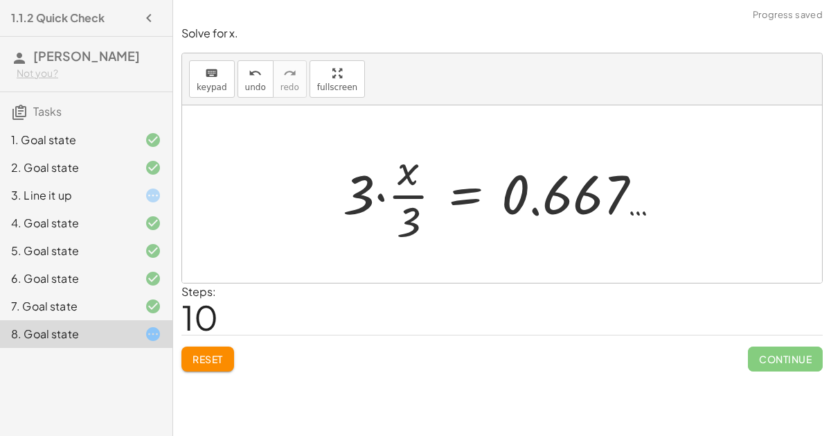
click at [370, 196] on div at bounding box center [507, 194] width 343 height 107
click at [378, 194] on div at bounding box center [507, 194] width 343 height 107
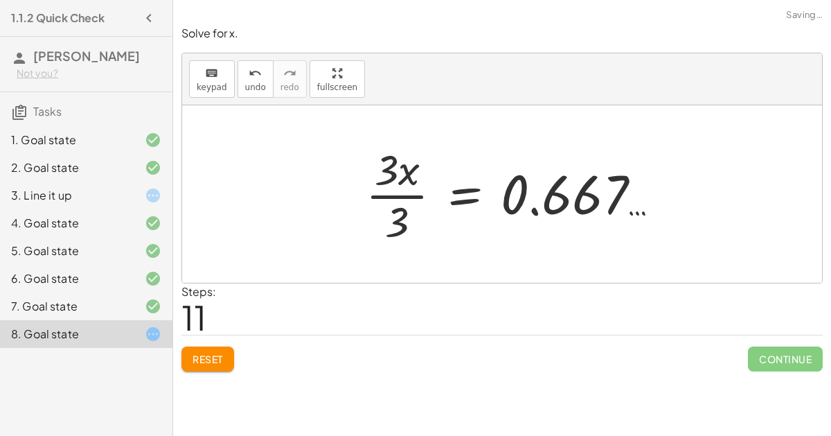
click at [382, 196] on div at bounding box center [518, 194] width 319 height 107
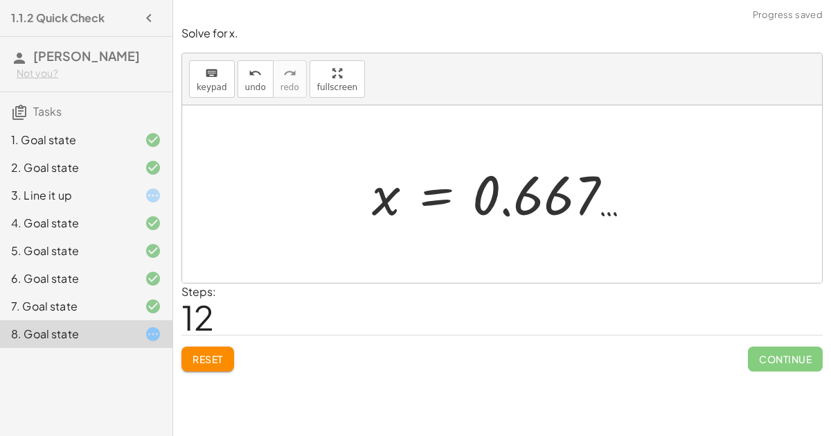
click at [555, 204] on div at bounding box center [507, 194] width 285 height 69
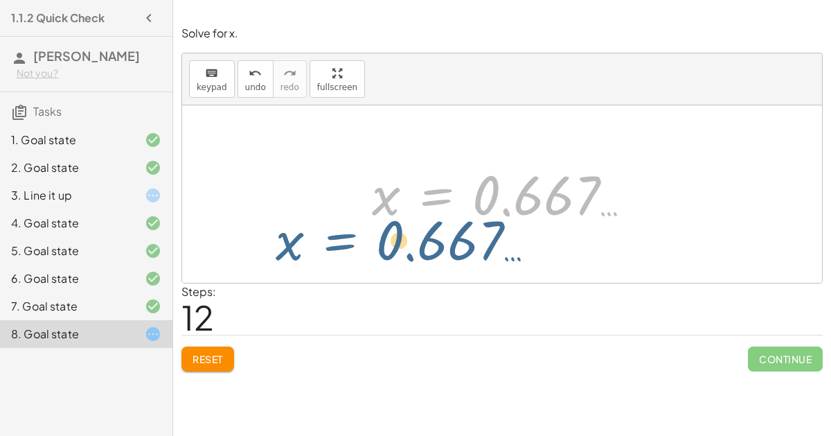
drag, startPoint x: 472, startPoint y: 165, endPoint x: 382, endPoint y: 204, distance: 97.7
click at [382, 204] on div at bounding box center [507, 194] width 285 height 69
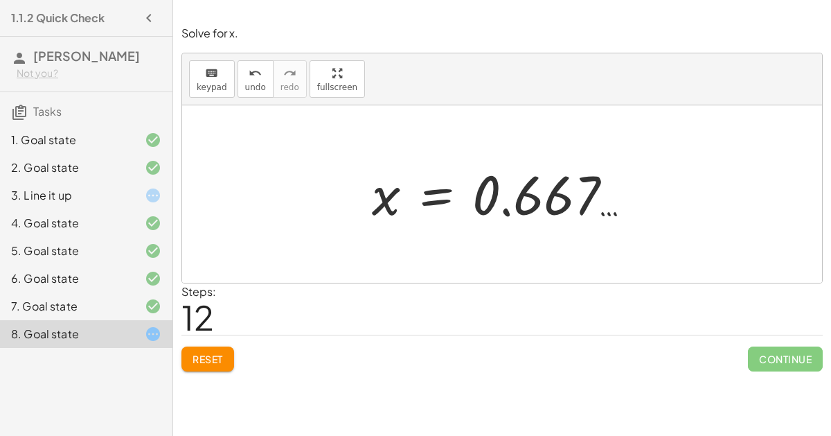
click at [221, 346] on button "Reset" at bounding box center [208, 358] width 53 height 25
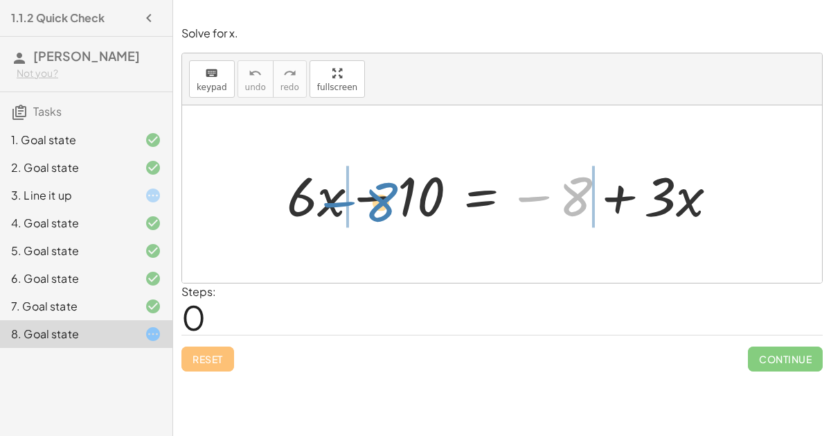
drag, startPoint x: 567, startPoint y: 191, endPoint x: 372, endPoint y: 197, distance: 194.8
click at [372, 197] on div at bounding box center [508, 194] width 456 height 71
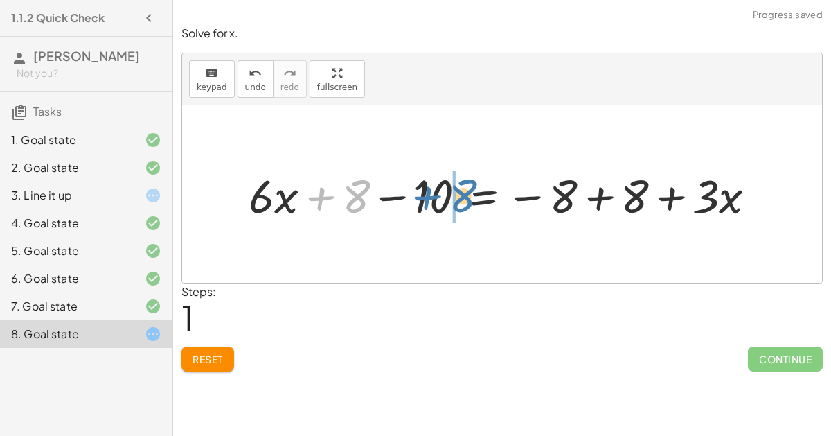
drag, startPoint x: 324, startPoint y: 194, endPoint x: 430, endPoint y: 192, distance: 106.0
click at [430, 192] on div at bounding box center [508, 194] width 533 height 61
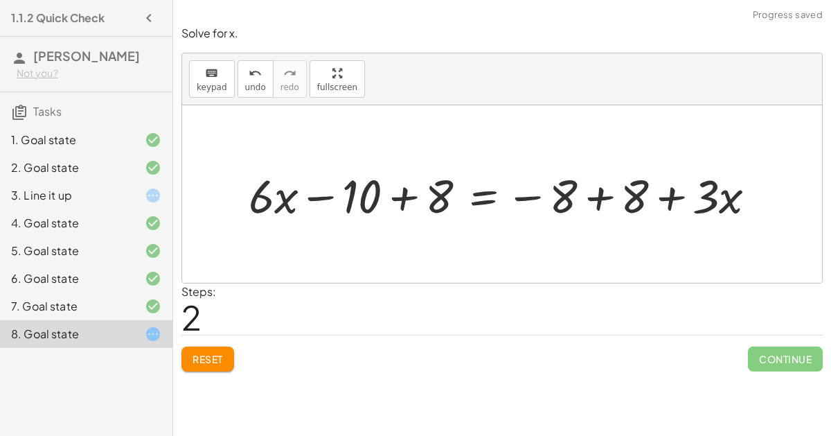
click at [409, 193] on div at bounding box center [508, 194] width 533 height 61
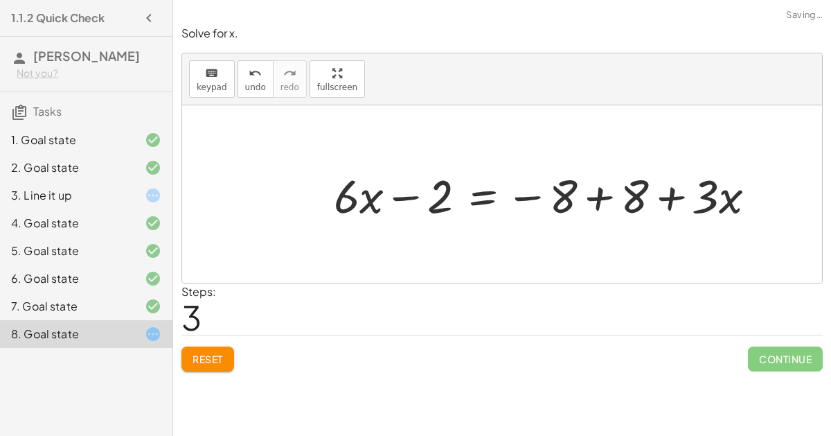
click at [603, 193] on div at bounding box center [550, 194] width 447 height 61
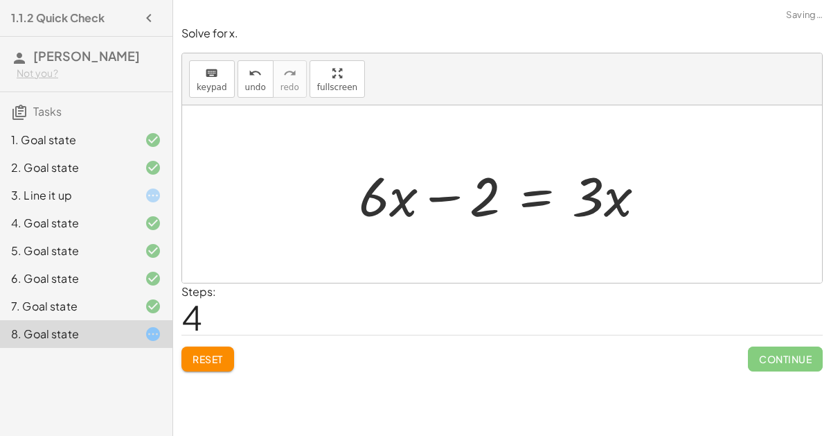
click at [439, 198] on div at bounding box center [508, 194] width 312 height 71
click at [548, 202] on div at bounding box center [508, 194] width 312 height 71
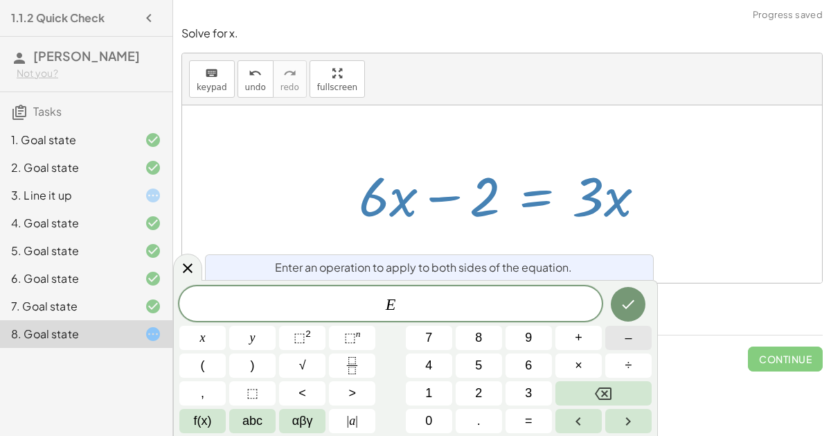
click at [637, 344] on button "–" at bounding box center [629, 338] width 46 height 24
click at [529, 369] on span "6" at bounding box center [528, 365] width 7 height 19
click at [220, 337] on button "x" at bounding box center [202, 338] width 46 height 24
click at [626, 309] on icon "Done" at bounding box center [628, 304] width 17 height 17
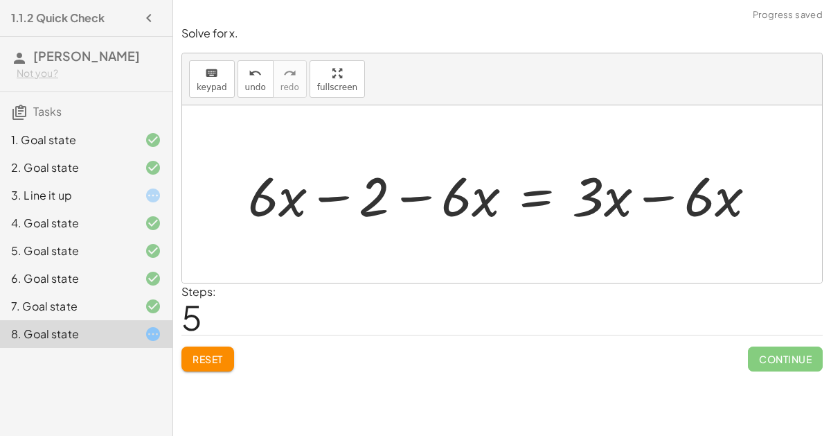
click at [339, 195] on div at bounding box center [508, 194] width 534 height 71
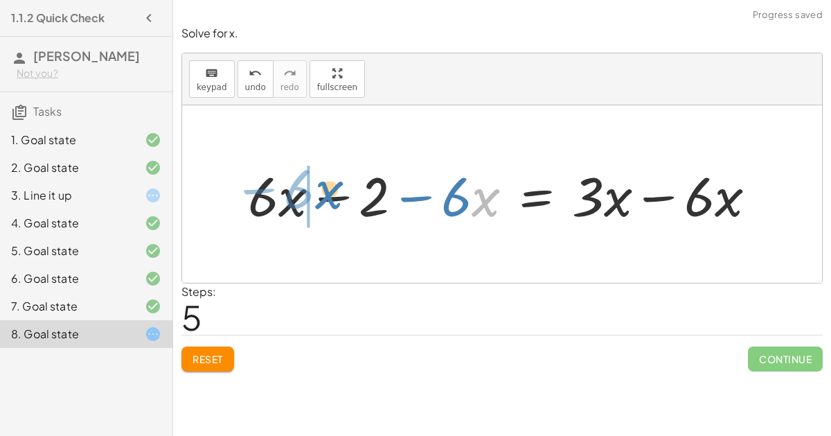
drag, startPoint x: 478, startPoint y: 203, endPoint x: 324, endPoint y: 195, distance: 154.7
click at [324, 195] on div at bounding box center [508, 194] width 534 height 71
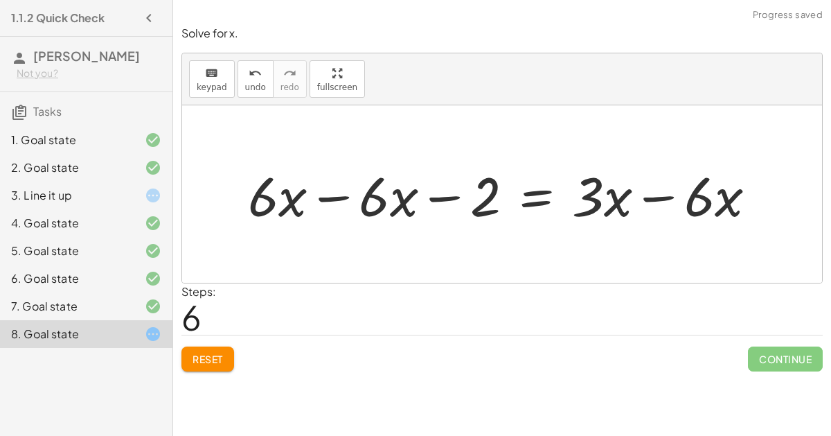
click at [325, 195] on div at bounding box center [508, 194] width 534 height 71
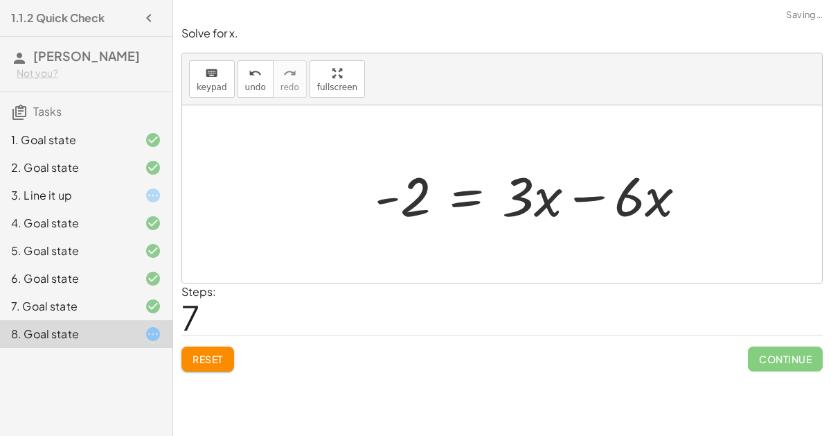
click at [654, 194] on div at bounding box center [536, 194] width 337 height 71
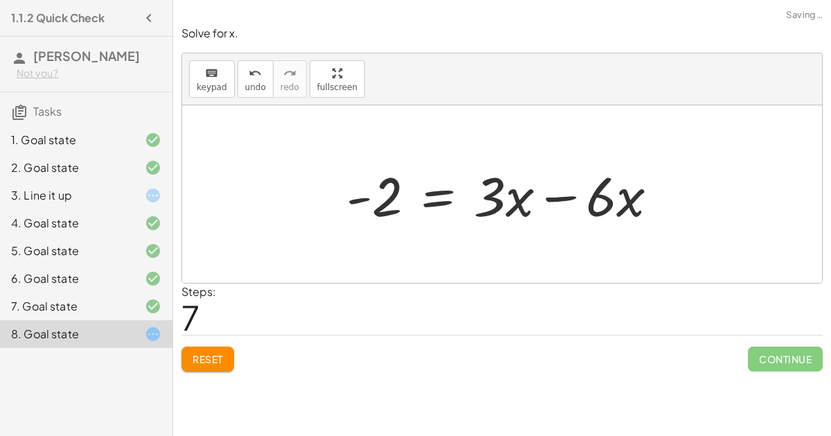
click at [552, 199] on div at bounding box center [508, 194] width 337 height 71
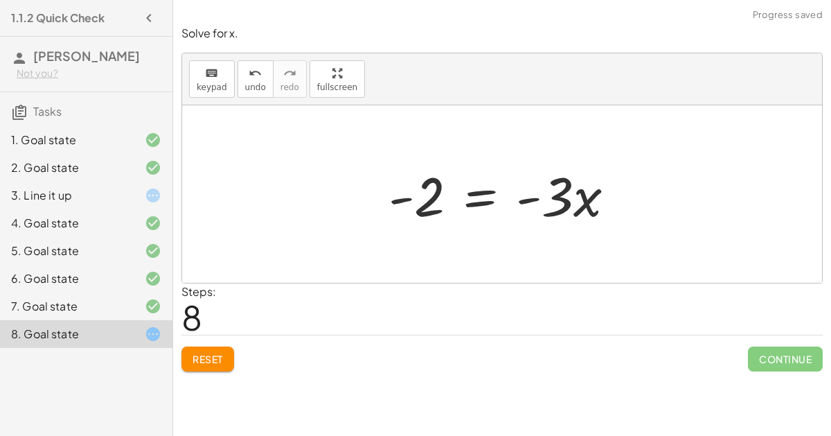
click at [524, 198] on div at bounding box center [508, 194] width 252 height 71
click at [543, 202] on div at bounding box center [508, 194] width 252 height 71
click at [486, 192] on div at bounding box center [508, 194] width 252 height 71
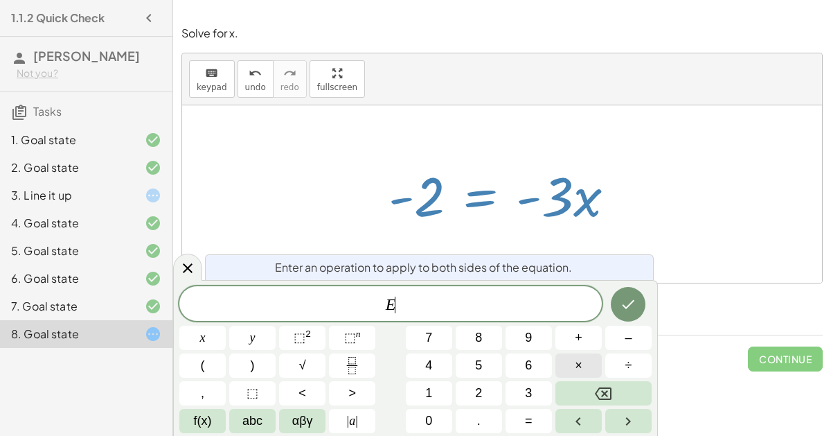
click at [579, 369] on span "×" at bounding box center [579, 365] width 8 height 19
click at [637, 336] on button "–" at bounding box center [629, 338] width 46 height 24
click at [423, 394] on button "1" at bounding box center [429, 393] width 46 height 24
click at [628, 310] on icon "Done" at bounding box center [628, 304] width 17 height 17
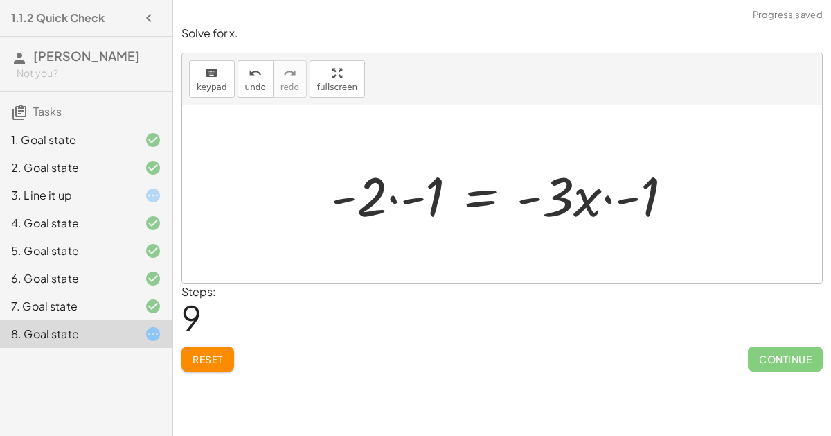
click at [394, 194] on div at bounding box center [507, 194] width 367 height 71
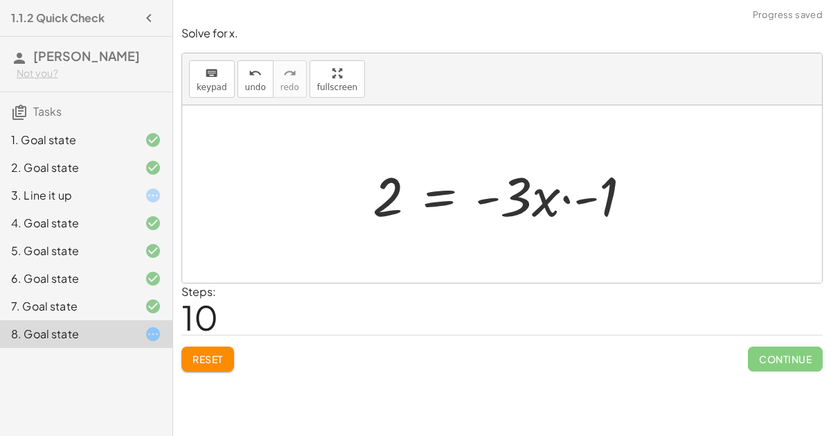
click at [567, 199] on div at bounding box center [508, 194] width 284 height 71
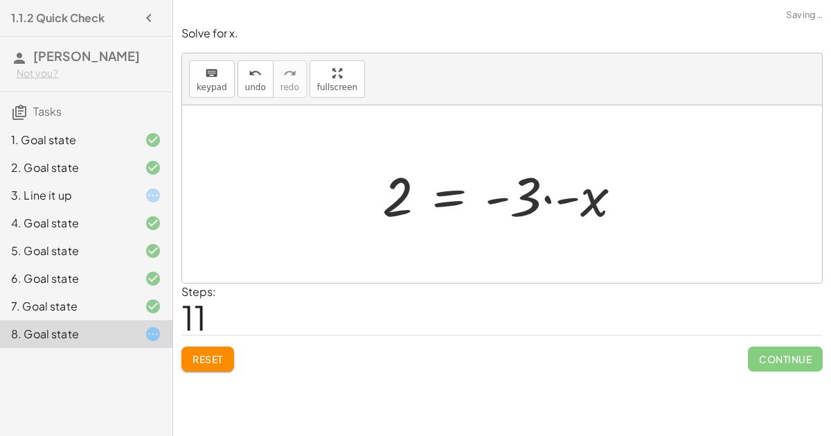
click at [551, 198] on div at bounding box center [508, 194] width 265 height 71
click at [545, 196] on div at bounding box center [508, 194] width 265 height 71
click at [581, 202] on div at bounding box center [508, 194] width 265 height 71
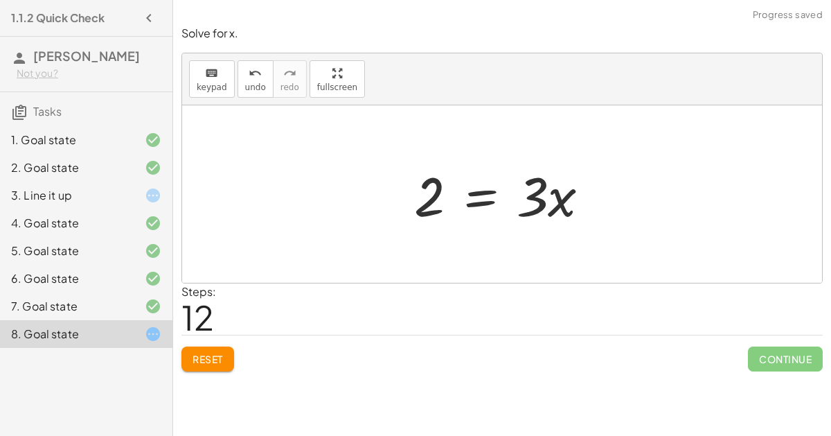
click at [534, 201] on div at bounding box center [507, 194] width 201 height 71
click at [578, 204] on div at bounding box center [507, 194] width 201 height 71
click at [472, 197] on div at bounding box center [507, 194] width 201 height 71
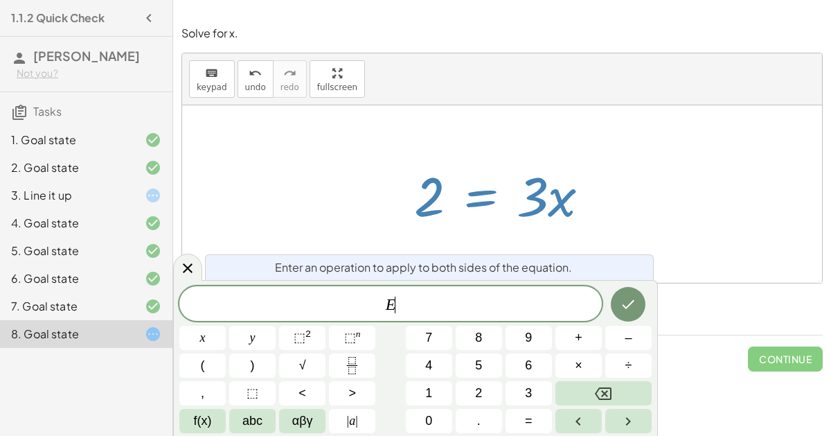
click at [624, 136] on div at bounding box center [502, 193] width 640 height 177
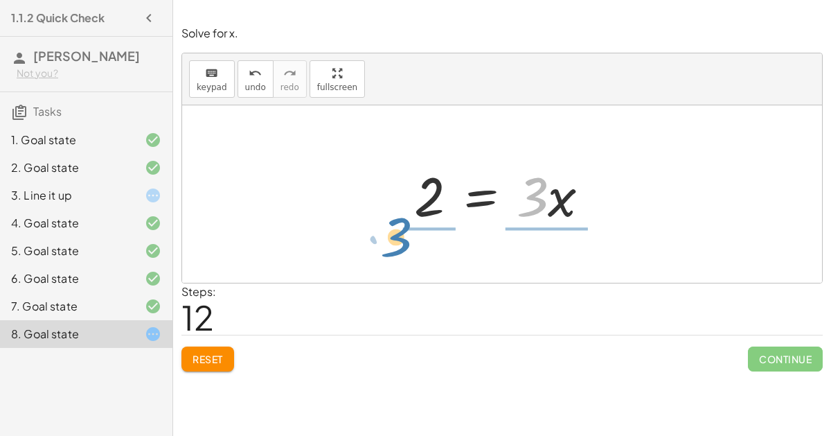
drag, startPoint x: 532, startPoint y: 189, endPoint x: 401, endPoint y: 234, distance: 138.5
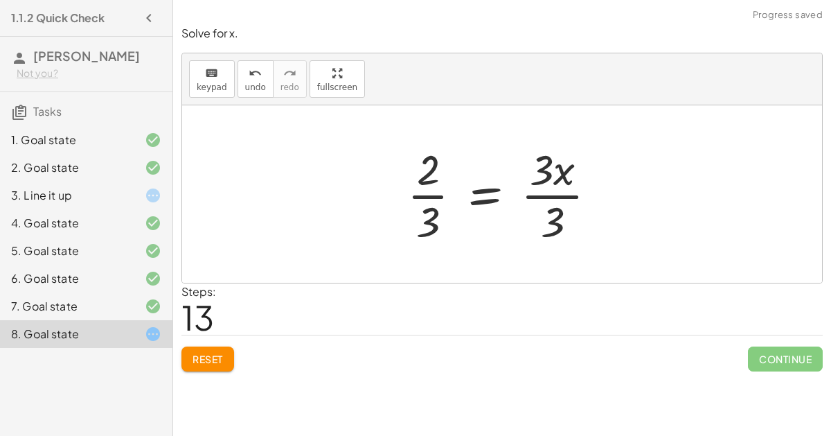
click at [553, 202] on div at bounding box center [507, 194] width 215 height 107
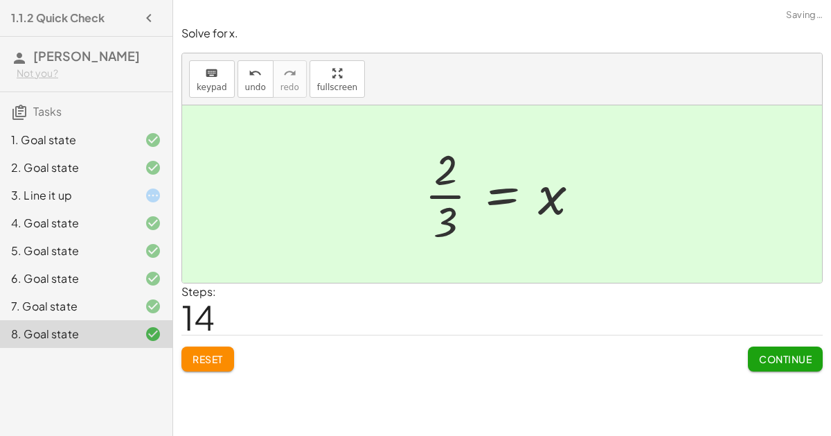
click at [438, 195] on div at bounding box center [508, 194] width 180 height 107
click at [804, 359] on span "Continue" at bounding box center [785, 359] width 53 height 12
